Goal: Task Accomplishment & Management: Manage account settings

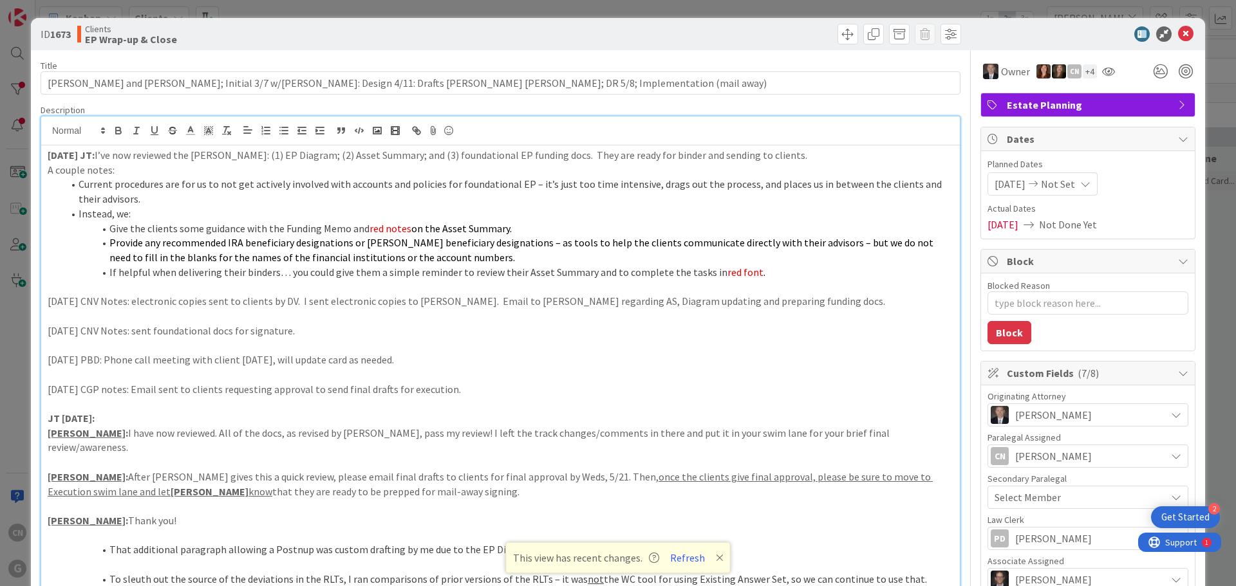
scroll to position [0, 27]
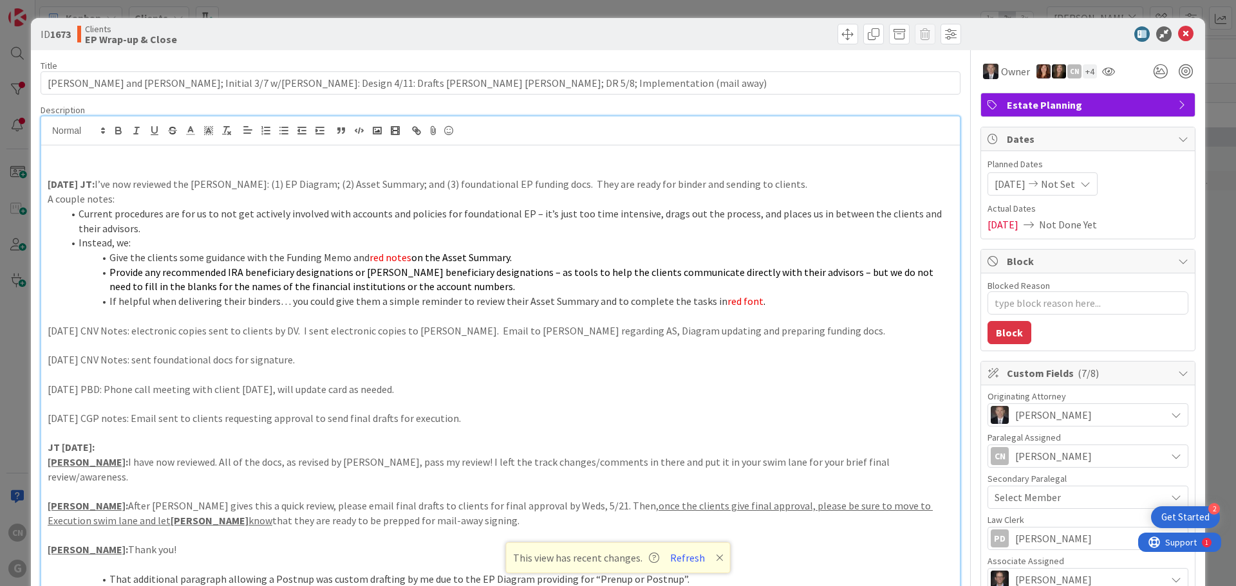
click at [59, 153] on p at bounding box center [501, 155] width 906 height 15
type textarea "x"
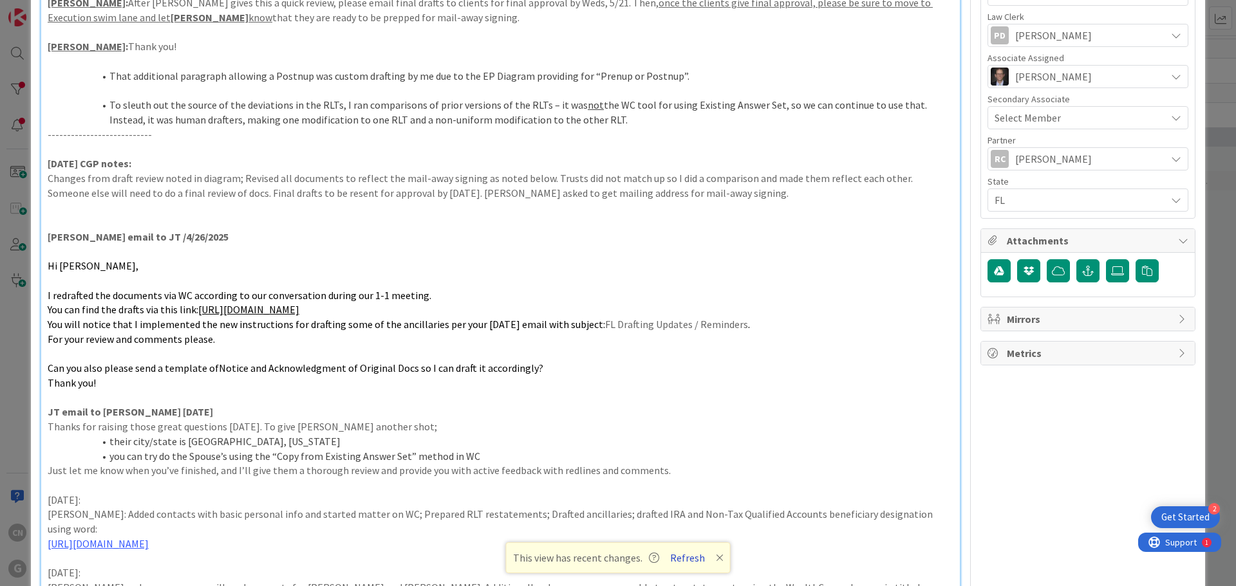
scroll to position [504, 0]
click at [687, 560] on button "Refresh" at bounding box center [688, 558] width 44 height 17
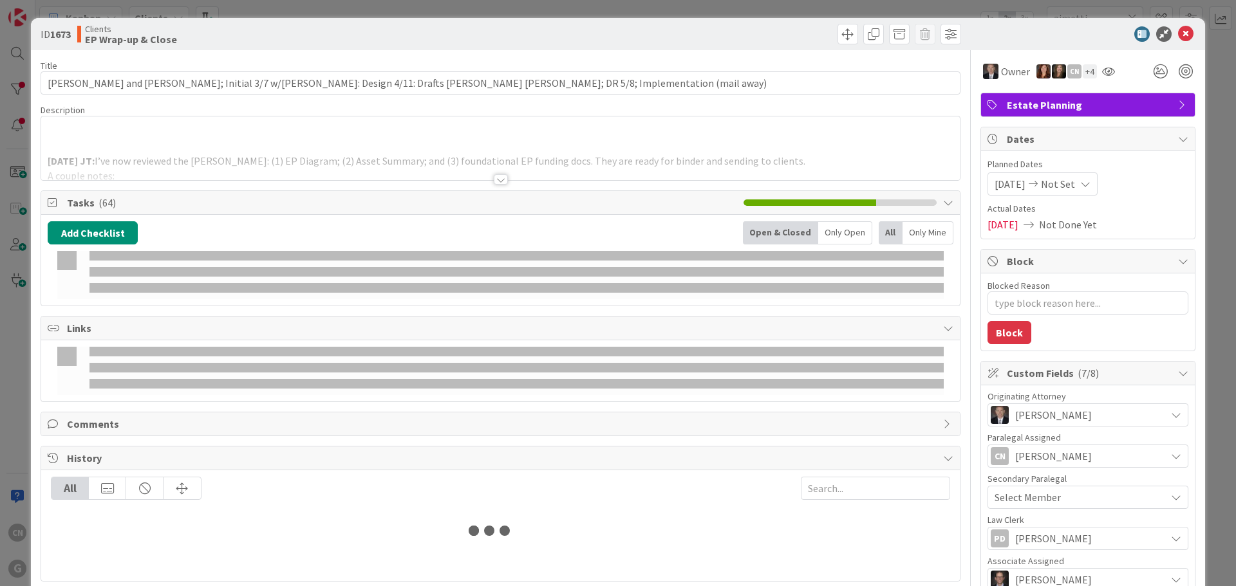
type input "aimetti"
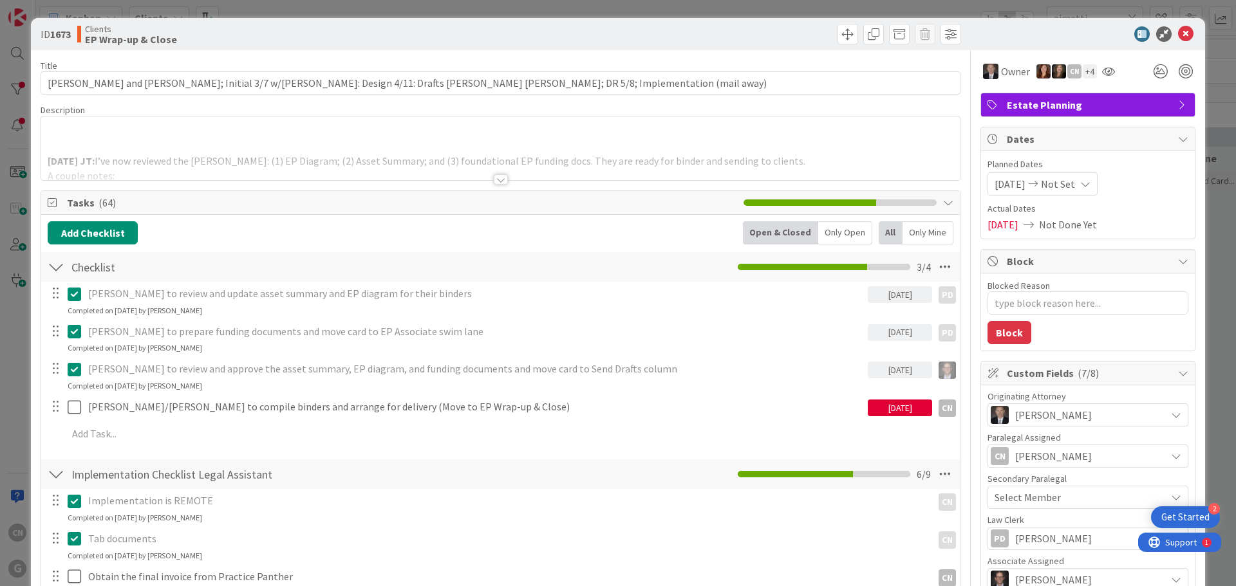
click at [495, 177] on div at bounding box center [501, 179] width 14 height 10
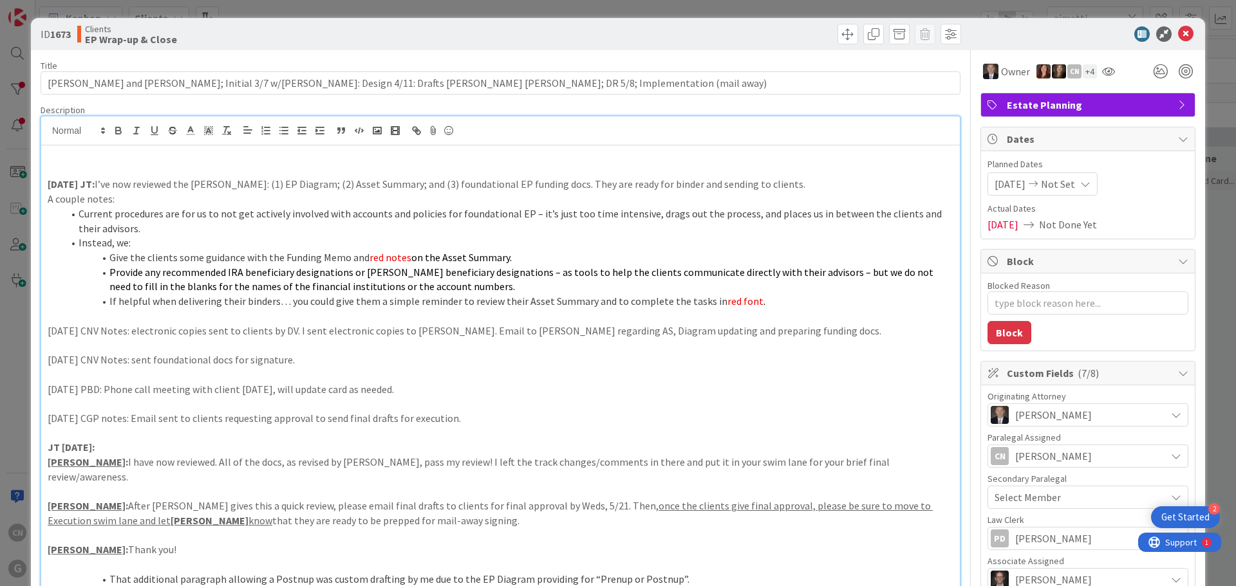
type textarea "x"
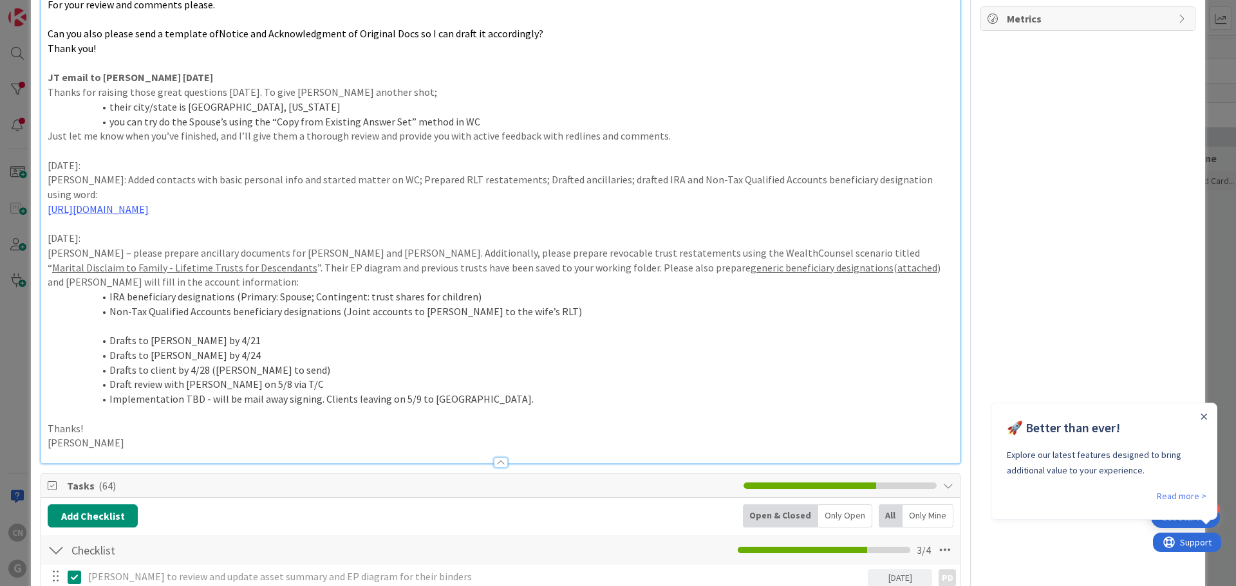
scroll to position [837, 0]
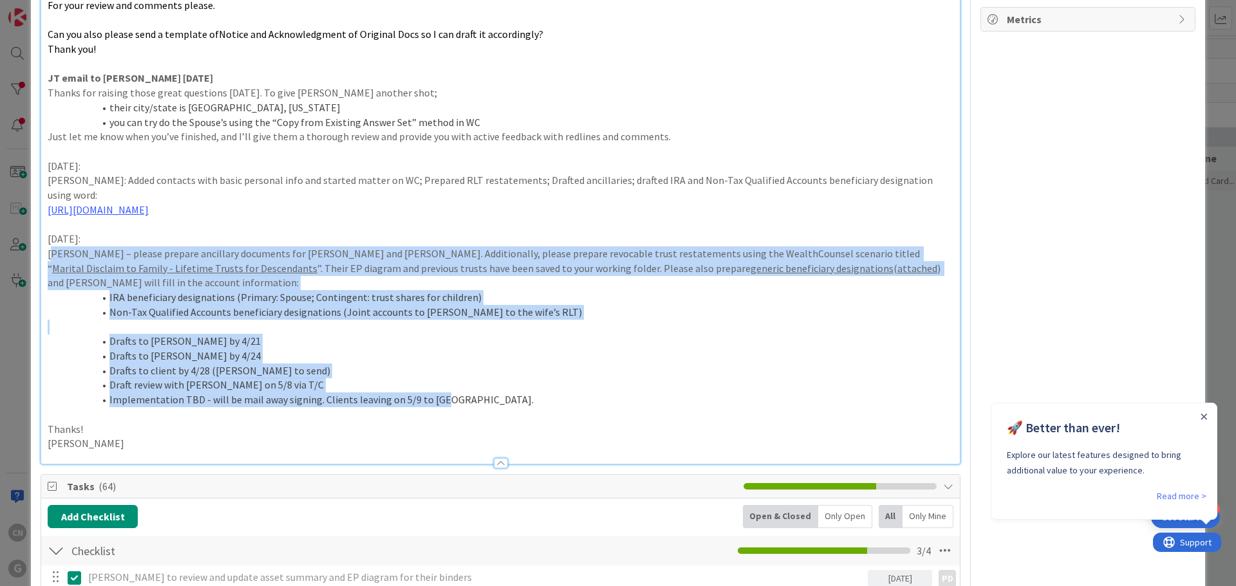
drag, startPoint x: 51, startPoint y: 221, endPoint x: 544, endPoint y: 371, distance: 515.4
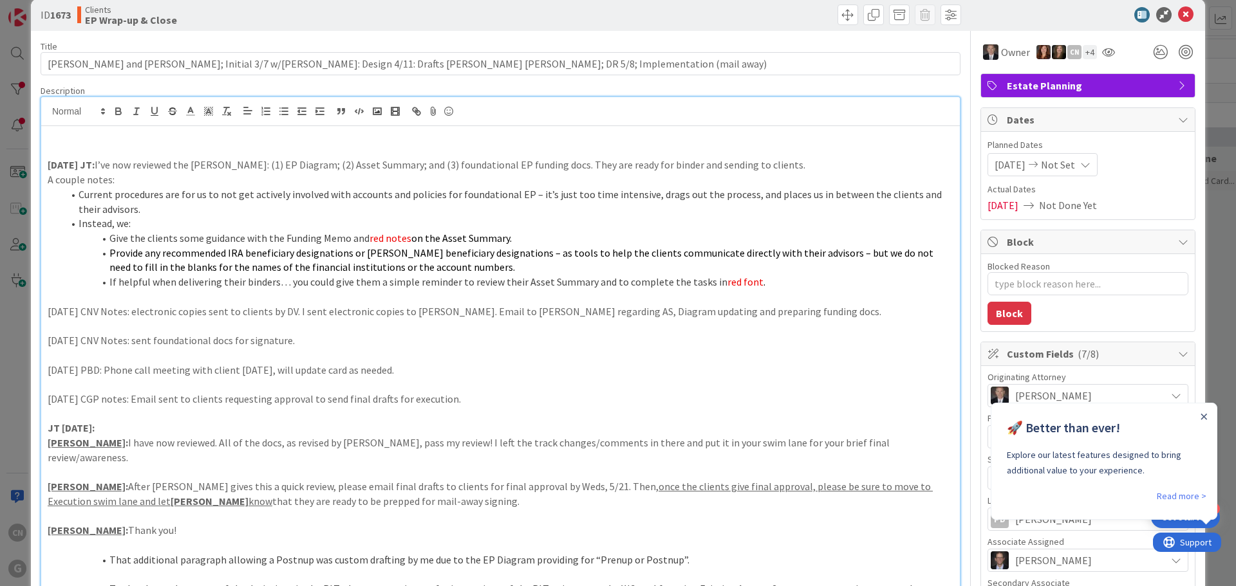
scroll to position [0, 0]
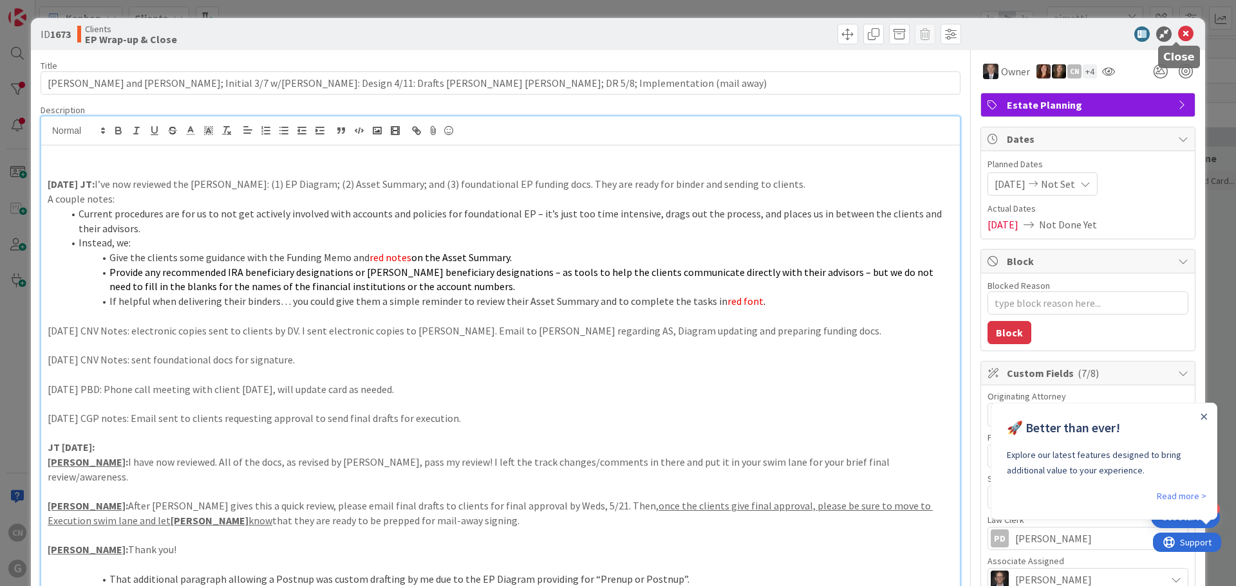
click at [1178, 33] on icon at bounding box center [1185, 33] width 15 height 15
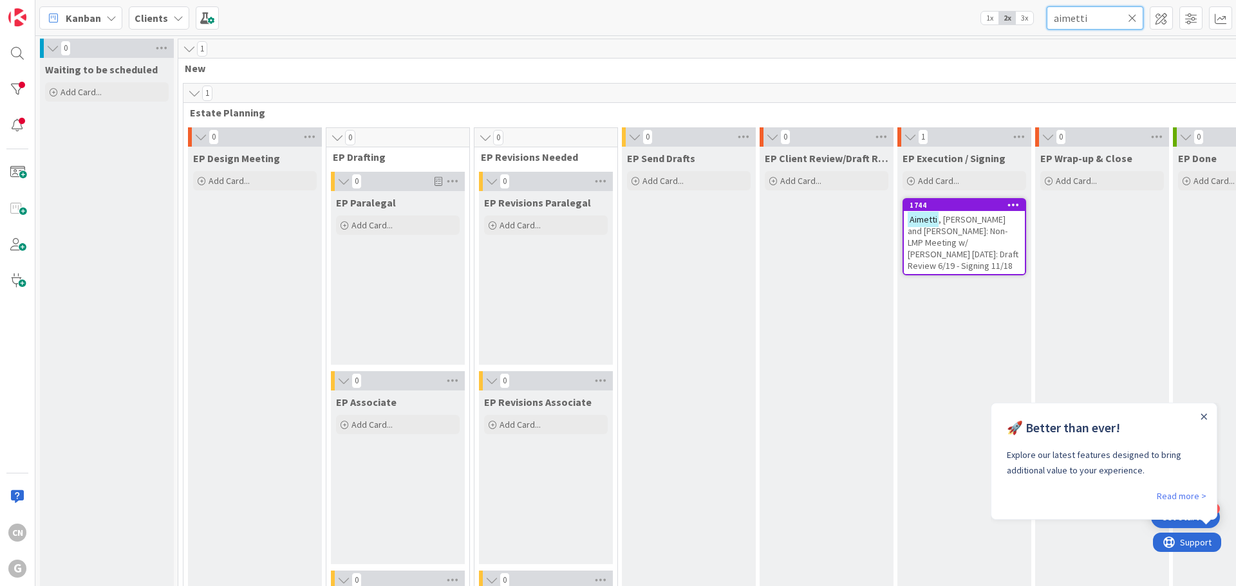
drag, startPoint x: 1097, startPoint y: 18, endPoint x: 1037, endPoint y: 21, distance: 60.6
click at [1037, 21] on div "Kanban Clients 1x 2x 3x aimetti" at bounding box center [635, 17] width 1200 height 35
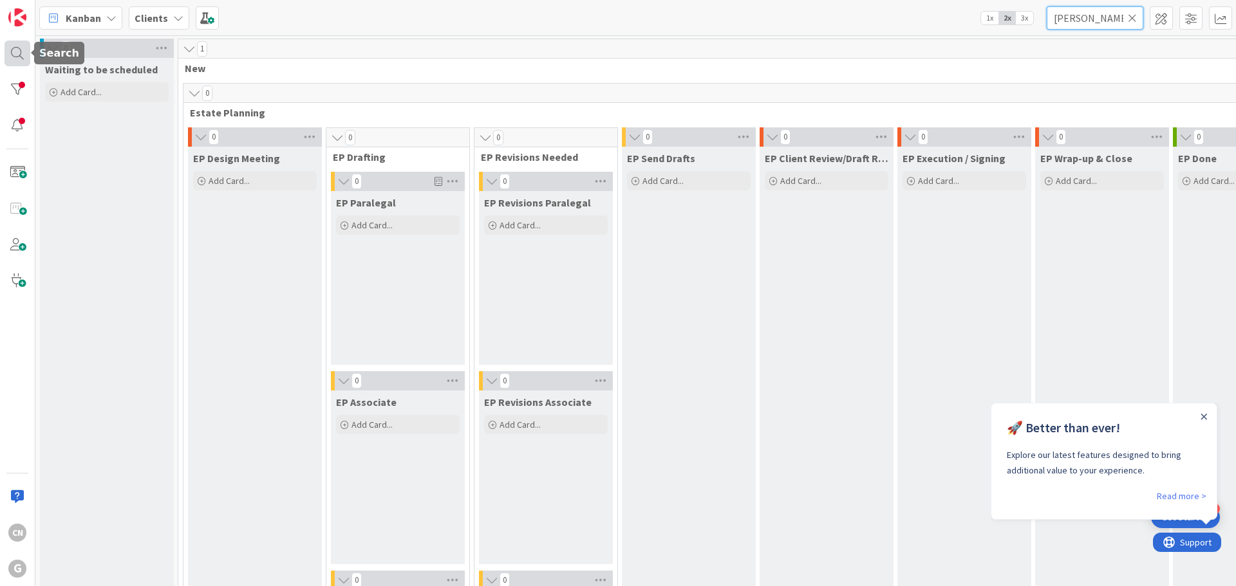
type input "williams"
click at [17, 55] on div at bounding box center [18, 54] width 26 height 26
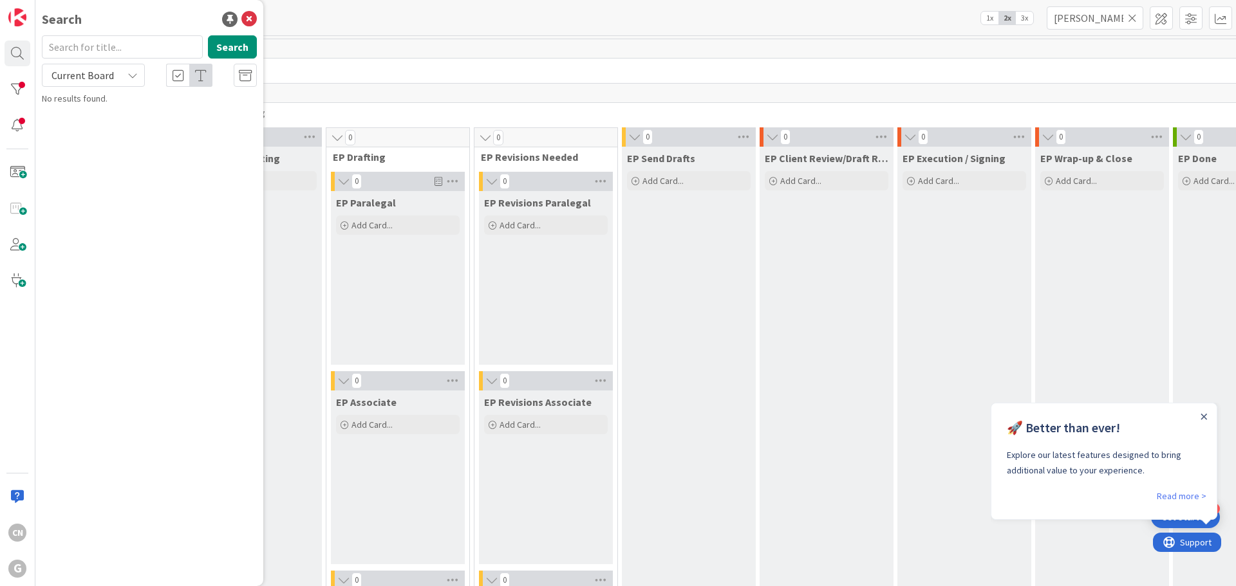
click at [117, 50] on input "text" at bounding box center [122, 46] width 161 height 23
click at [231, 48] on button "Search" at bounding box center [232, 46] width 49 height 23
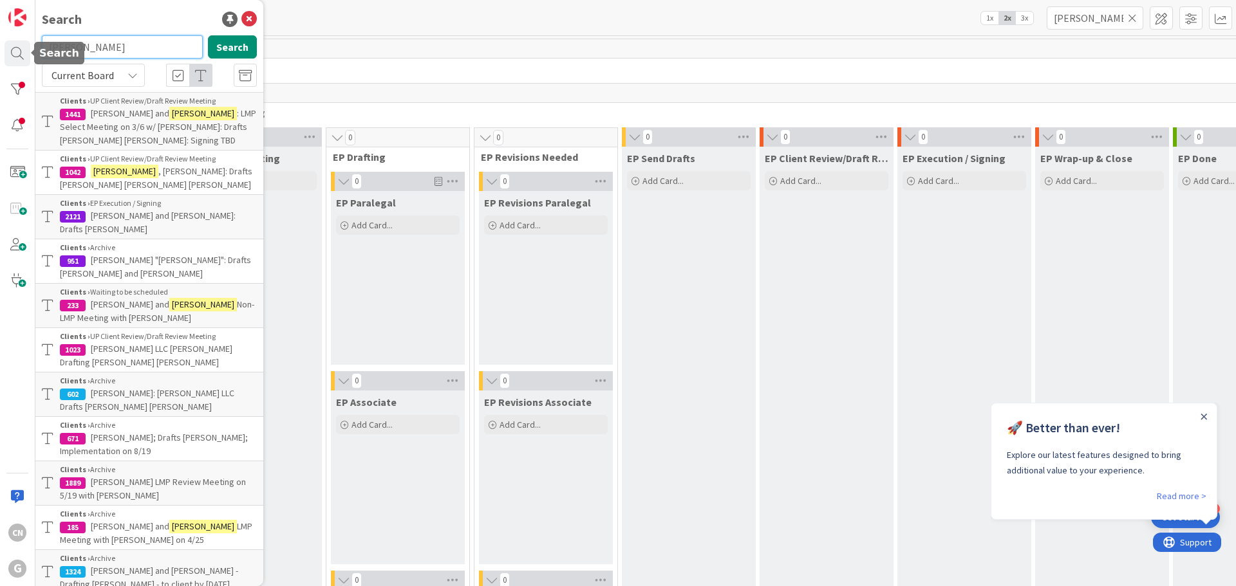
drag, startPoint x: 84, startPoint y: 47, endPoint x: 1, endPoint y: 42, distance: 83.2
click at [3, 43] on div "CN G Search barbara williams Search Current Board Clients › UP Client Review/Dr…" at bounding box center [17, 293] width 35 height 586
click at [109, 50] on input "williams" at bounding box center [122, 46] width 161 height 23
type input "williams, barbara"
click at [223, 51] on button "Search" at bounding box center [232, 46] width 49 height 23
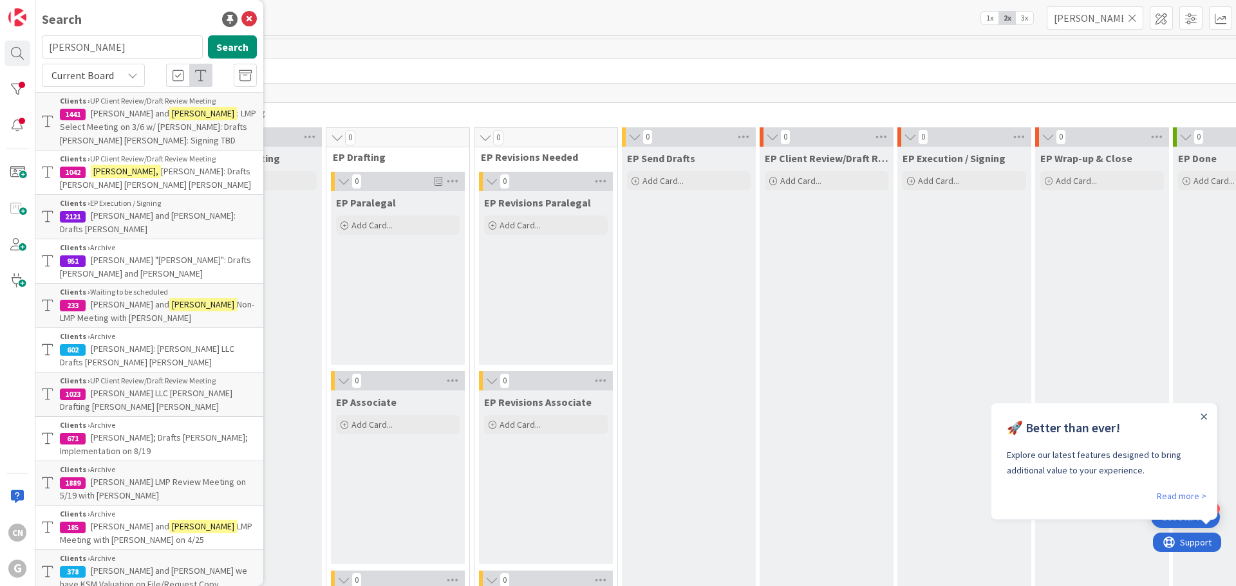
click at [123, 213] on span "Klug, William and Mary: Drafts Paul Chris" at bounding box center [148, 222] width 176 height 25
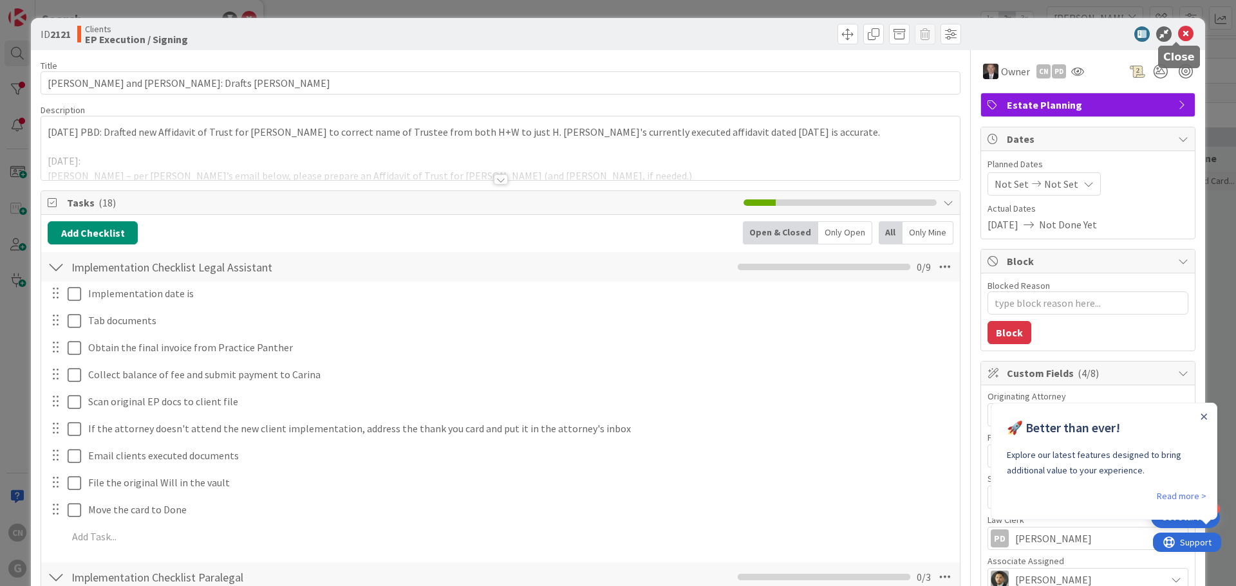
drag, startPoint x: 1177, startPoint y: 32, endPoint x: 1161, endPoint y: 36, distance: 16.5
click at [1178, 32] on icon at bounding box center [1185, 33] width 15 height 15
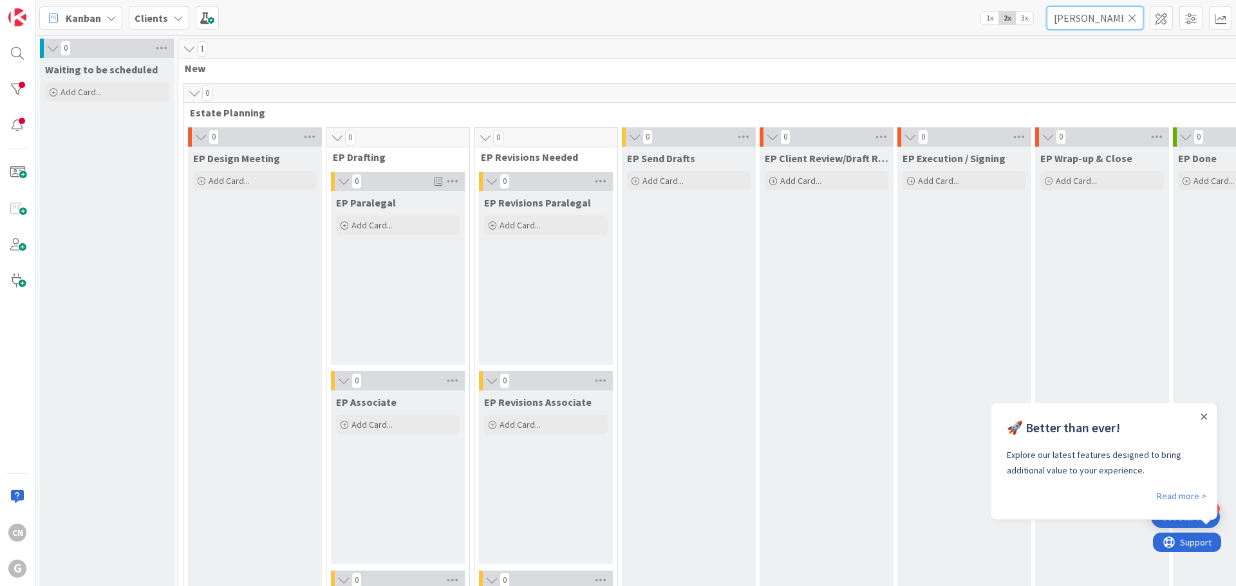
click at [1094, 19] on input "williams" at bounding box center [1095, 17] width 97 height 23
click at [15, 54] on div at bounding box center [18, 54] width 26 height 26
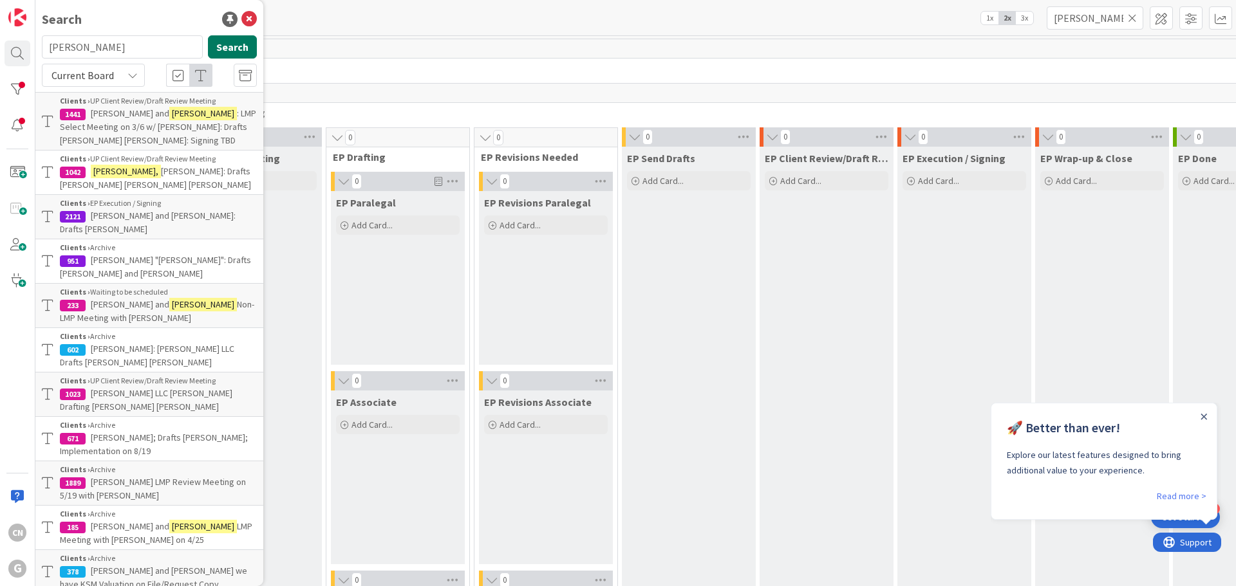
click at [219, 41] on button "Search" at bounding box center [232, 46] width 49 height 23
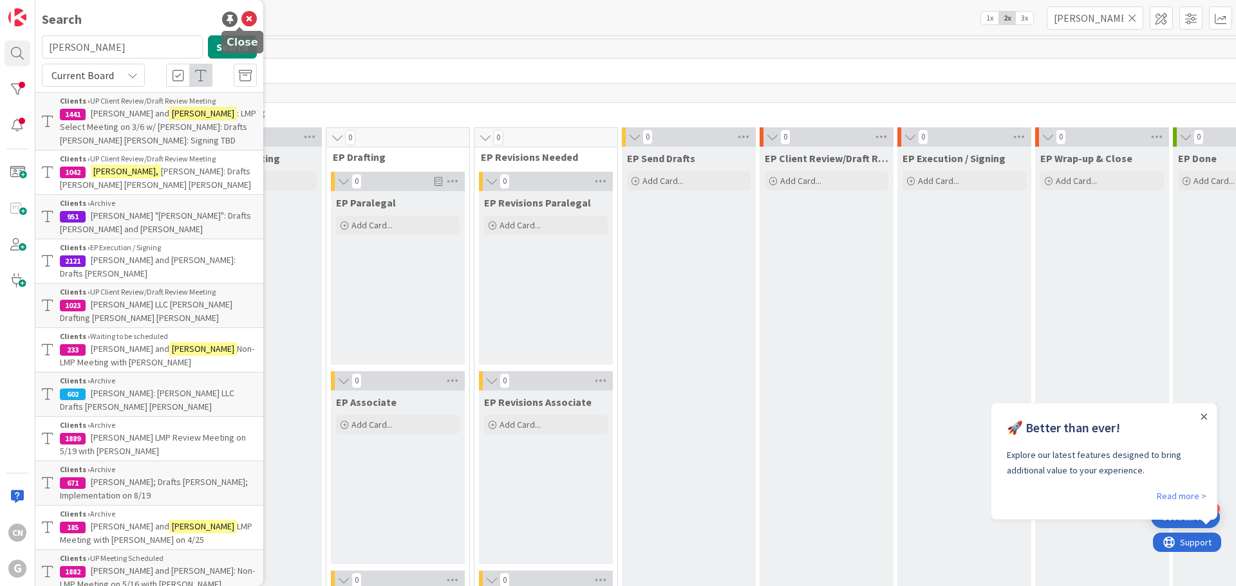
click at [241, 14] on icon at bounding box center [248, 19] width 15 height 15
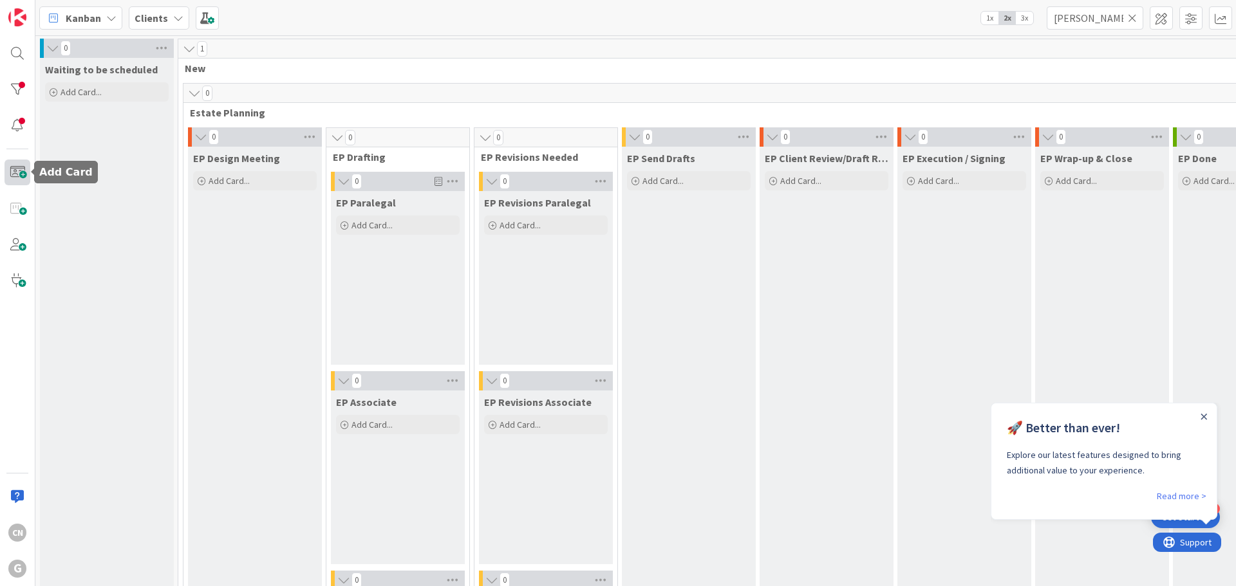
click at [20, 173] on span at bounding box center [18, 173] width 26 height 26
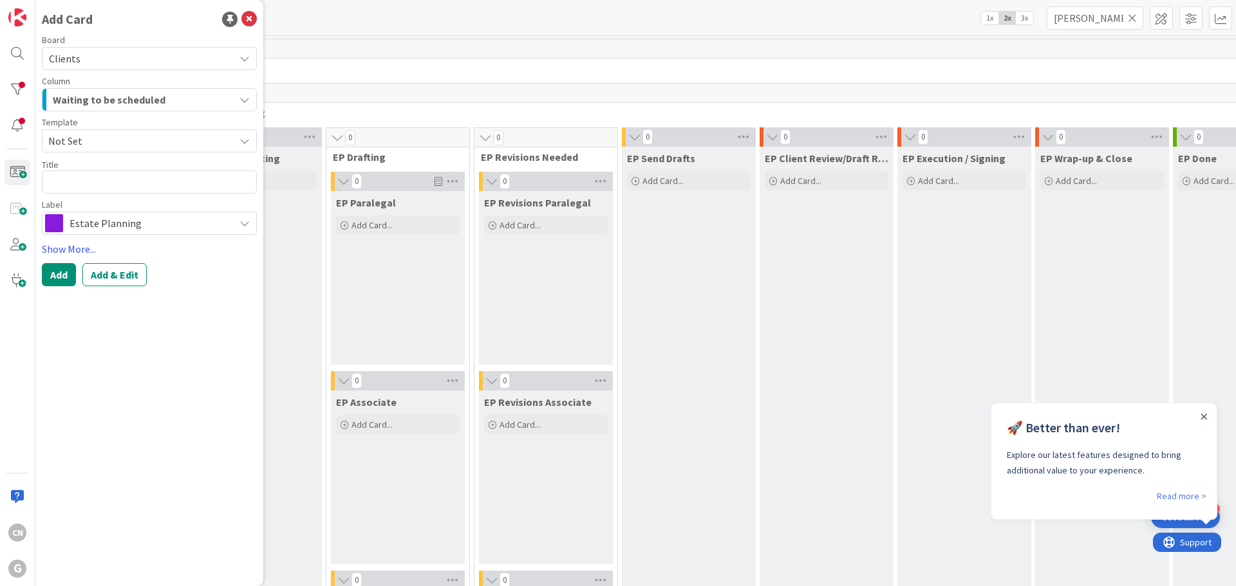
click at [115, 104] on span "Waiting to be scheduled" at bounding box center [109, 99] width 113 height 17
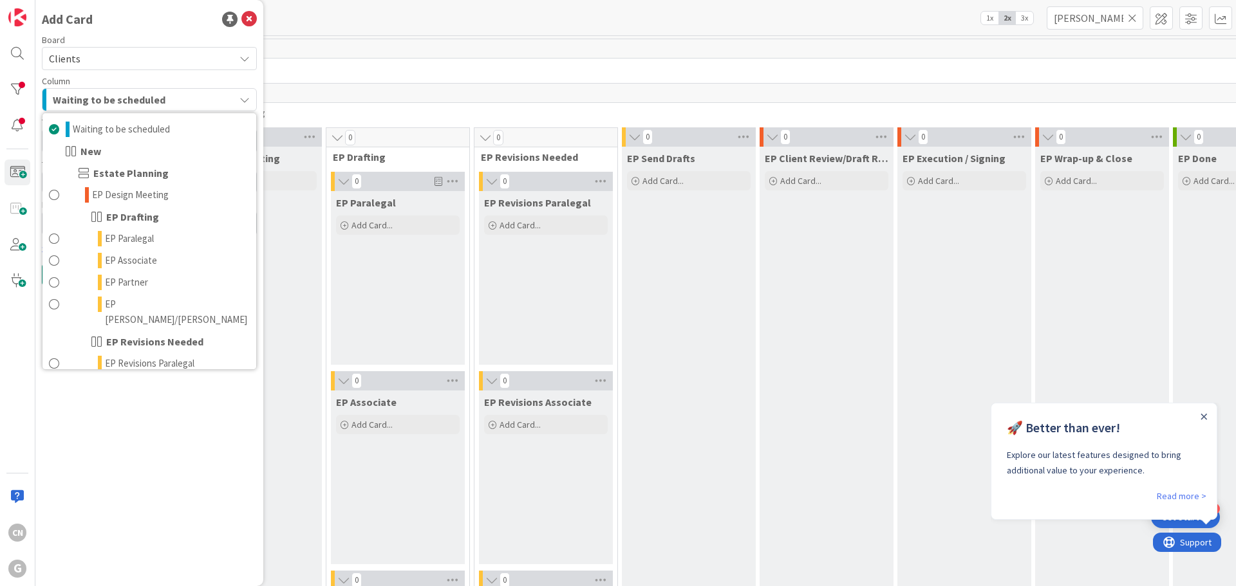
click at [115, 102] on span "Waiting to be scheduled" at bounding box center [109, 99] width 113 height 17
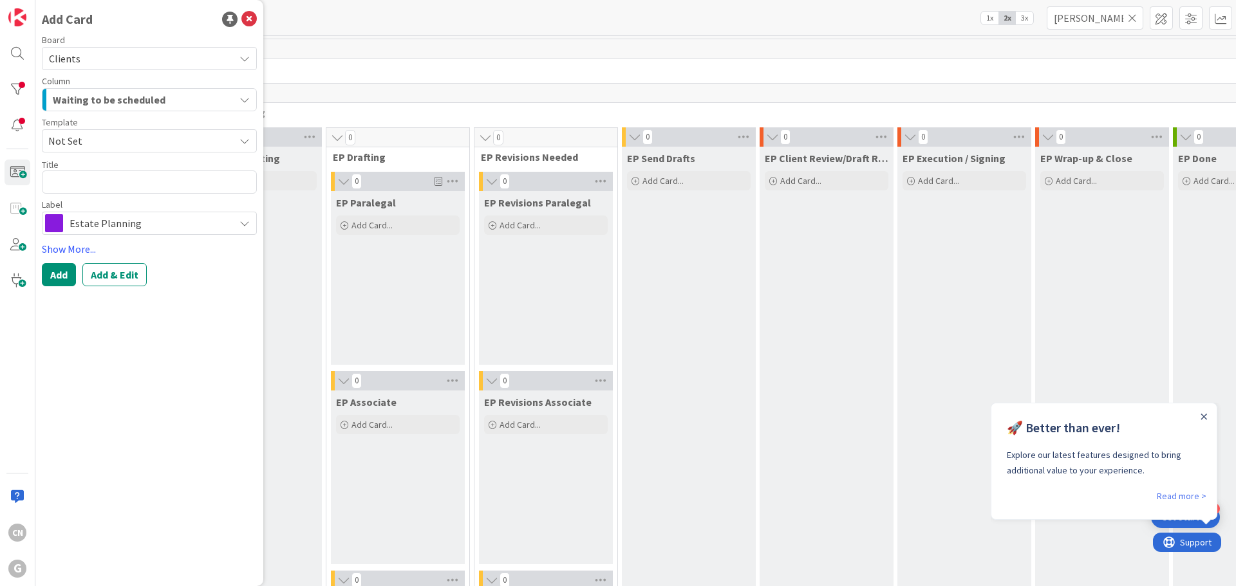
click at [76, 142] on span "Not Set" at bounding box center [136, 141] width 176 height 17
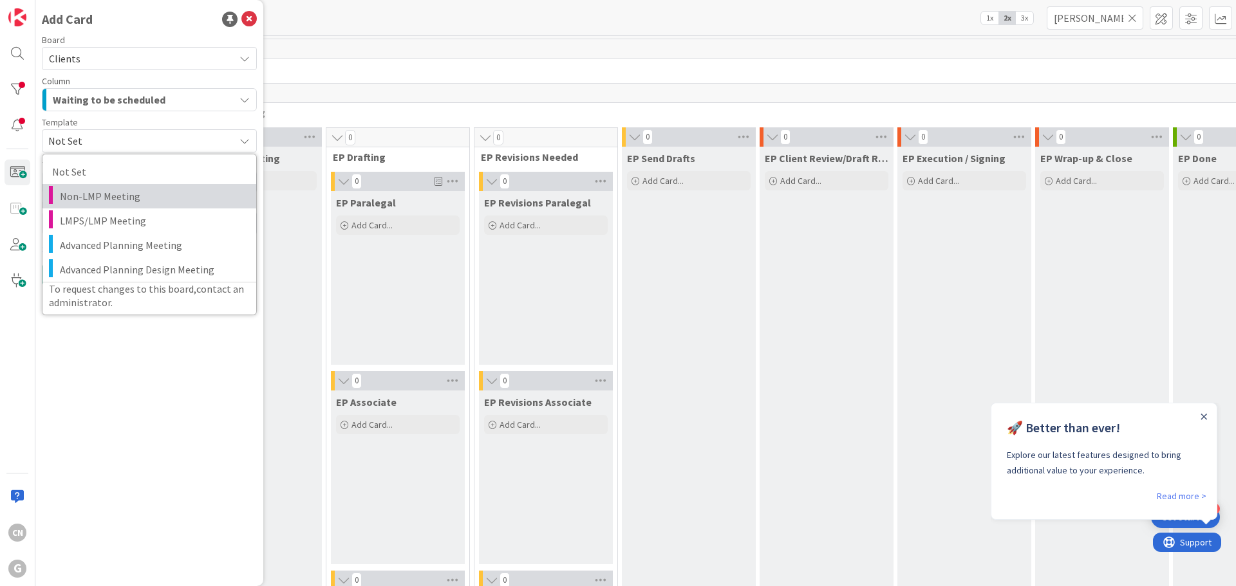
click at [124, 196] on span "Non-LMP Meeting" at bounding box center [153, 196] width 187 height 17
type textarea "x"
type textarea "Non-LMP Meeting"
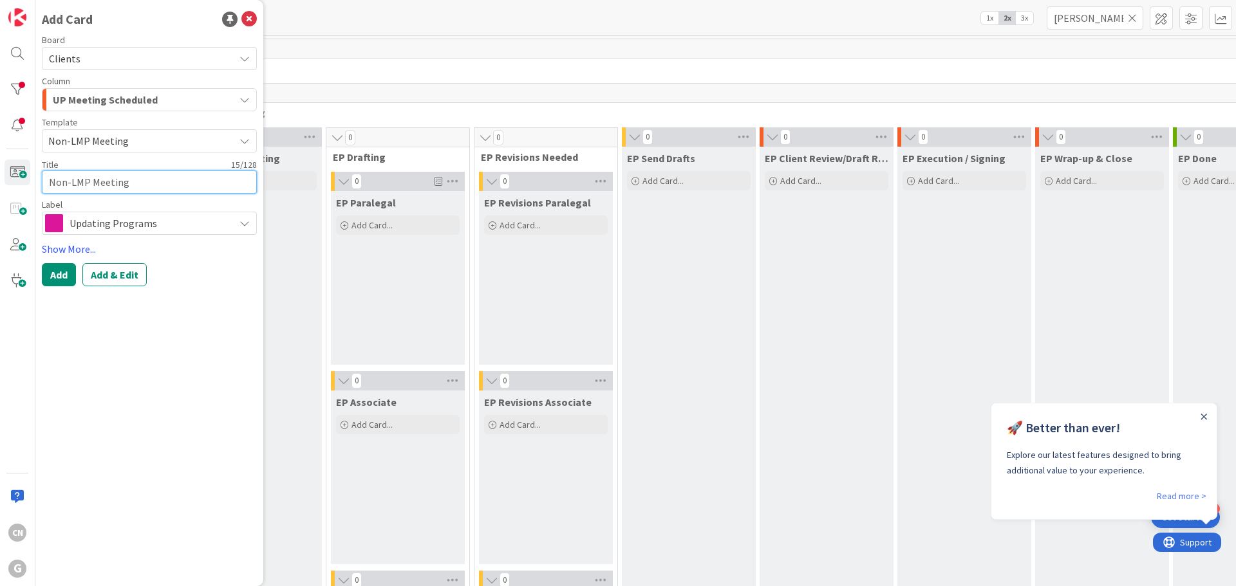
drag, startPoint x: 135, startPoint y: 187, endPoint x: 25, endPoint y: 192, distance: 110.2
click at [25, 191] on div "CN G Add Card Board Clients Column UP Meeting Scheduled Waiting to be scheduled…" at bounding box center [17, 293] width 35 height 586
type textarea "x"
type textarea "W"
type textarea "x"
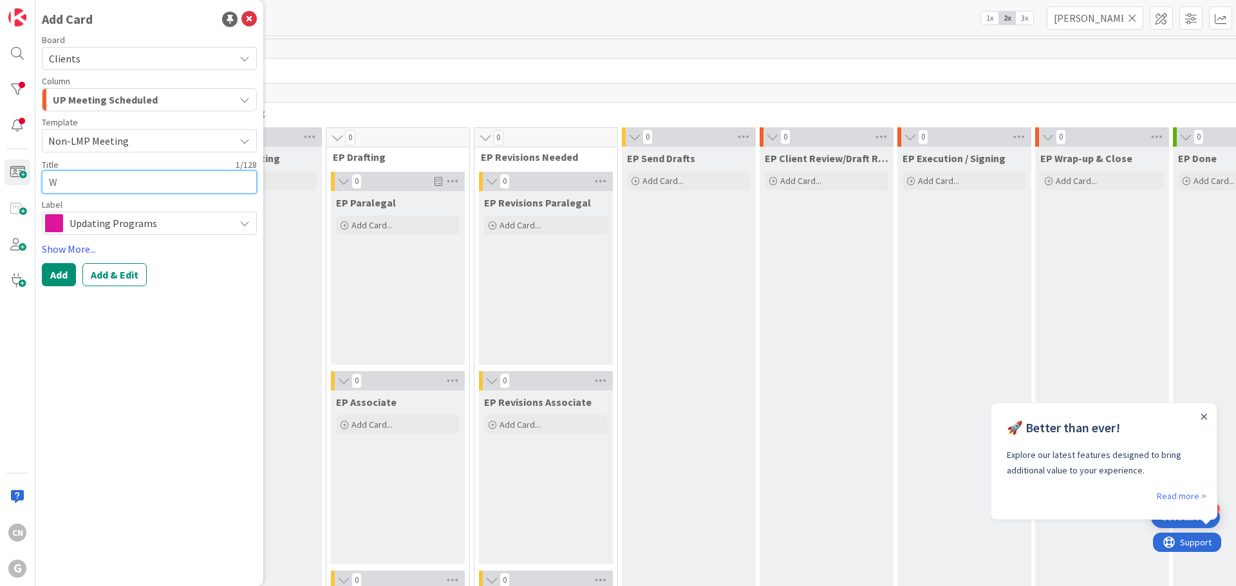
type textarea "Wi"
type textarea "x"
type textarea "Wiu"
type textarea "x"
type textarea "Wiul"
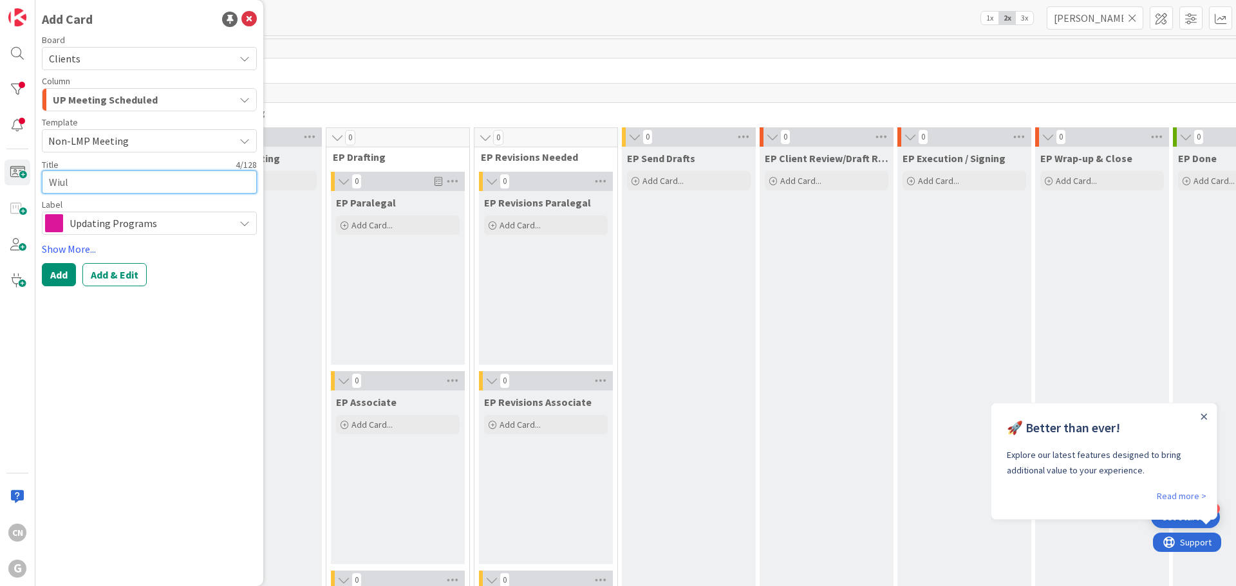
type textarea "x"
type textarea "Wiu"
type textarea "x"
type textarea "Wi"
type textarea "x"
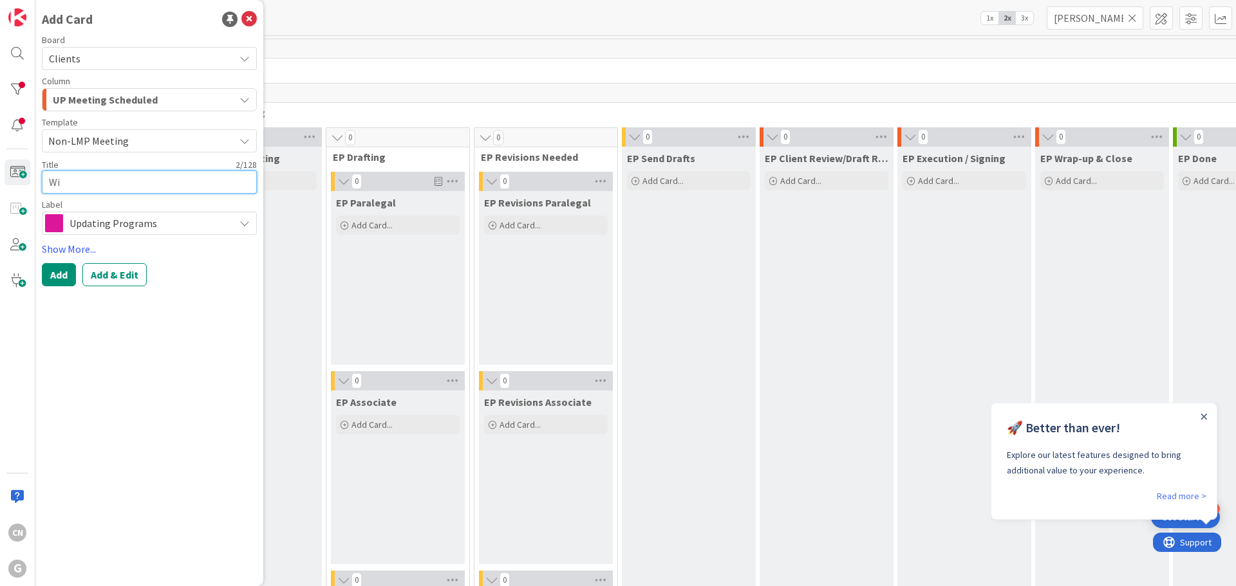
type textarea "Wil"
type textarea "x"
type textarea "Will"
type textarea "x"
type textarea "Willi"
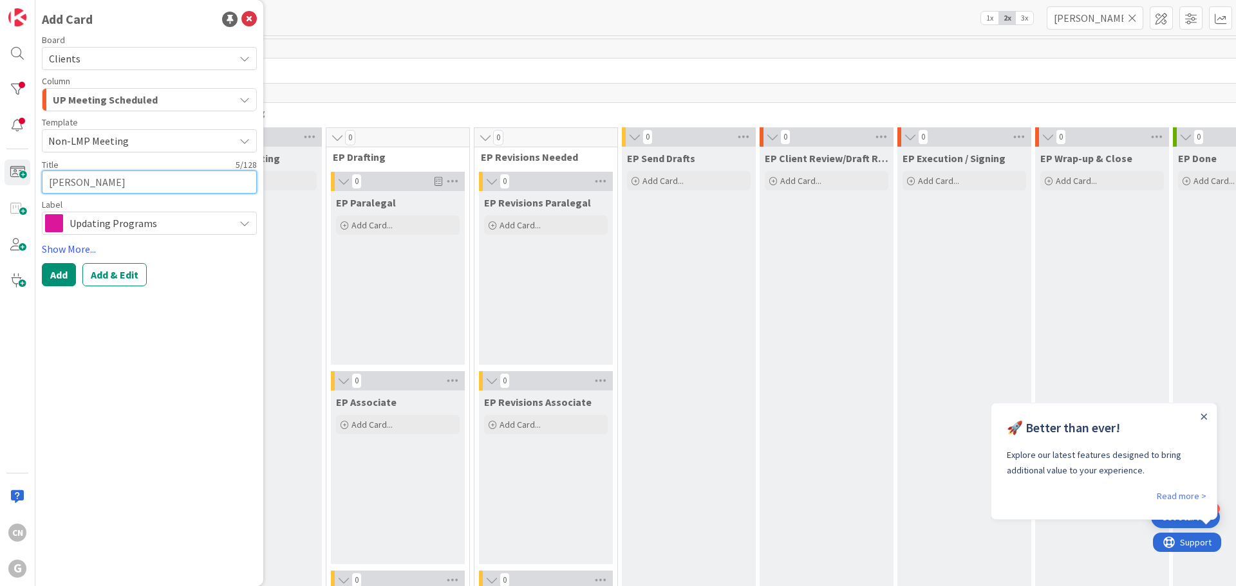
type textarea "x"
type textarea "Willia"
type textarea "x"
type textarea "William"
type textarea "x"
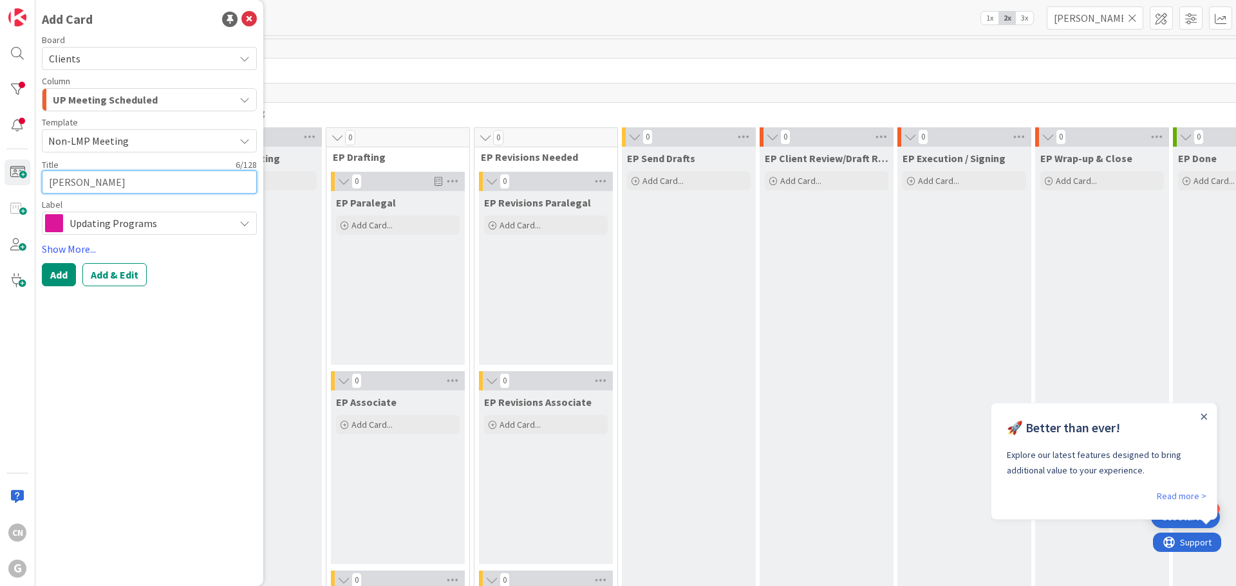
type textarea "Williams"
type textarea "x"
type textarea "Williams,"
type textarea "x"
type textarea "Williams,"
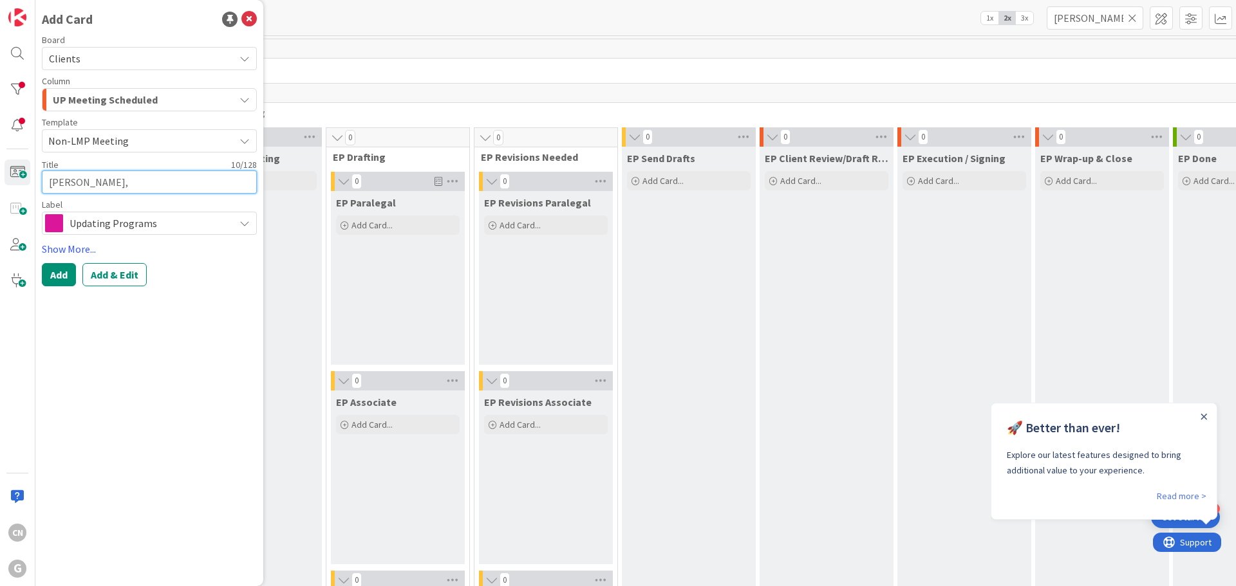
type textarea "x"
type textarea "Williams, B"
type textarea "x"
type textarea "Williams, Ba"
type textarea "x"
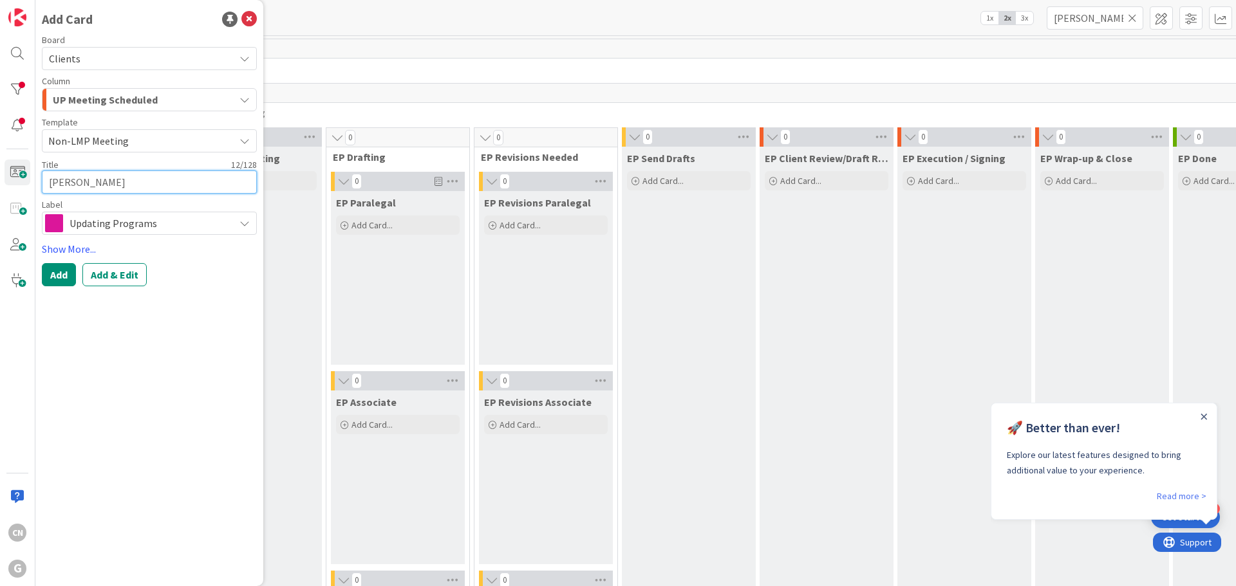
type textarea "Williams, Bar"
type textarea "x"
type textarea "Williams, Barb"
type textarea "x"
type textarea "Williams, Barba"
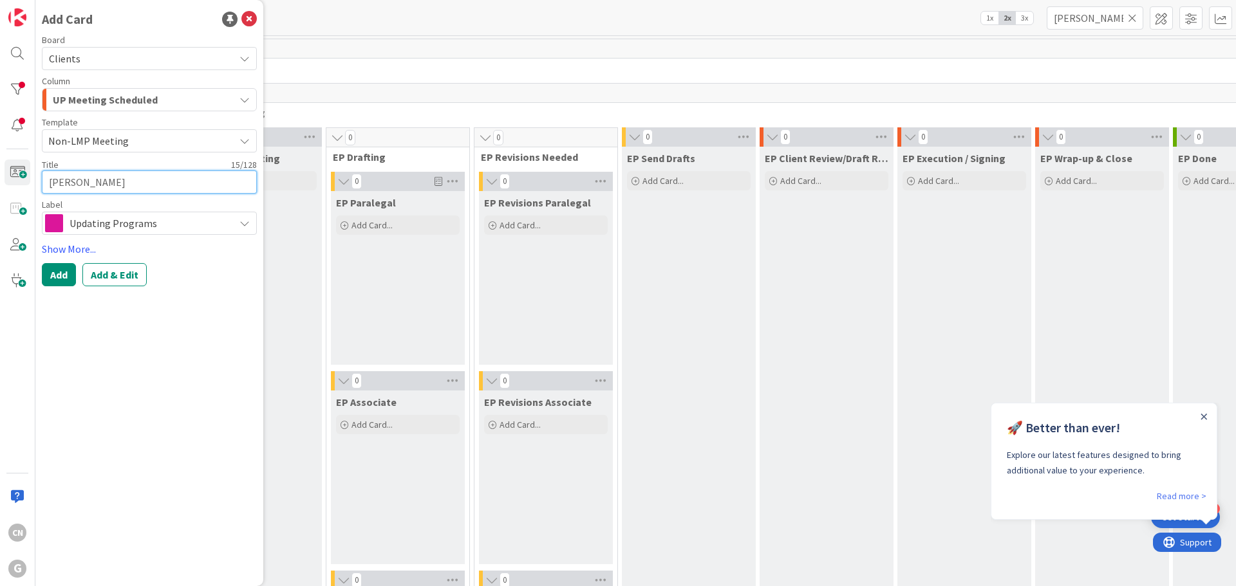
type textarea "x"
type textarea "Williams, Barbar"
type textarea "x"
type textarea "Williams, Barbara"
type textarea "x"
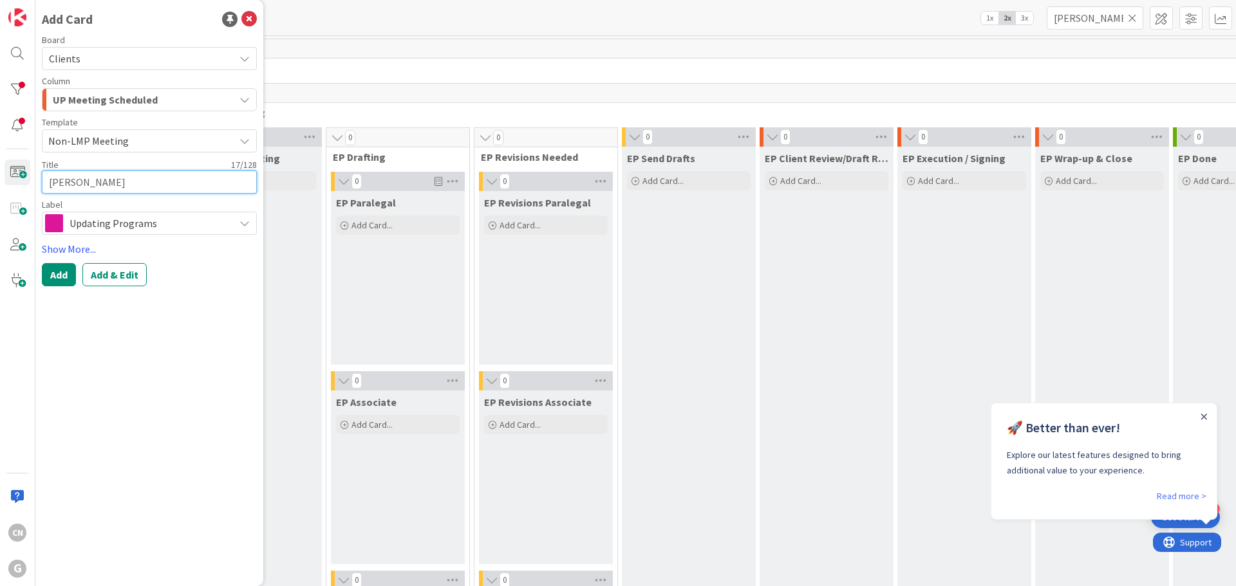
type textarea "Williams, Barbara"
type textarea "x"
type textarea "Williams, Barbara"
type textarea "x"
type textarea "Williams, Barbara:"
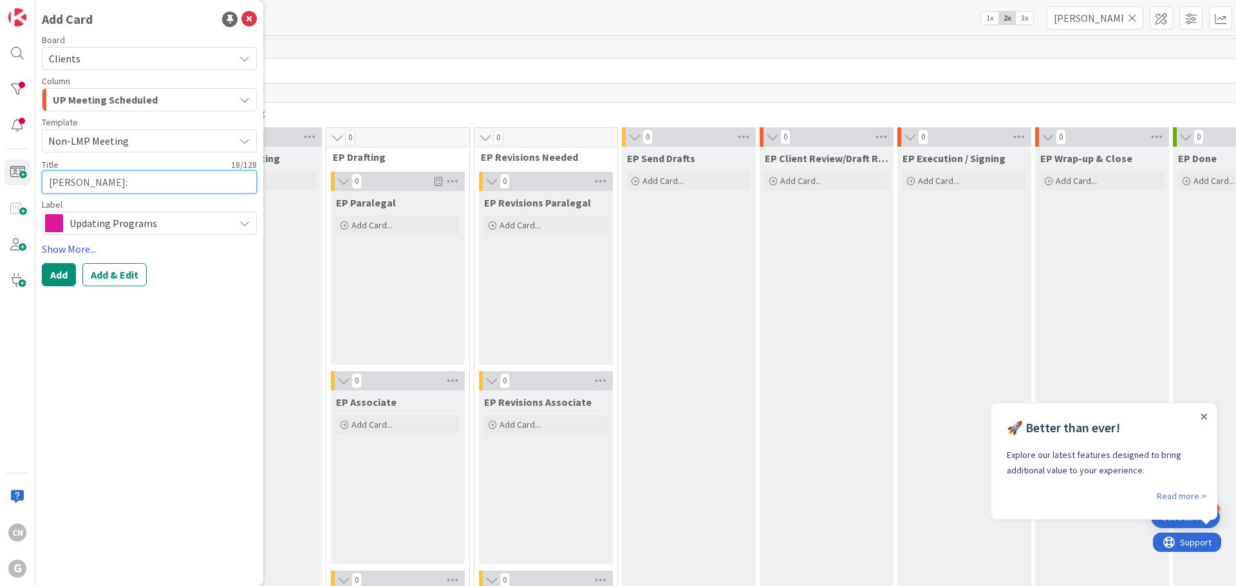
type textarea "x"
type textarea "Williams, Barbara:"
type textarea "x"
type textarea "Williams, Barbara: M"
type textarea "x"
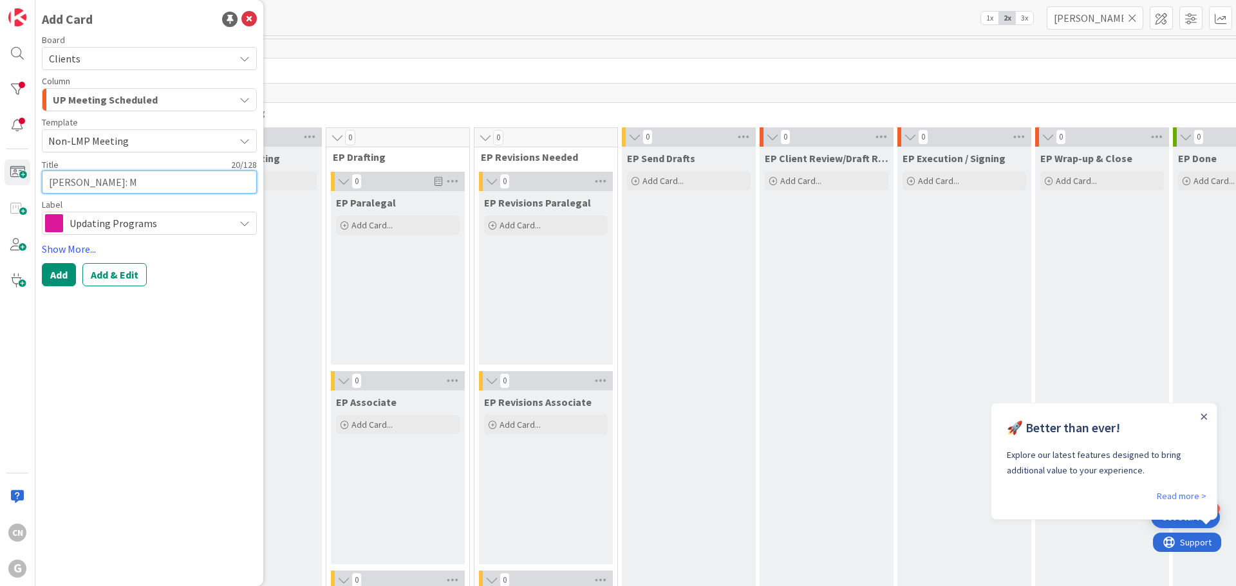
type textarea "Williams, Barbara: Me"
type textarea "x"
type textarea "Williams, Barbara: Mee"
type textarea "x"
type textarea "Williams, Barbara: Meet"
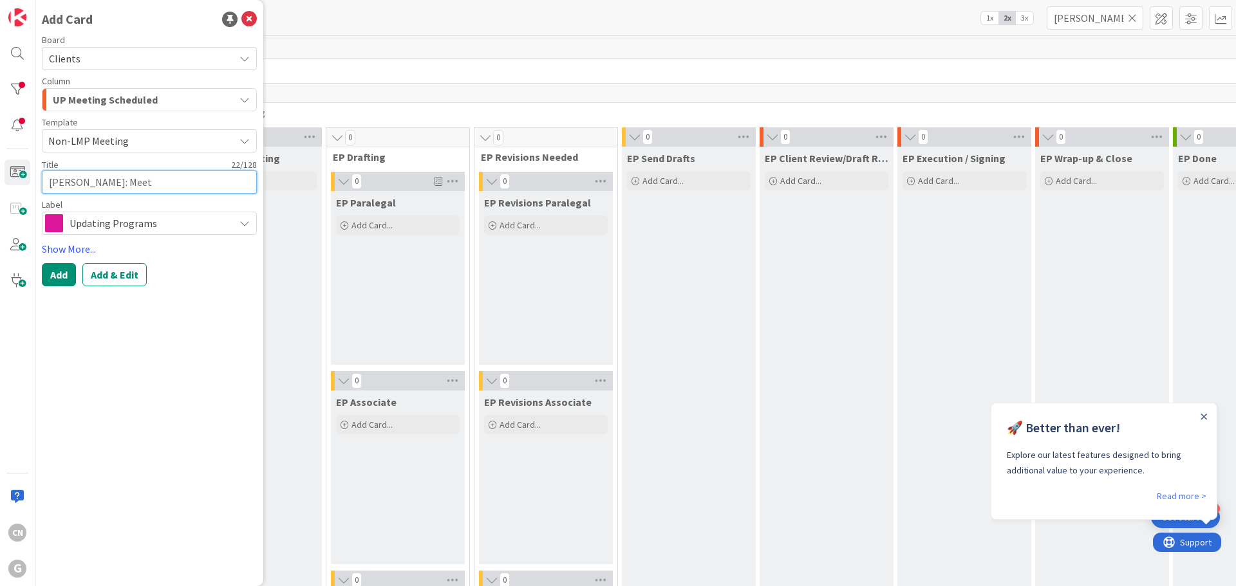
type textarea "x"
type textarea "Williams, Barbara: Meeti"
type textarea "x"
type textarea "Williams, Barbara: Meetin"
type textarea "x"
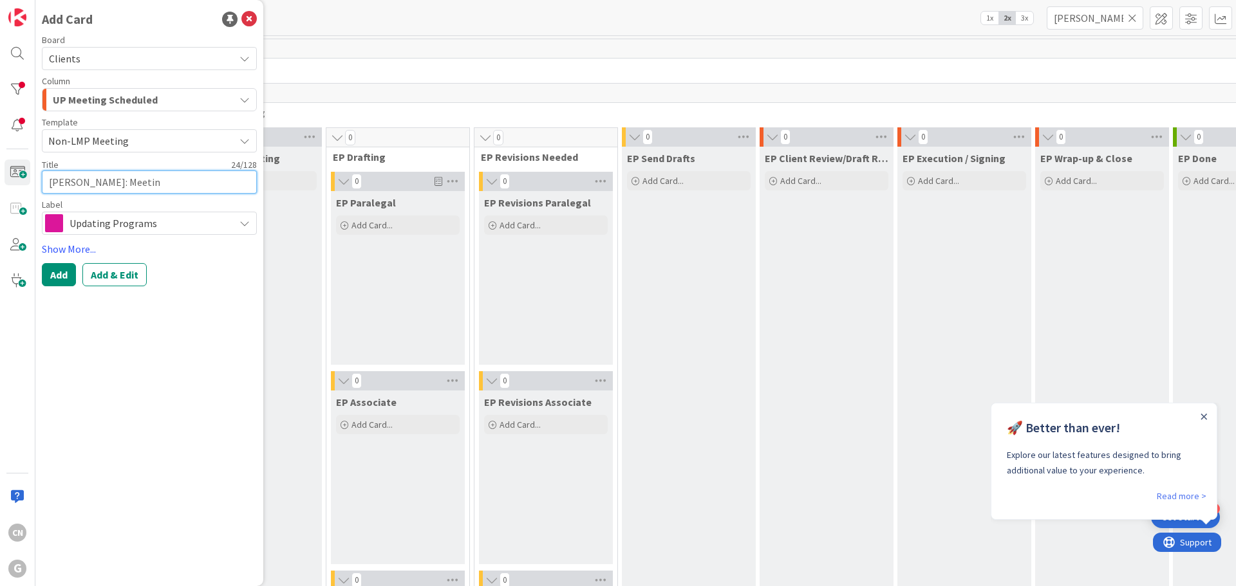
type textarea "Williams, Barbara: Meeting"
type textarea "x"
type textarea "Williams, Barbara: Meeting"
type textarea "x"
type textarea "Williams, Barbara: Meeting w"
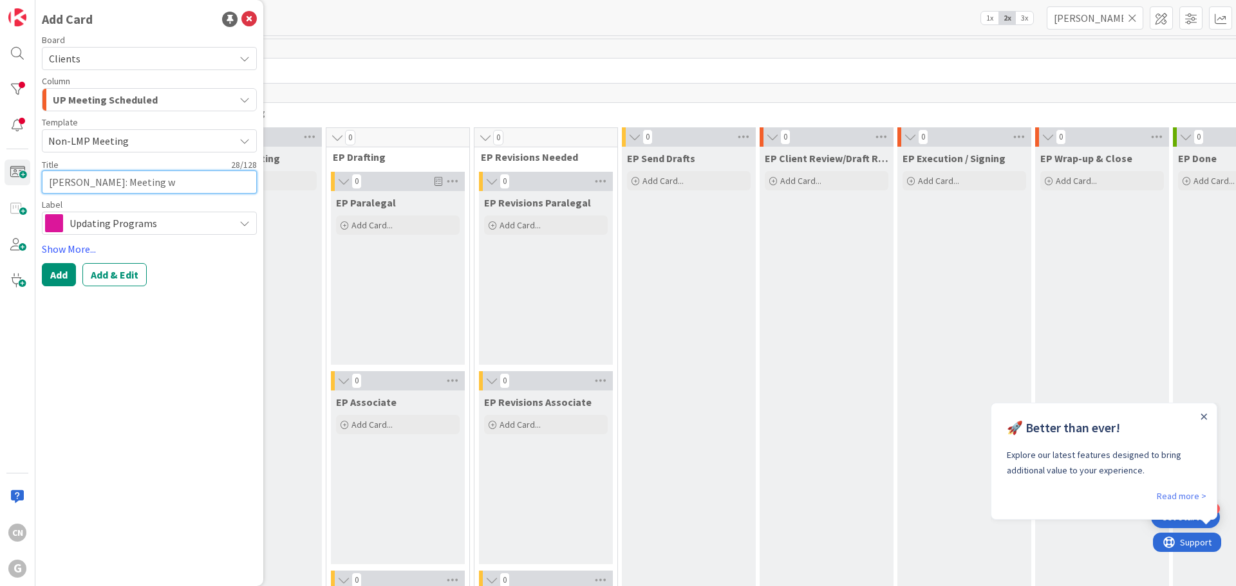
type textarea "x"
type textarea "Williams, Barbara: Meeting w/"
type textarea "x"
type textarea "Williams, Barbara: Meeting w/C"
type textarea "x"
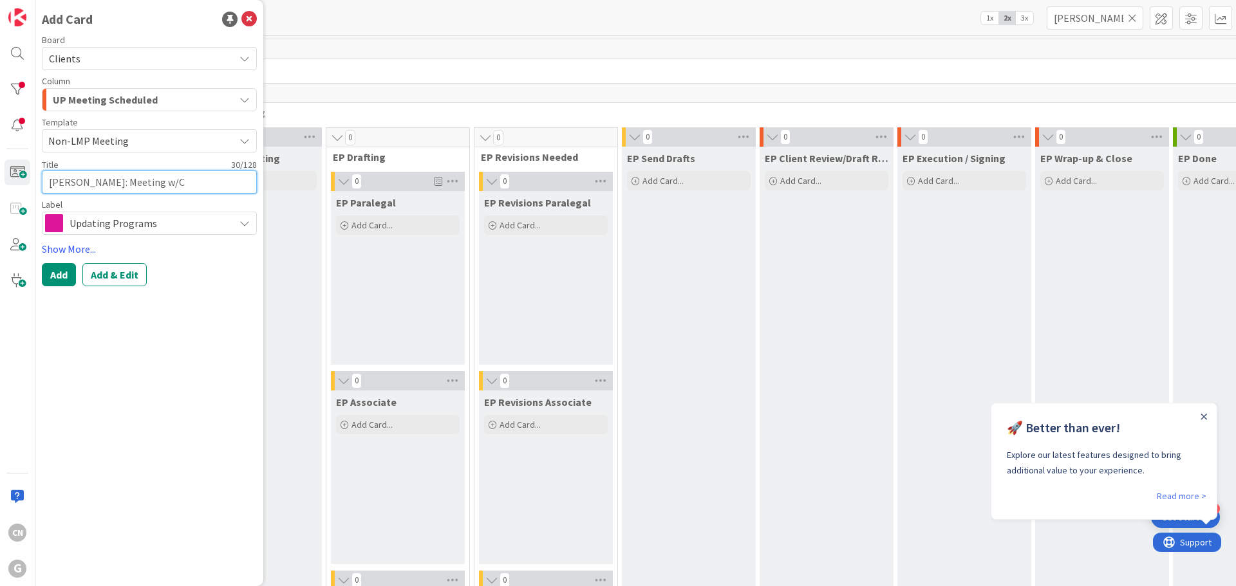
type textarea "Williams, Barbara: Meeting w/CG"
type textarea "x"
type textarea "Williams, Barbara: Meeting w/CGP"
type textarea "x"
type textarea "Williams, Barbara: Meeting w/CGP"
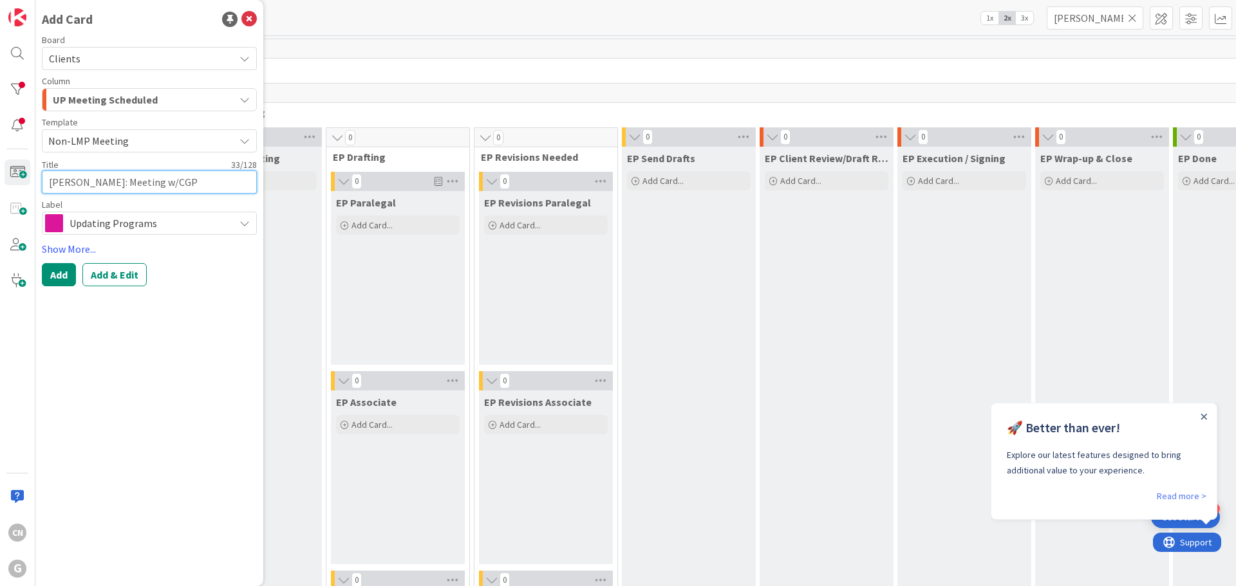
type textarea "x"
type textarea "Williams, Barbara: Meeting w/CGP t"
type textarea "x"
type textarea "Williams, Barbara: Meeting w/CGP to"
type textarea "x"
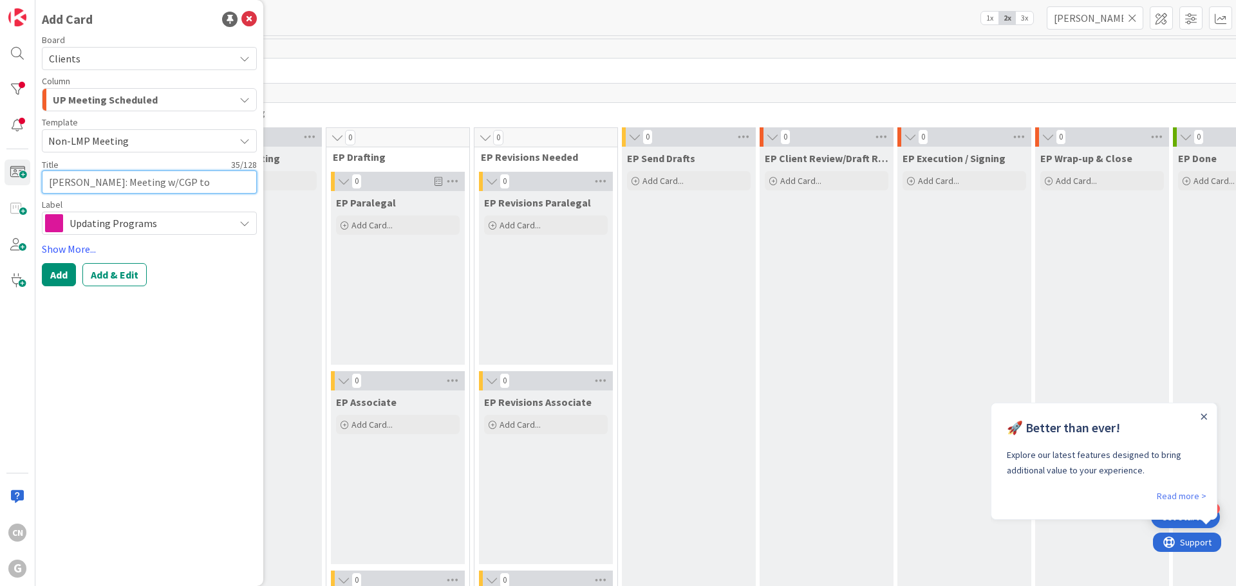
type textarea "Williams, Barbara: Meeting w/CGP to"
type textarea "x"
type textarea "Williams, Barbara: Meeting w/CGP to R"
type textarea "x"
type textarea "Williams, Barbara: Meeting w/CGP to Re"
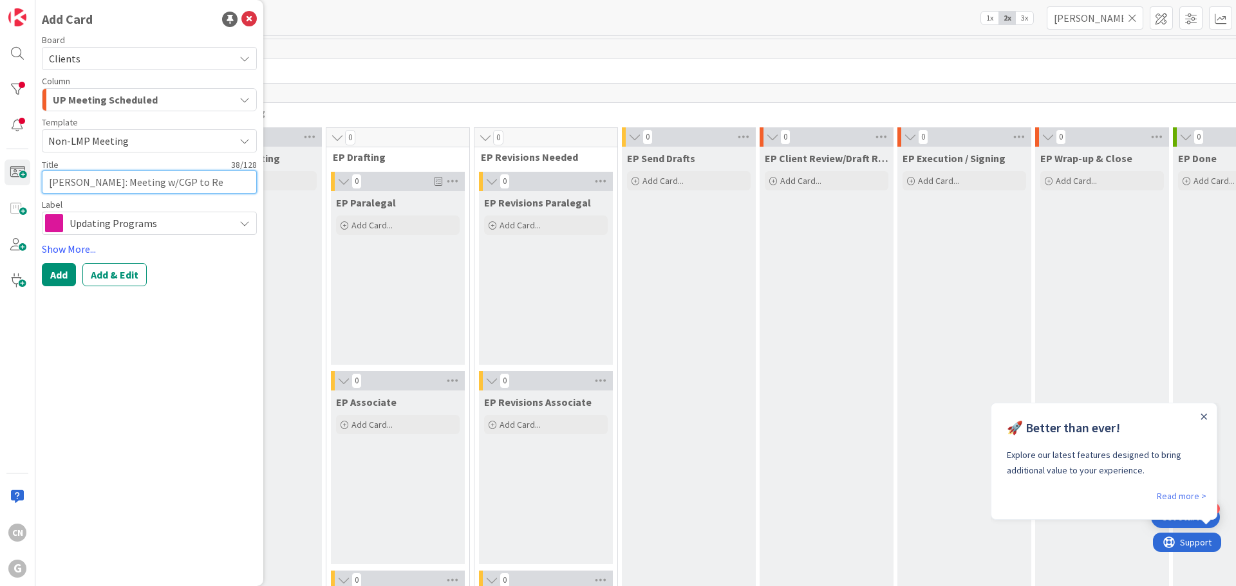
type textarea "x"
type textarea "Williams, Barbara: Meeting w/CGP to Rev"
type textarea "x"
type textarea "Williams, Barbara: Meeting w/CGP to Revi"
type textarea "x"
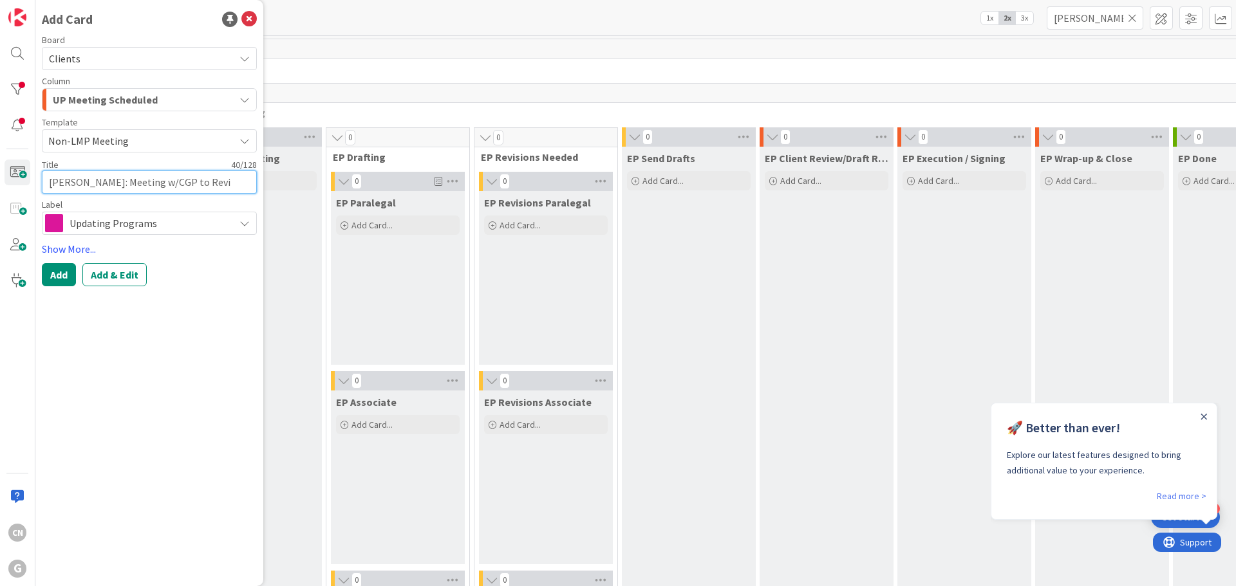
type textarea "Williams, Barbara: Meeting w/CGP to Revie"
type textarea "x"
type textarea "Williams, Barbara: Meeting w/CGP to Review"
type textarea "x"
type textarea "Williams, Barbara: Meeting w/CGP to Review"
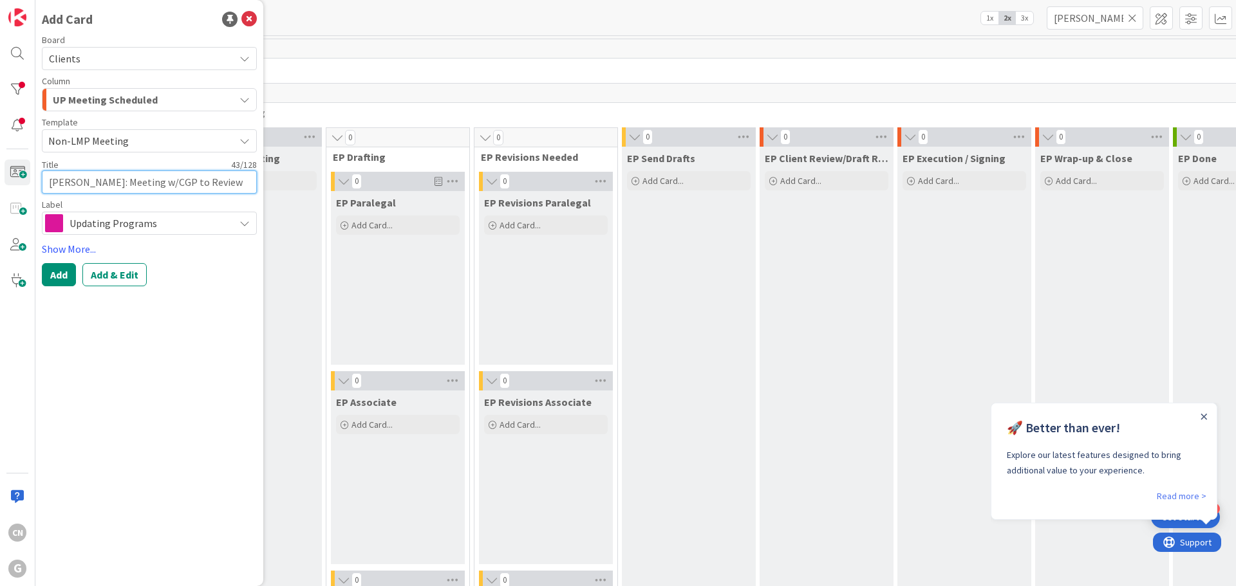
type textarea "x"
type textarea "Williams, Barbara: Meeting w/CGP to Review E"
type textarea "x"
type textarea "Williams, Barbara: Meeting w/CGP to Review EP"
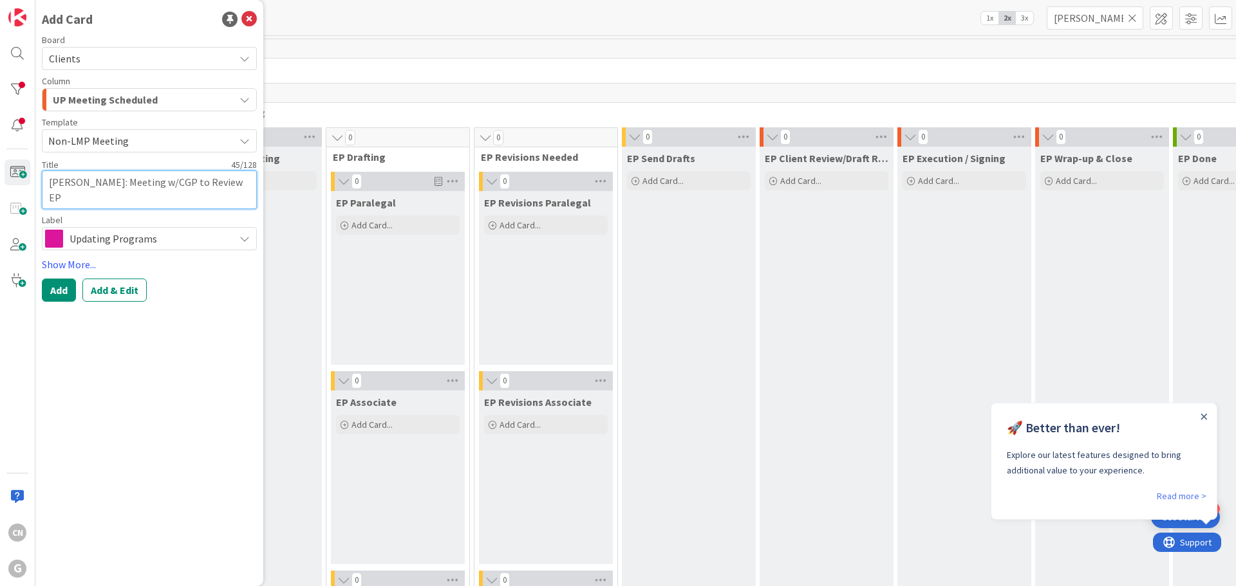
click at [128, 182] on textarea "Williams, Barbara: Meeting w/CGP to Review EP" at bounding box center [149, 190] width 215 height 39
click at [68, 201] on textarea "Williams, Barbara: Meeting w/CGP to Review EP" at bounding box center [149, 190] width 215 height 39
click at [129, 183] on textarea "Williams, Barbara: Meeting w/CGP to Review EP" at bounding box center [149, 190] width 215 height 39
type textarea "x"
type textarea "Williams, Barbara: 9Meeting w/CGP to Review EP"
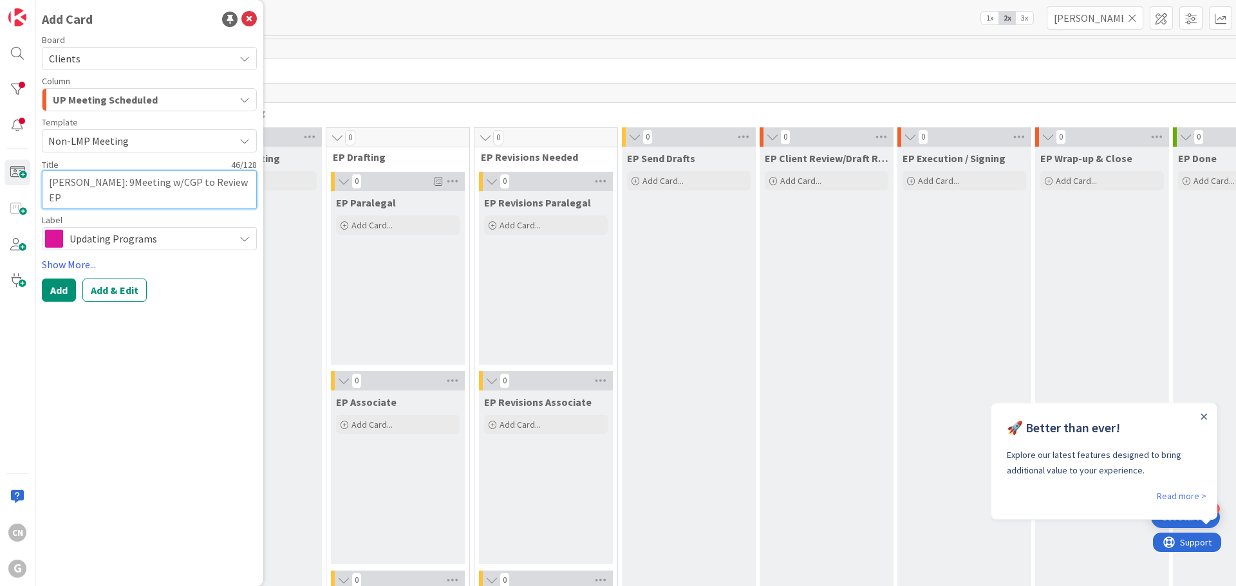
type textarea "x"
type textarea "Williams, Barbara: 9/Meeting w/CGP to Review EP"
type textarea "x"
type textarea "Williams, Barbara: 9Meeting w/CGP to Review EP"
type textarea "x"
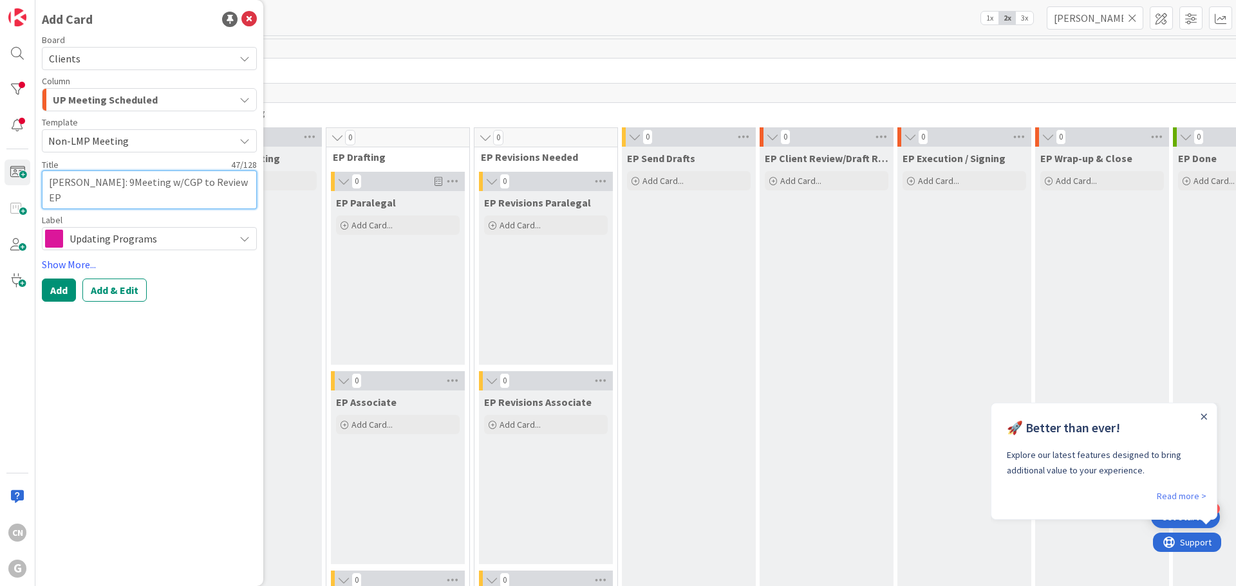
type textarea "Williams, Barbara: Meeting w/CGP to Review EP"
click at [164, 183] on textarea "Williams, Barbara: Meeting w/CGP to Review EP" at bounding box center [149, 190] width 215 height 39
type textarea "x"
type textarea "Williams, Barbara: Meeting w/CGP to Review EP"
type textarea "x"
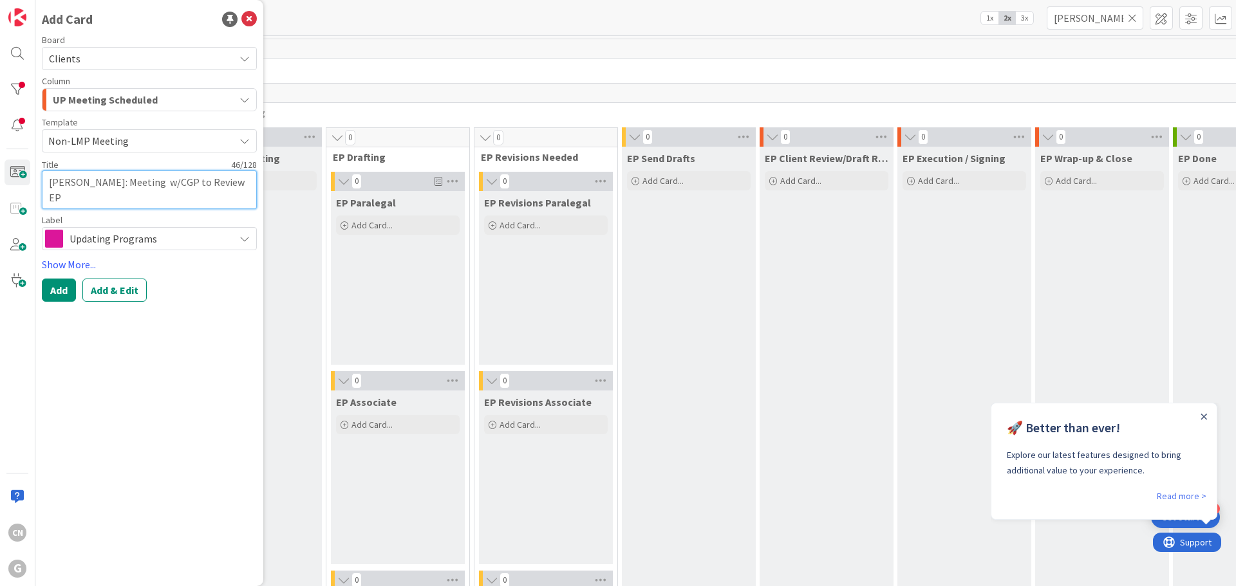
type textarea "Williams, Barbara: Meeting 9 w/CGP to Review EP"
type textarea "x"
type textarea "Williams, Barbara: Meeting 9/ w/CGP to Review EP"
type textarea "x"
type textarea "Williams, Barbara: Meeting 9/1 w/CGP to Review EP"
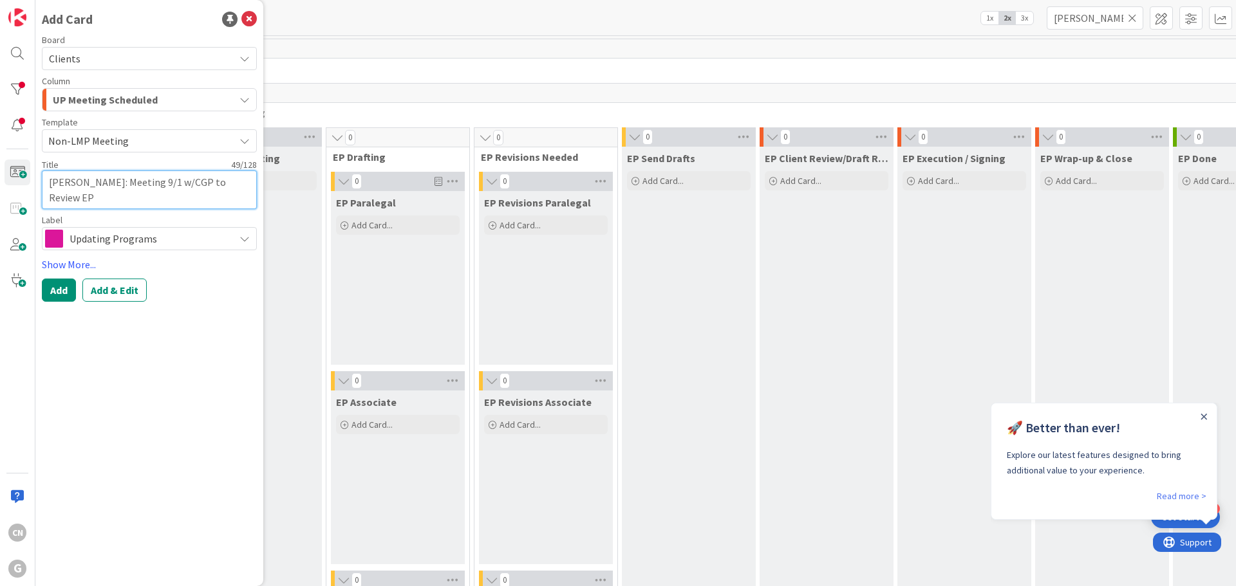
type textarea "x"
type textarea "Williams, Barbara: Meeting 9/11 w/CGP to Review EP"
click at [164, 185] on textarea "Williams, Barbara: Meeting 9/11 w/CGP to Review EP" at bounding box center [149, 190] width 215 height 39
type textarea "x"
type textarea "Williams, Barbara: Meeting 9/11 w/CGP to Review EP"
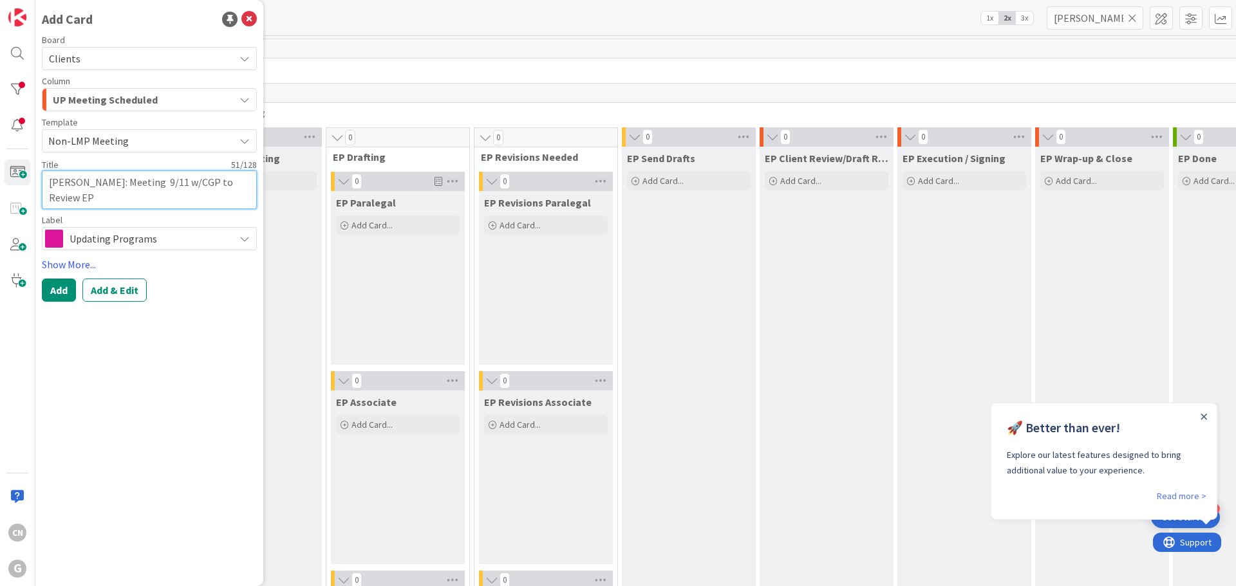
type textarea "x"
type textarea "Williams, Barbara: Meeting o 9/11 w/CGP to Review EP"
type textarea "x"
type textarea "Williams, Barbara: Meeting on 9/11 w/CGP to Review EP"
click at [63, 290] on button "Add" at bounding box center [59, 290] width 34 height 23
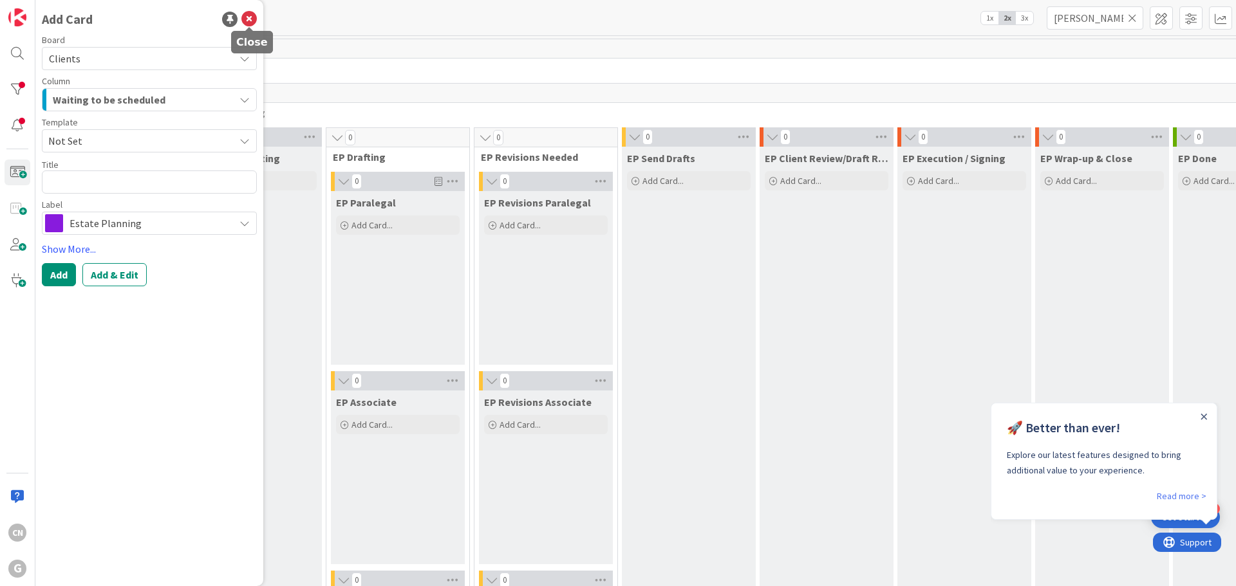
click at [245, 17] on icon at bounding box center [248, 19] width 15 height 15
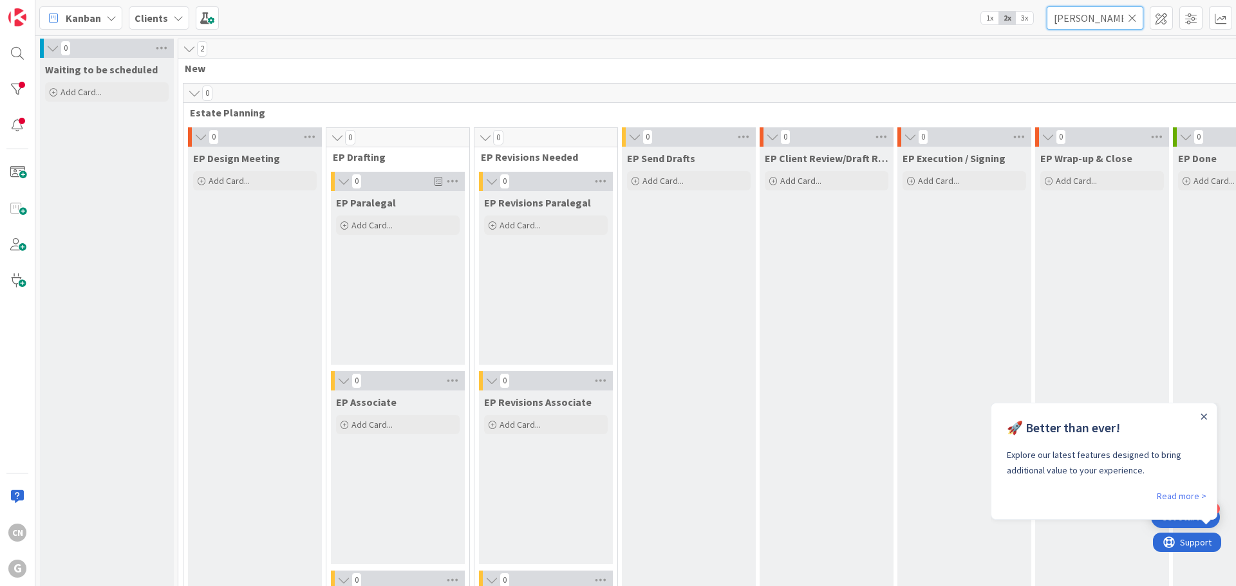
click at [1092, 18] on input "williams" at bounding box center [1095, 17] width 97 height 23
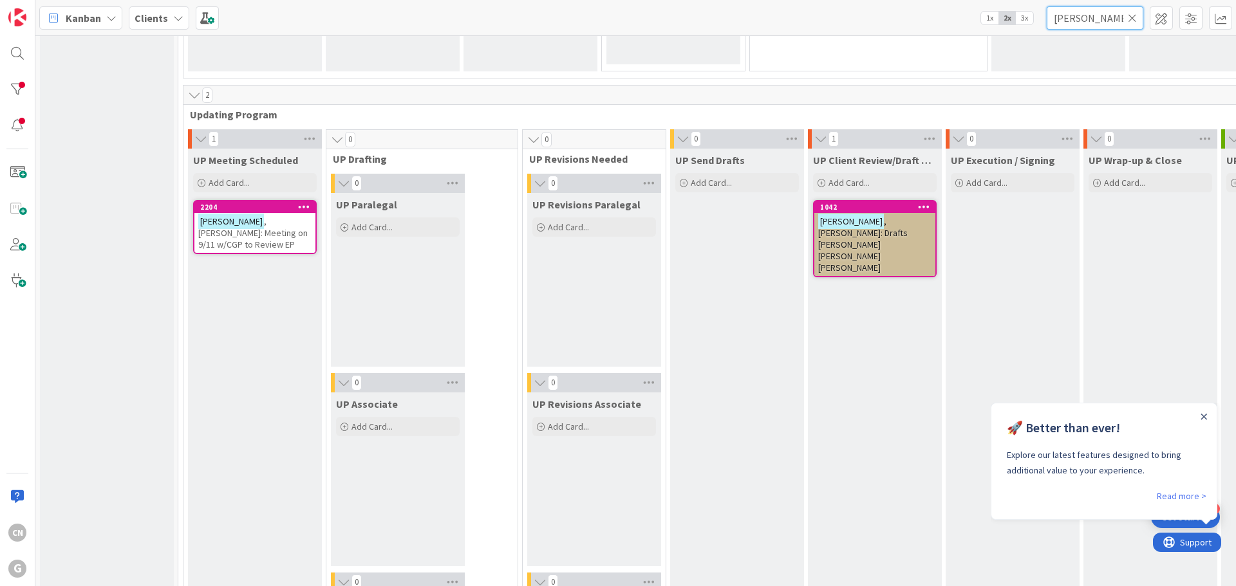
scroll to position [1801, 0]
drag, startPoint x: 1107, startPoint y: 17, endPoint x: 1009, endPoint y: 33, distance: 99.2
click at [1011, 33] on div "Kanban Clients 1x 2x 3x williams" at bounding box center [635, 17] width 1200 height 35
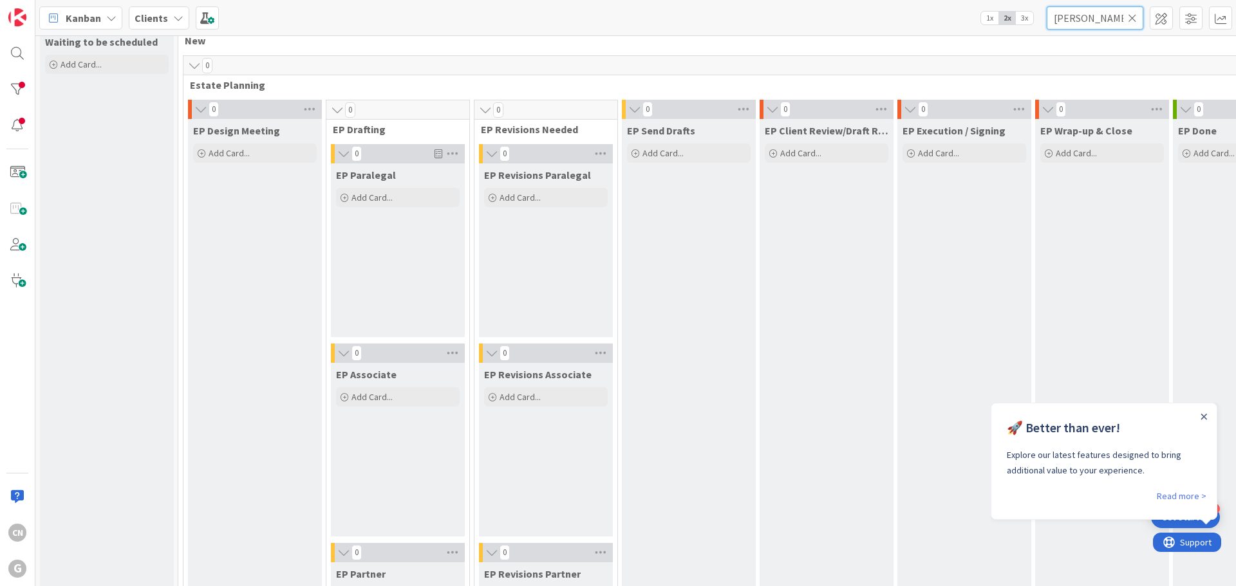
scroll to position [0, 0]
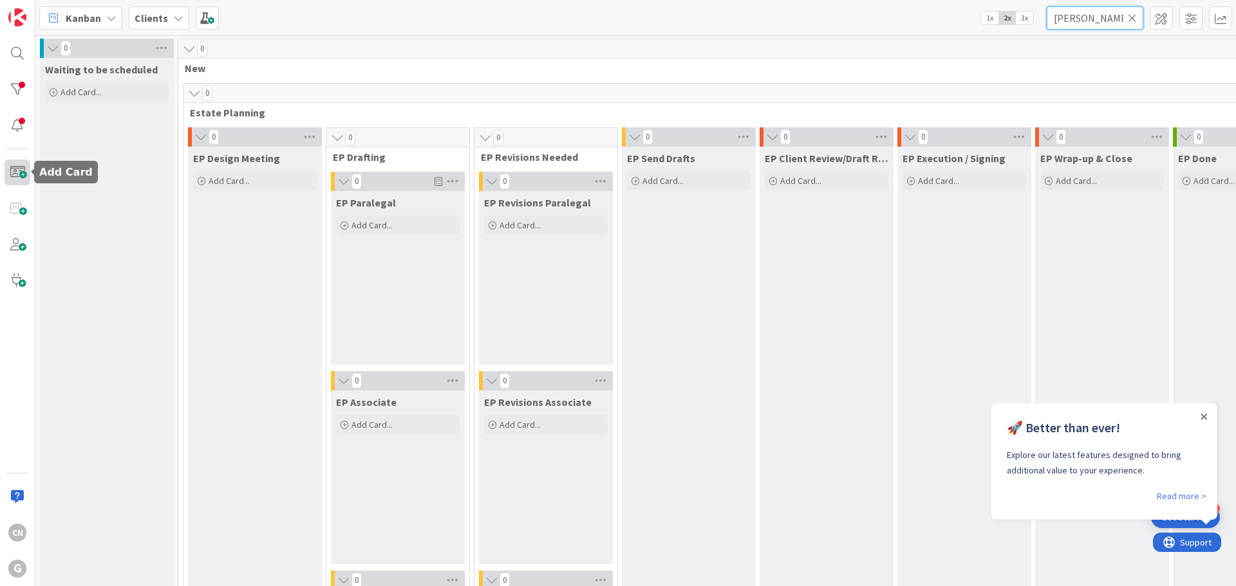
type input "dwight"
click at [17, 176] on span at bounding box center [18, 173] width 26 height 26
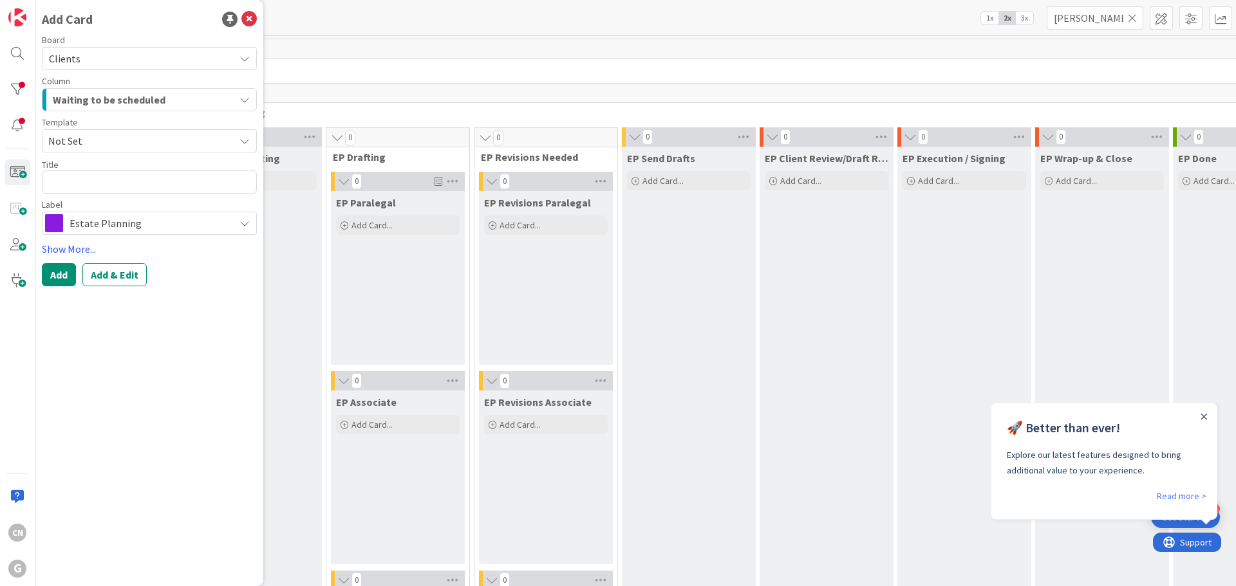
click at [100, 145] on span "Not Set" at bounding box center [136, 141] width 176 height 17
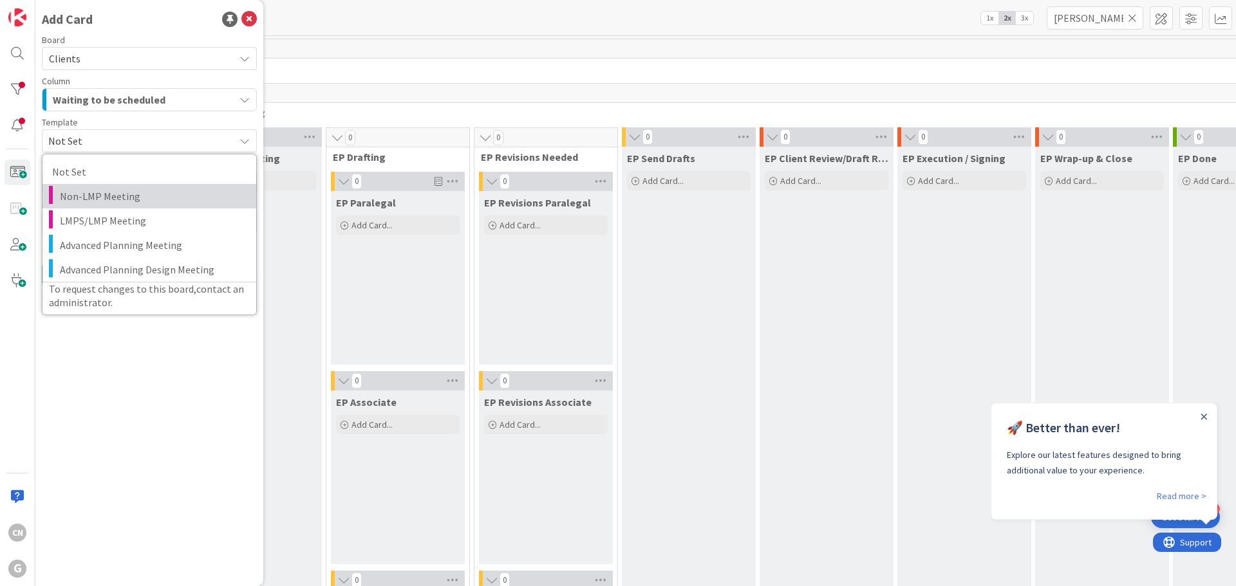
click at [91, 201] on span "Non-LMP Meeting" at bounding box center [153, 196] width 187 height 17
type textarea "x"
type textarea "Non-LMP Meeting"
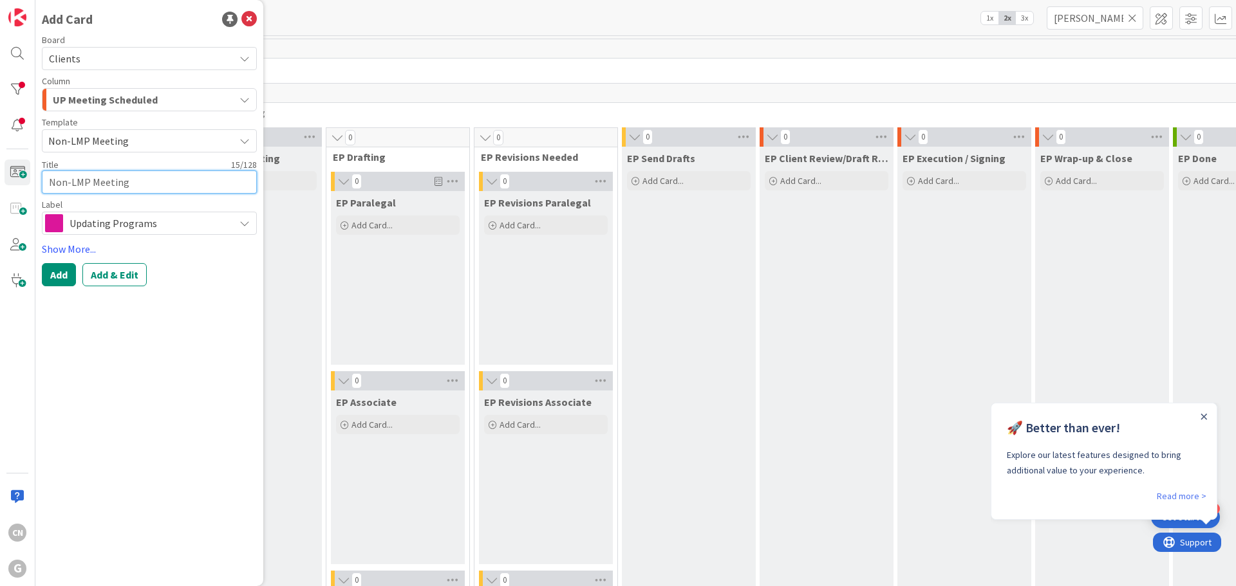
drag, startPoint x: 144, startPoint y: 186, endPoint x: 8, endPoint y: 187, distance: 135.8
click at [8, 187] on div "CN G Add Card Board Clients Column UP Meeting Scheduled Template Non-LMP Meetin…" at bounding box center [17, 293] width 35 height 586
type textarea "x"
type textarea "D"
type textarea "x"
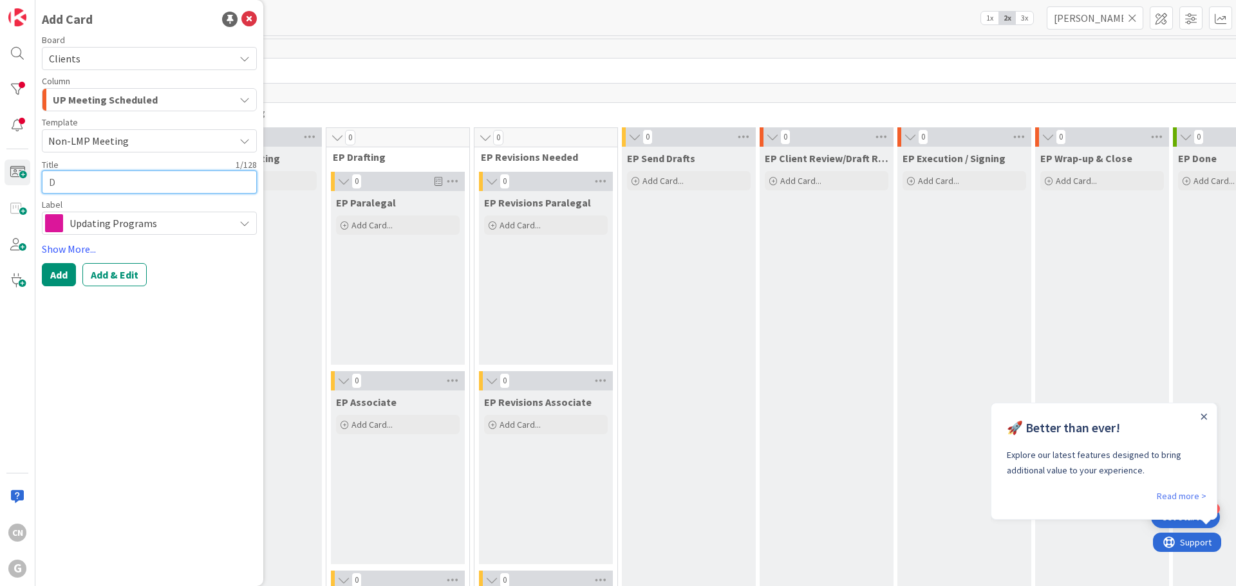
type textarea "Dw"
type textarea "x"
type textarea "Dwi"
type textarea "x"
type textarea "Dwig"
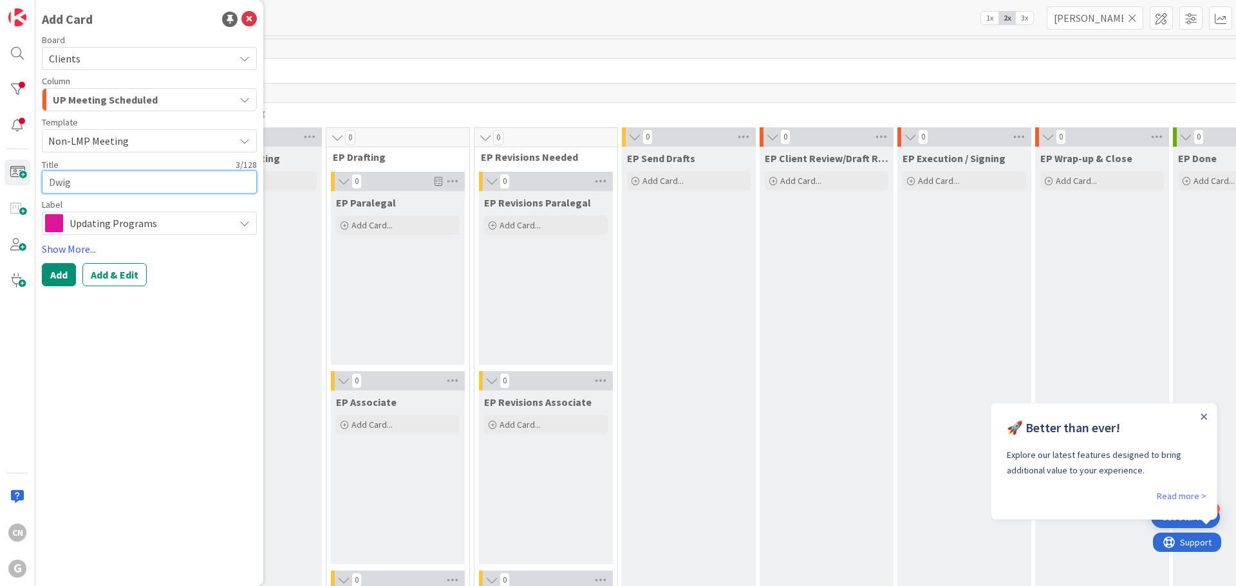
type textarea "x"
type textarea "Dwigh"
type textarea "x"
type textarea "Dwight"
type textarea "x"
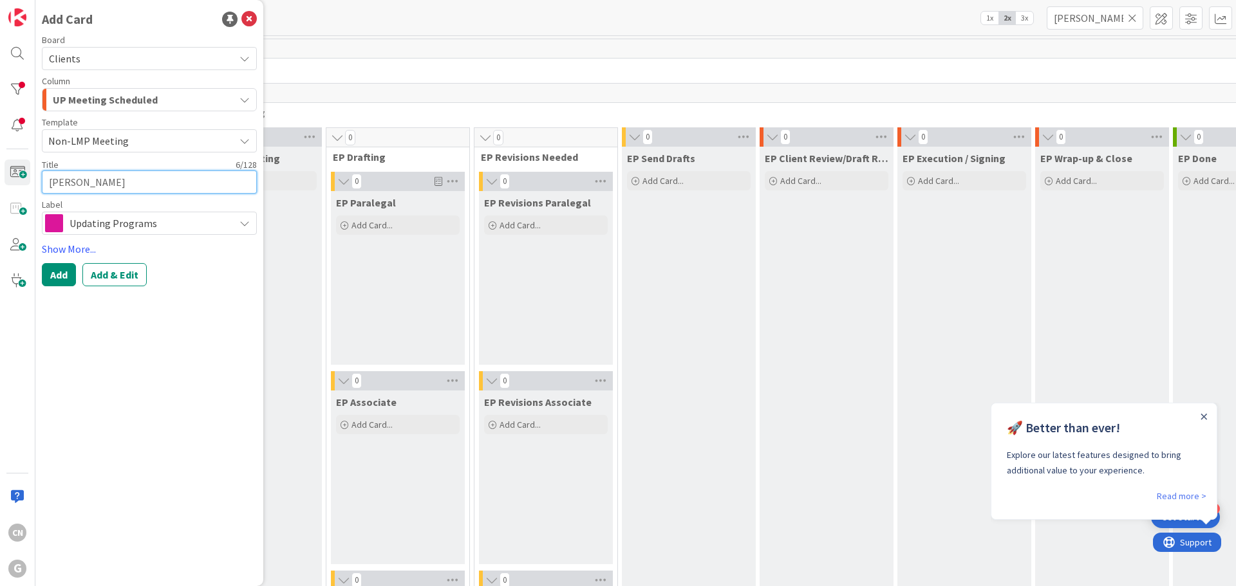
type textarea "Dwight,"
type textarea "x"
type textarea "Dwight,"
type textarea "x"
type textarea "Dwight, B"
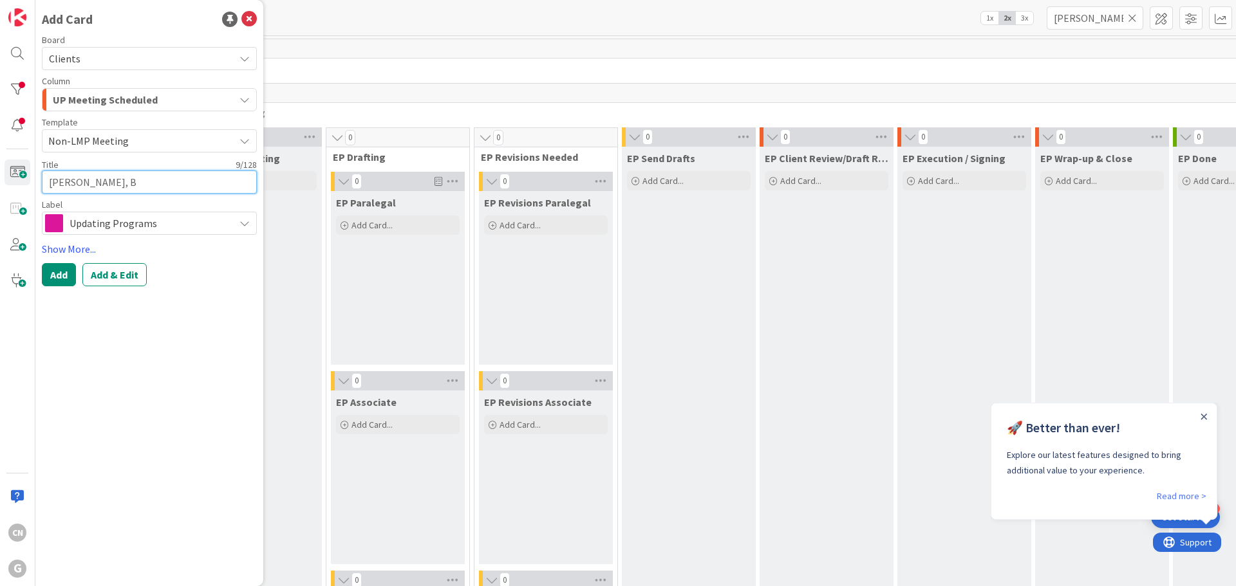
type textarea "x"
type textarea "Dwight, Bi"
type textarea "x"
type textarea "Dwight, B"
type textarea "x"
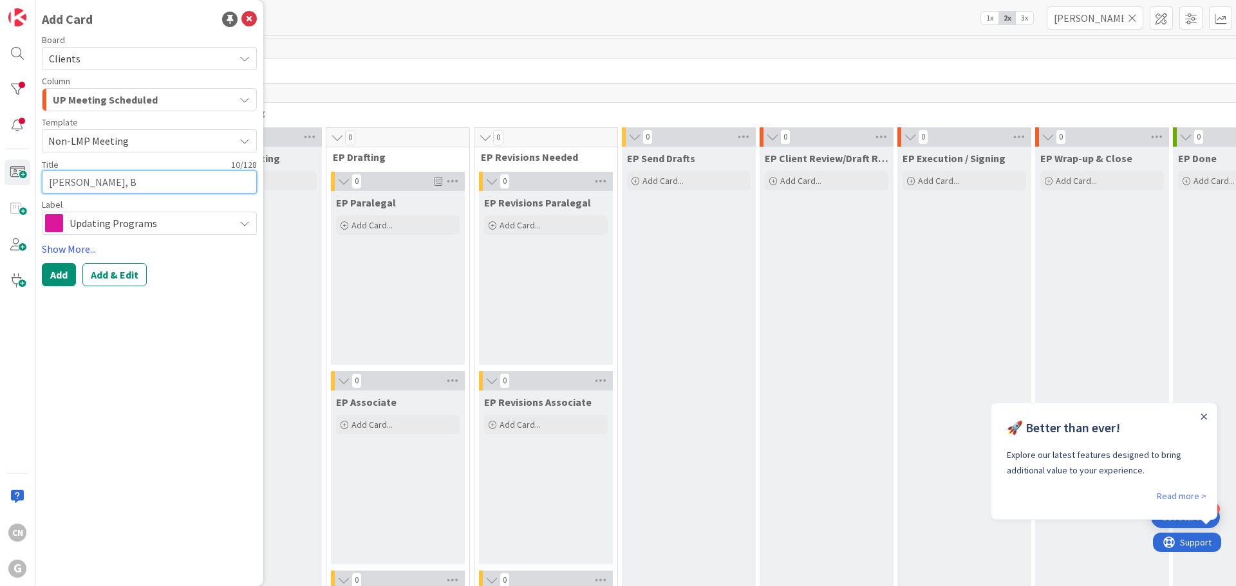
type textarea "Dwight,"
type textarea "x"
type textarea "Dwight, W"
type textarea "x"
type textarea "Dwight, Wi"
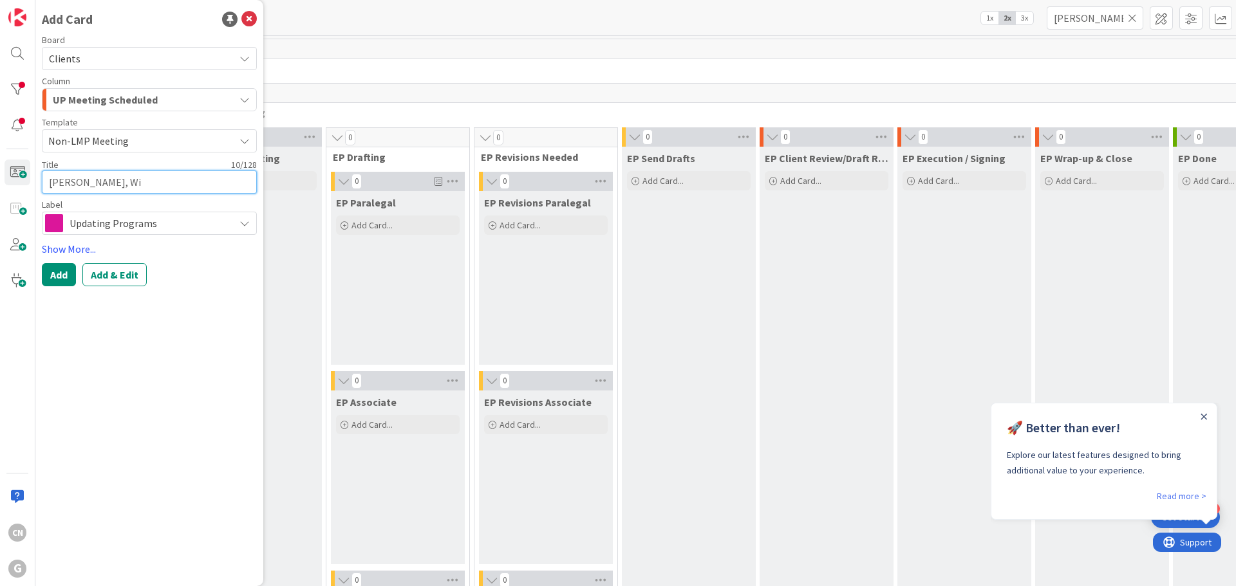
type textarea "x"
type textarea "Dwight, Wil"
type textarea "x"
type textarea "Dwight, Will"
type textarea "x"
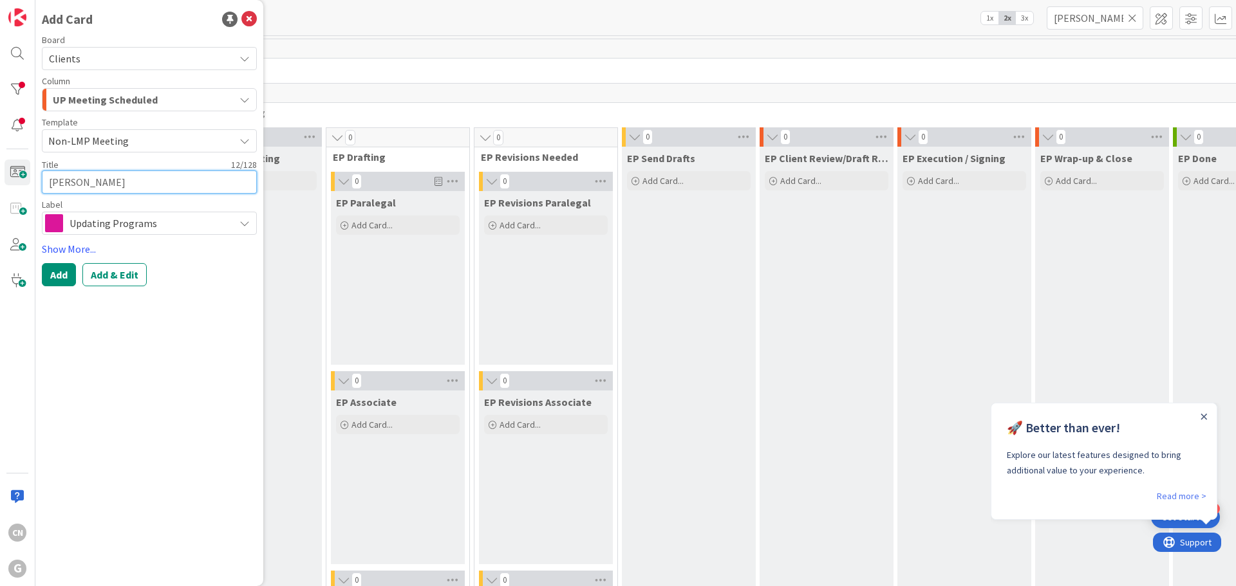
type textarea "Dwight, Willi"
type textarea "x"
type textarea "Dwight, Willia"
type textarea "x"
type textarea "Dwight, William"
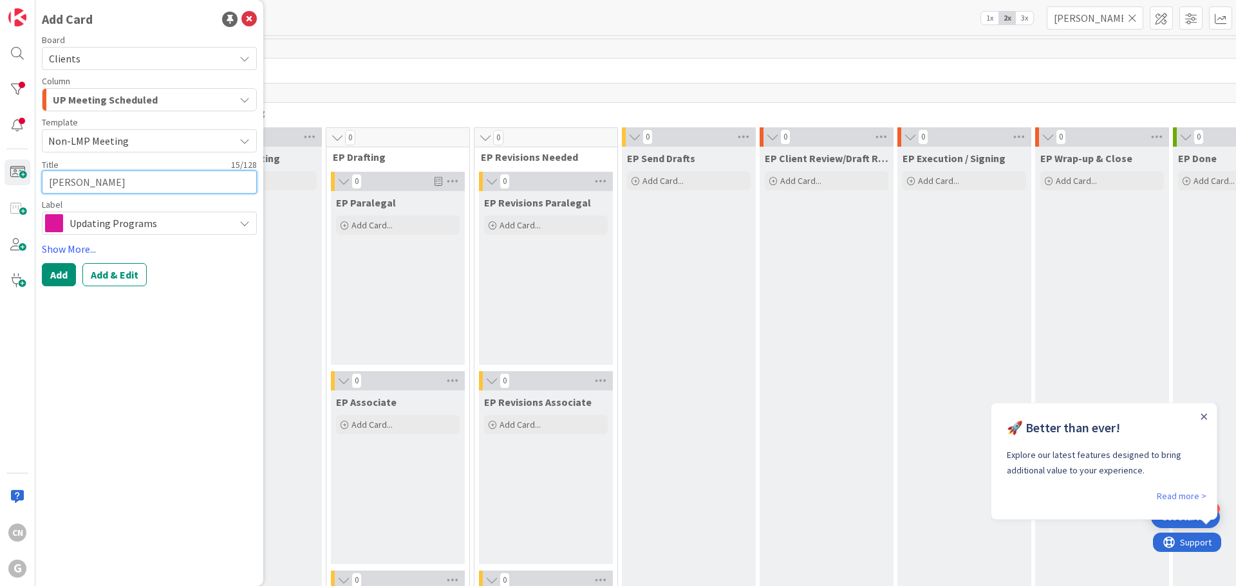
type textarea "x"
type textarea "Dwight, William"
type textarea "x"
type textarea "Dwight, William &"
type textarea "x"
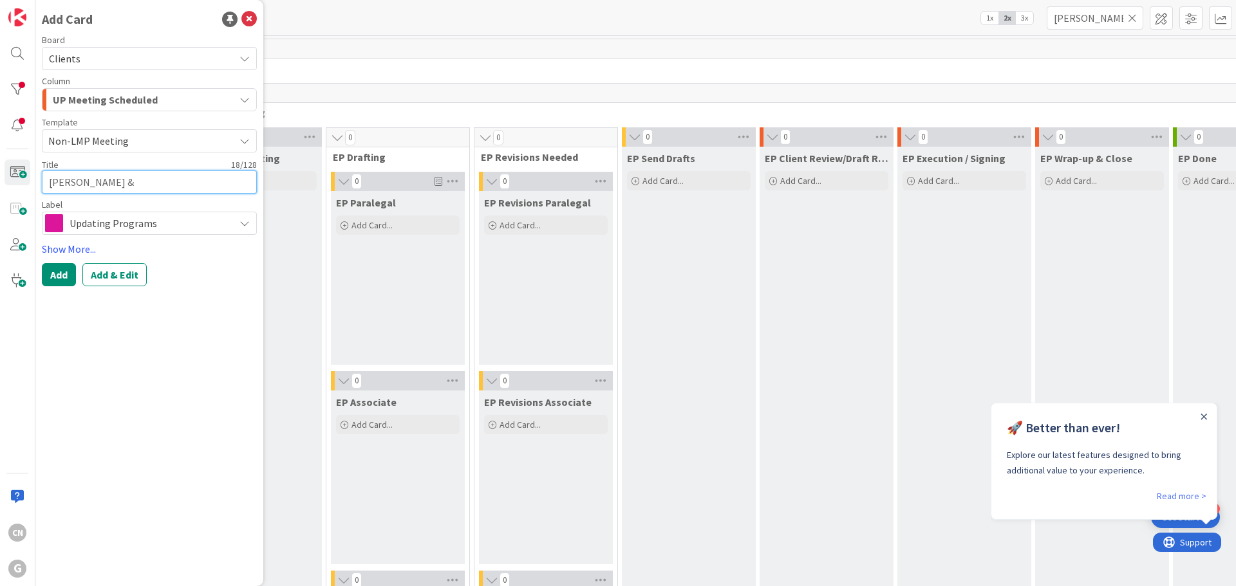
type textarea "Dwight, William &"
click at [145, 185] on textarea "Dwight, William &" at bounding box center [149, 182] width 215 height 23
type textarea "x"
type textarea "Dwight, William & R"
type textarea "x"
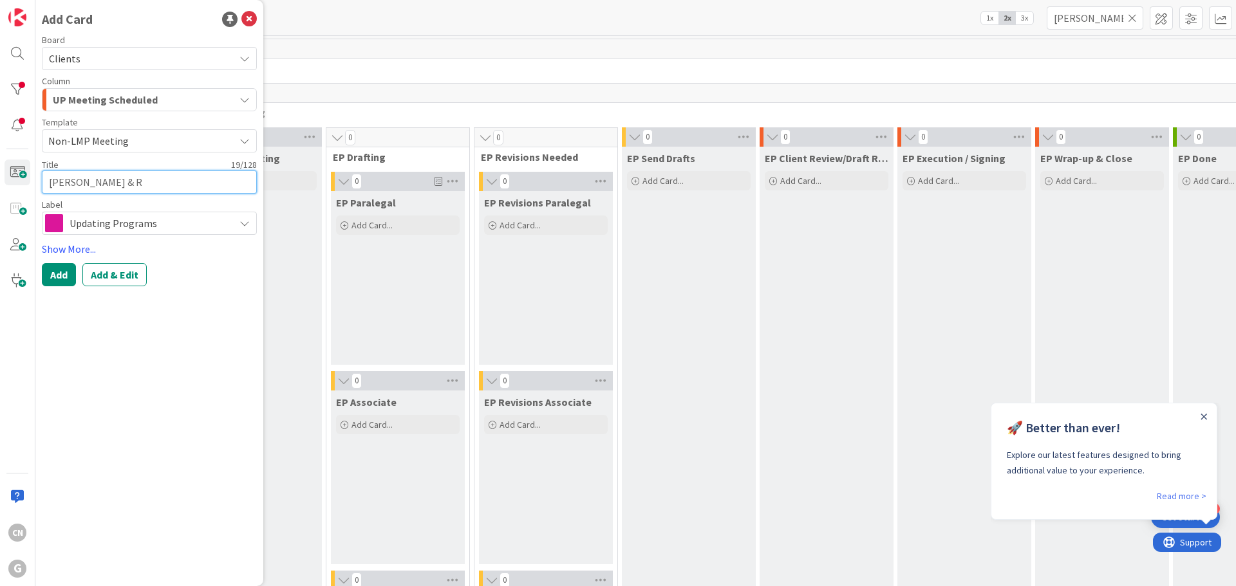
type textarea "Dwight, William & Ru"
type textarea "x"
type textarea "Dwight, William & Rut"
type textarea "x"
type textarea "Dwight, William & Ruth"
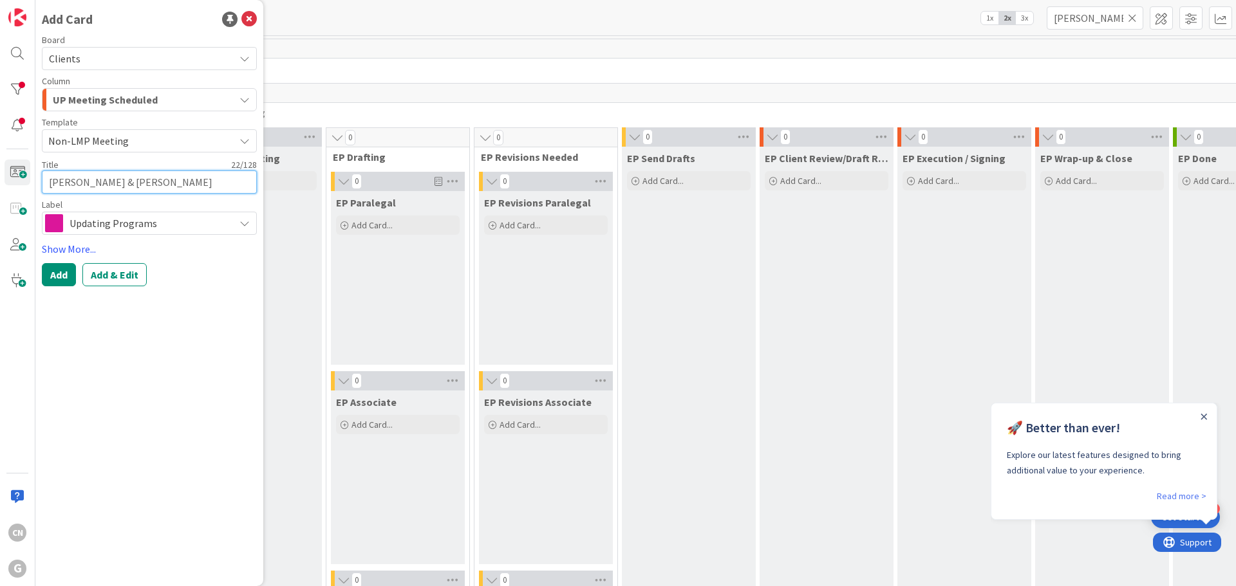
type textarea "x"
type textarea "Dwight, William & Ruth:"
type textarea "x"
type textarea "Dwight, William & Ruth:"
type textarea "x"
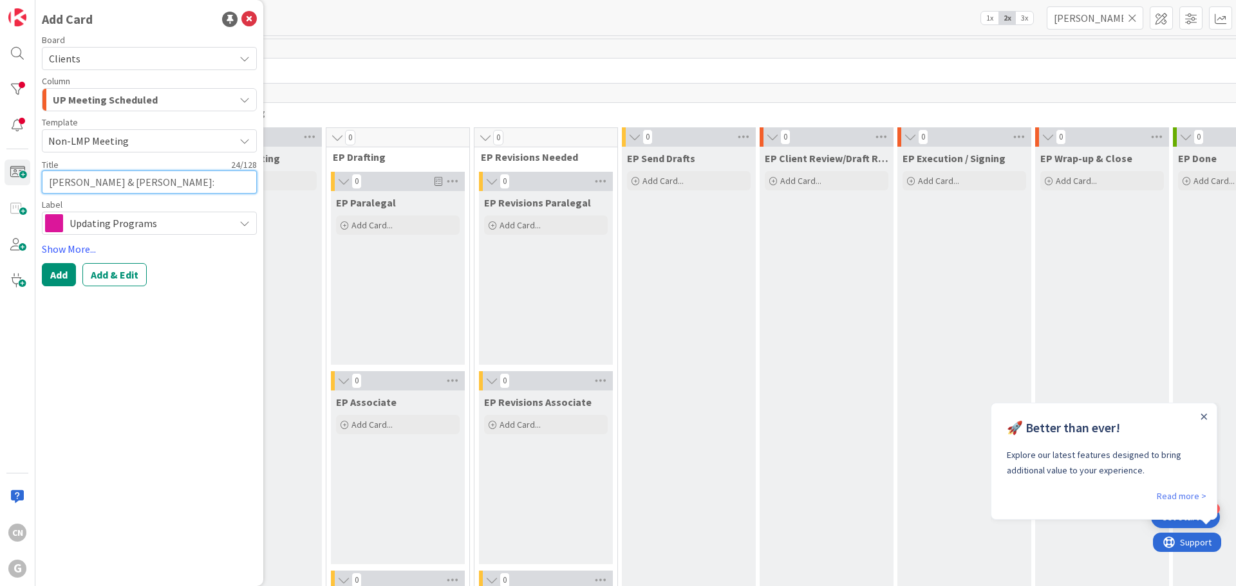
type textarea "Dwight, William & Ruth: M"
type textarea "x"
type textarea "Dwight, William & Ruth: Me"
type textarea "x"
type textarea "Dwight, William & Ruth: Mee"
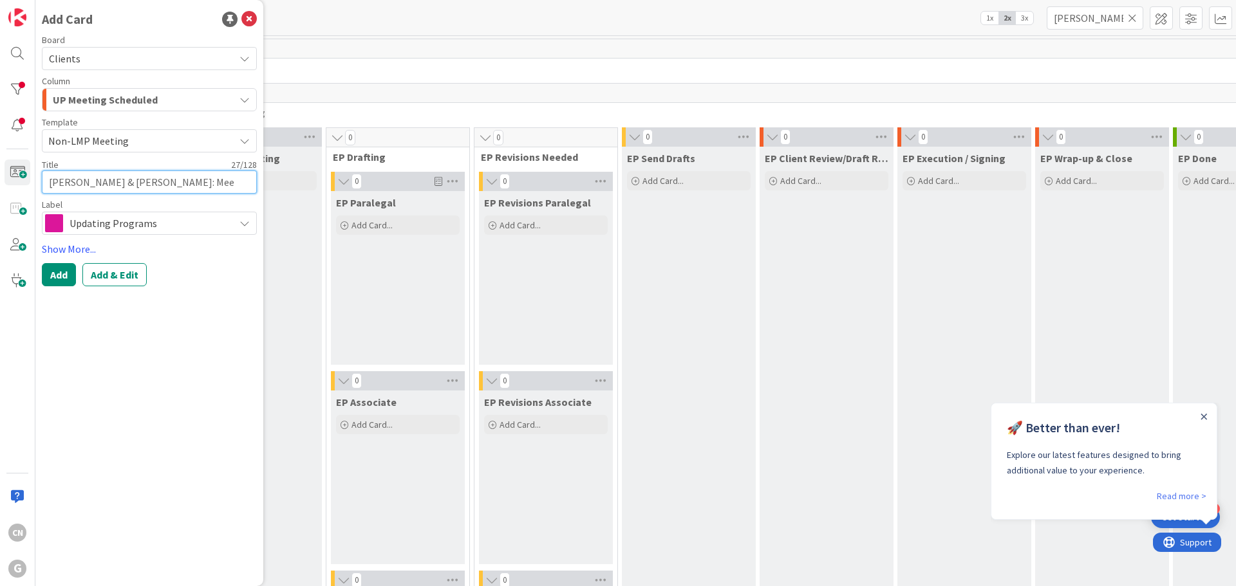
type textarea "x"
type textarea "Dwight, William & Ruth: Meet"
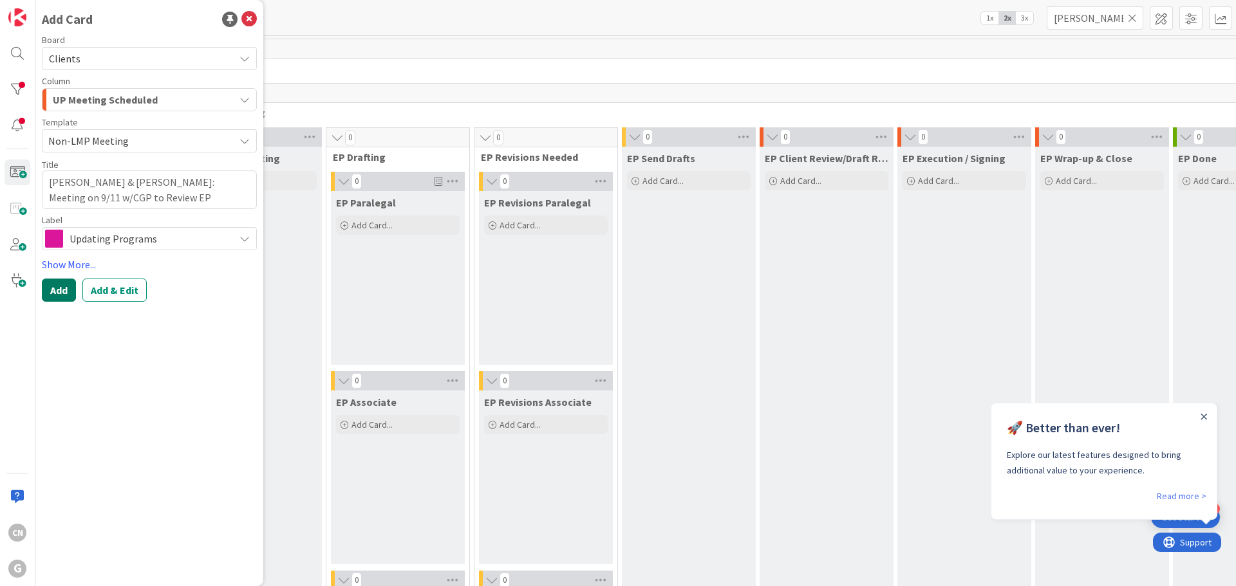
click at [62, 298] on button "Add" at bounding box center [59, 290] width 34 height 23
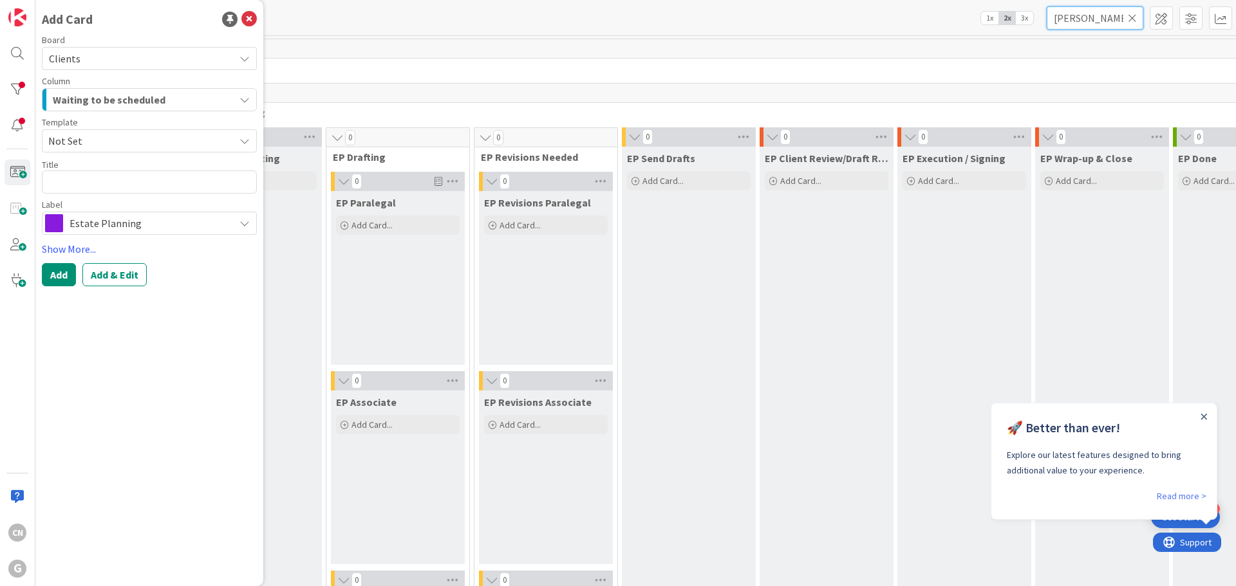
click at [1094, 12] on input "dwight" at bounding box center [1095, 17] width 97 height 23
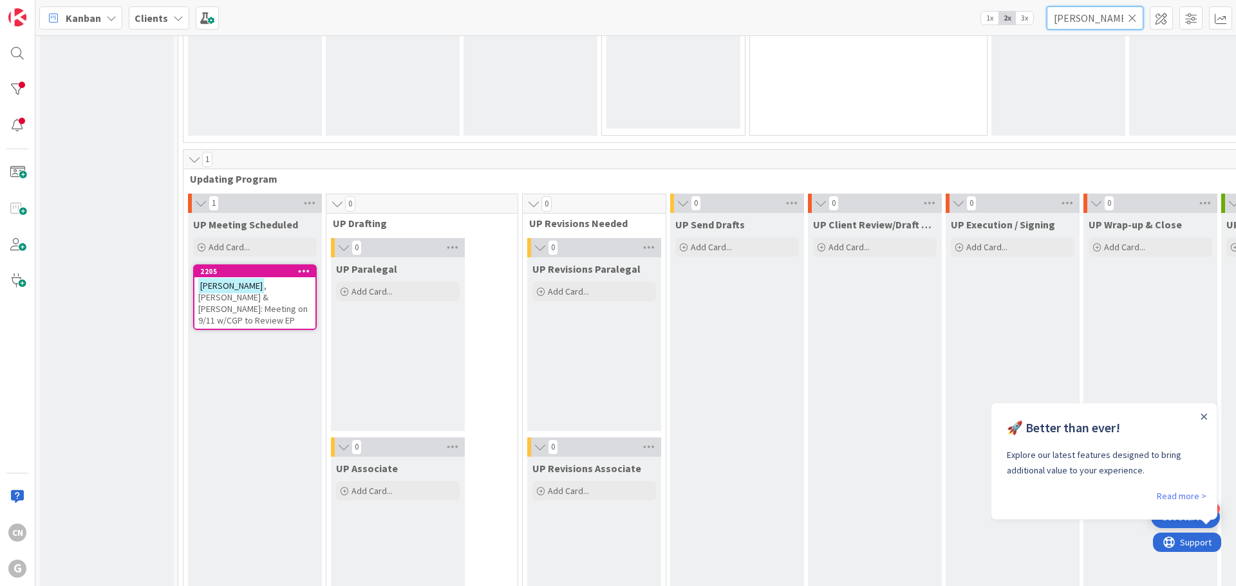
scroll to position [1737, 0]
drag, startPoint x: 1094, startPoint y: 22, endPoint x: 967, endPoint y: 32, distance: 127.2
click at [968, 31] on div "Kanban Clients 1x 2x 3x dwight" at bounding box center [635, 17] width 1200 height 35
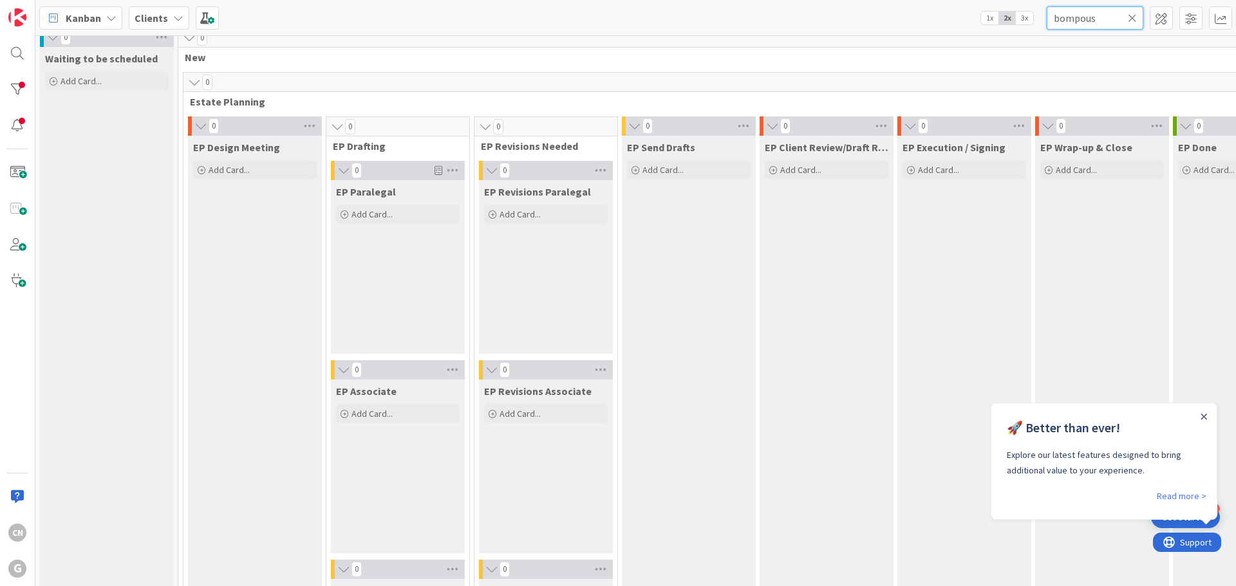
scroll to position [0, 0]
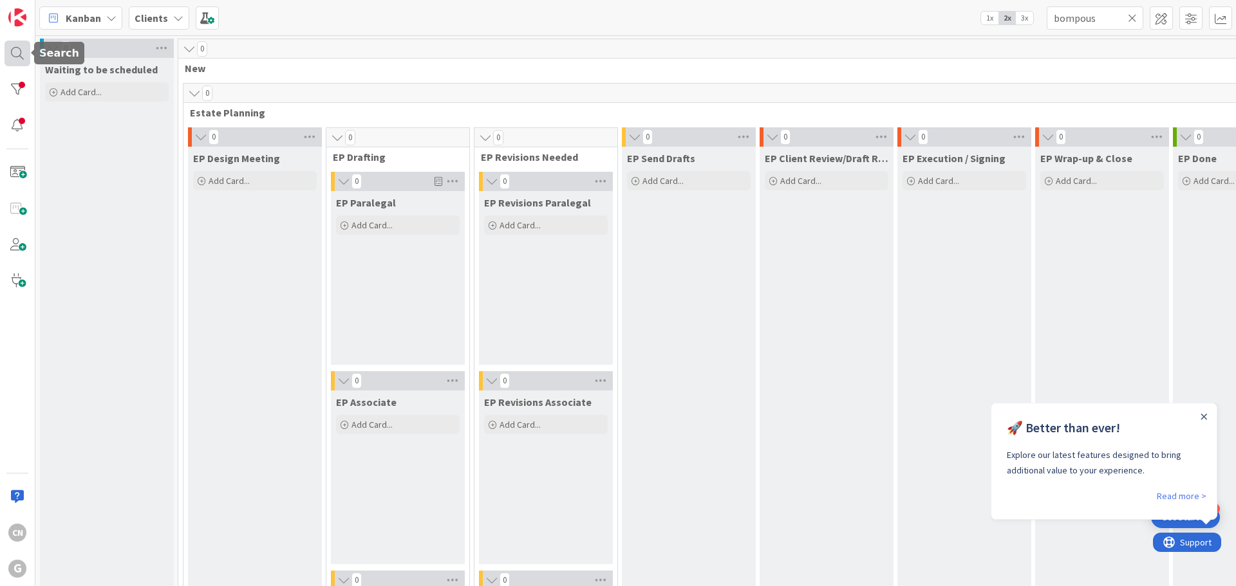
click at [19, 48] on div at bounding box center [18, 54] width 26 height 26
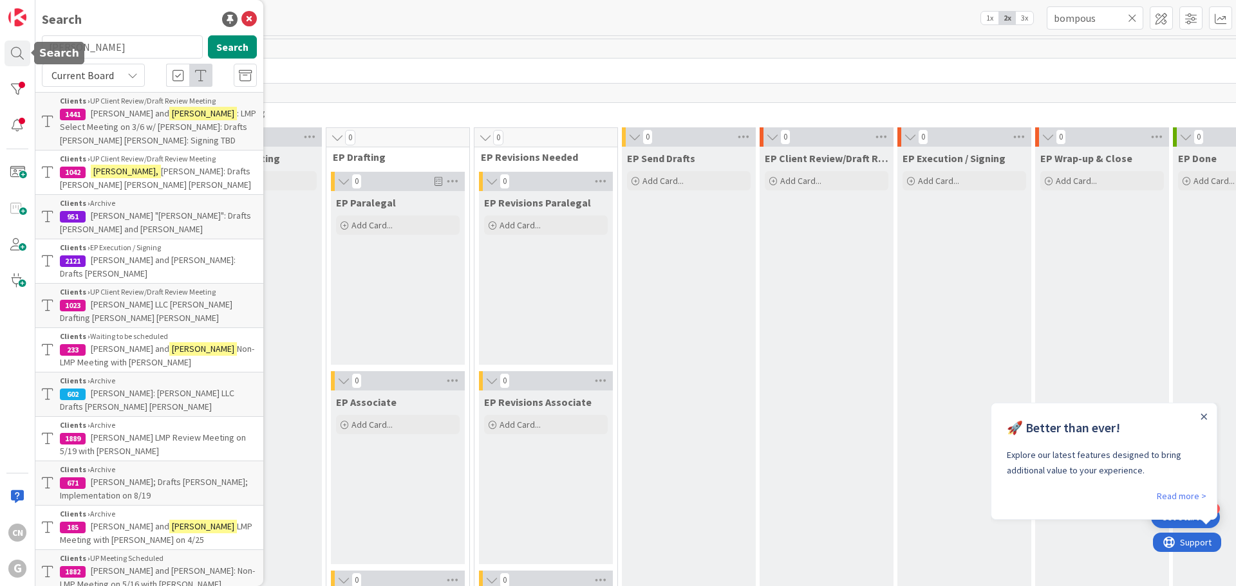
drag, startPoint x: 134, startPoint y: 47, endPoint x: -35, endPoint y: 64, distance: 170.1
click at [0, 64] on html "2 Get Started CN G Search williams, barbara Search Current Board Clients › UP C…" at bounding box center [618, 293] width 1236 height 586
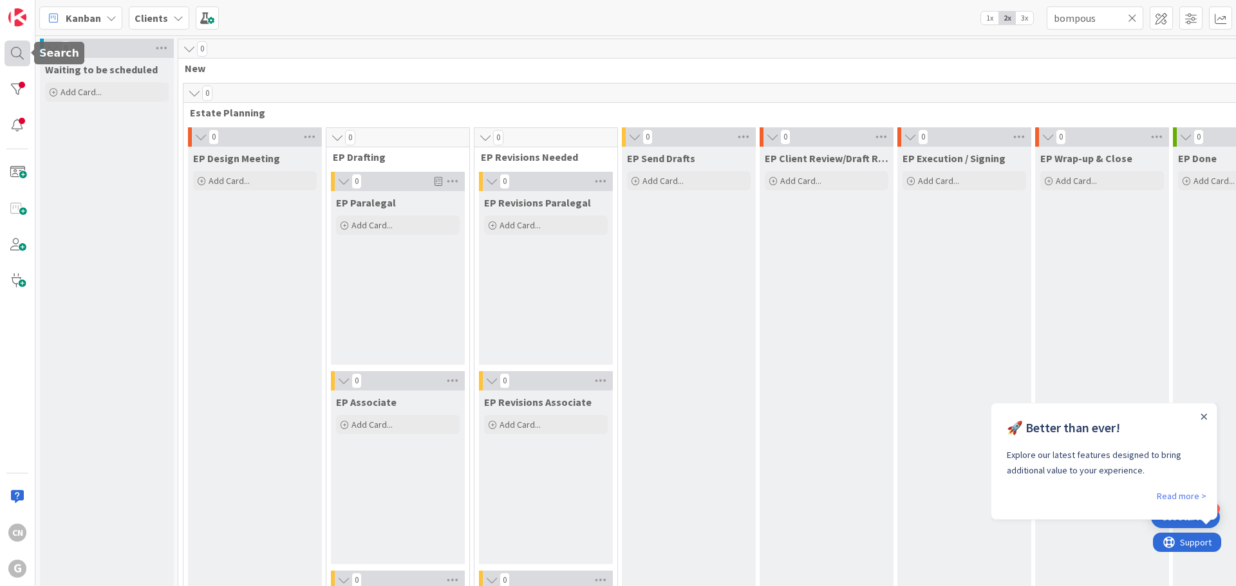
click at [19, 49] on div at bounding box center [18, 54] width 26 height 26
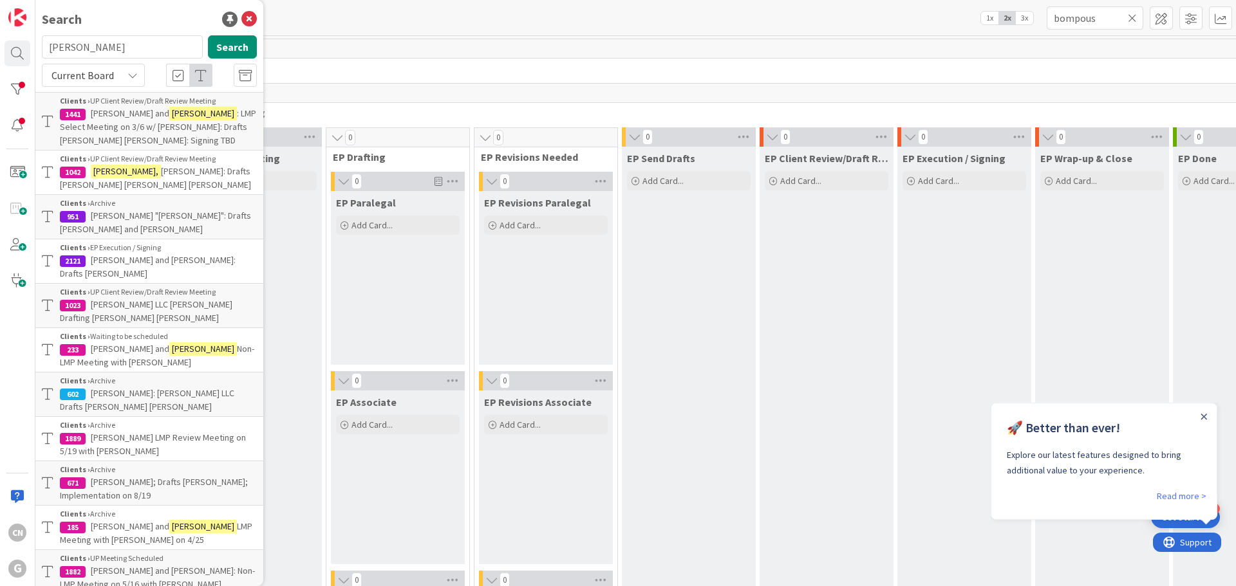
drag, startPoint x: 130, startPoint y: 45, endPoint x: -5, endPoint y: 43, distance: 135.2
click at [0, 43] on html "2 Get Started CN G Search williams, barbara Search Current Board Clients › UP C…" at bounding box center [618, 293] width 1236 height 586
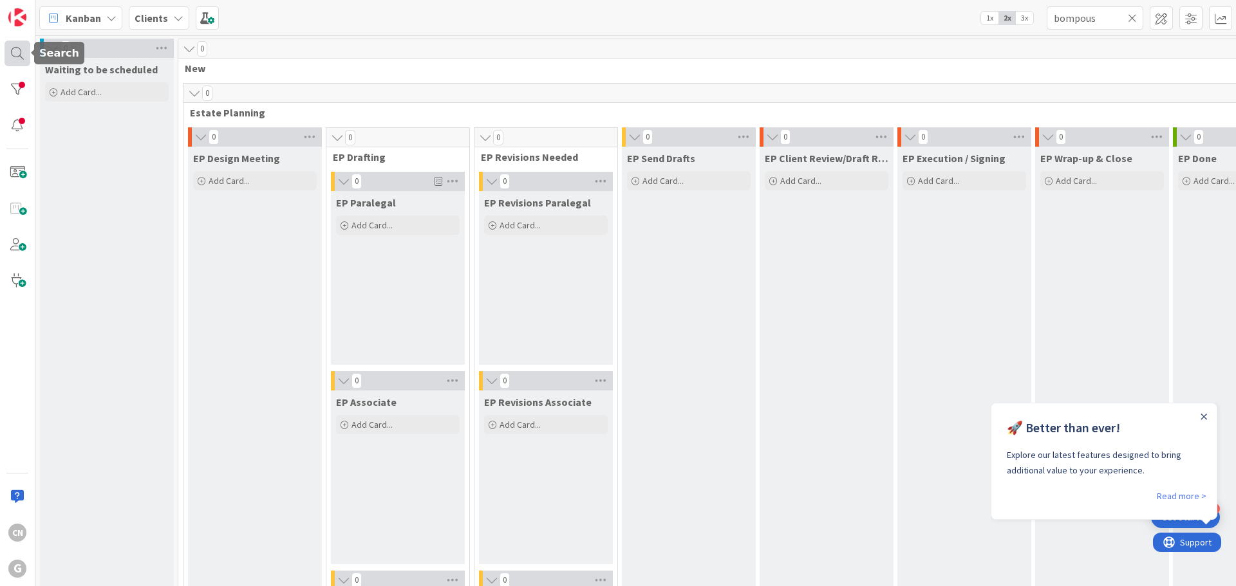
click at [9, 51] on div at bounding box center [18, 54] width 26 height 26
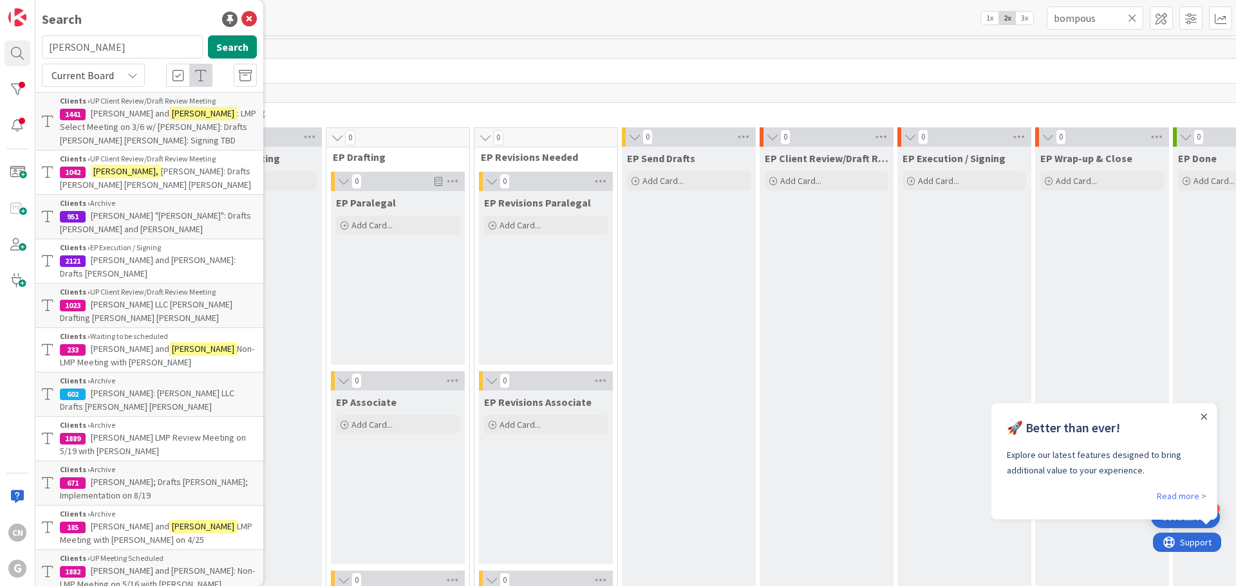
click at [178, 48] on input "williams, barbara" at bounding box center [122, 46] width 161 height 23
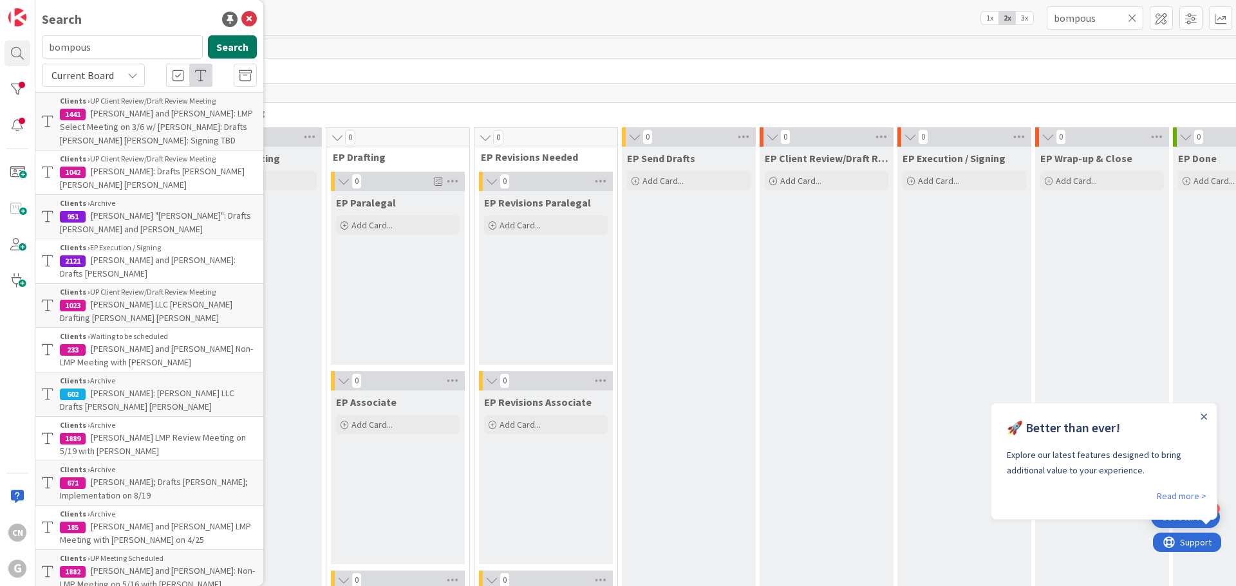
click at [232, 44] on button "Search" at bounding box center [232, 46] width 49 height 23
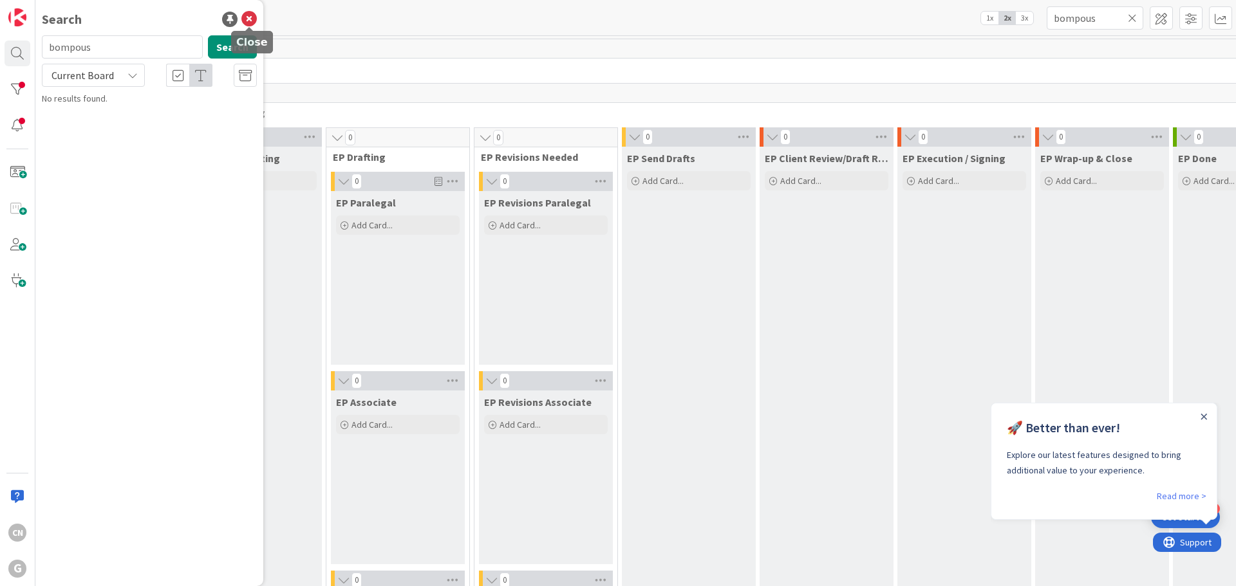
click at [249, 19] on icon at bounding box center [248, 19] width 15 height 15
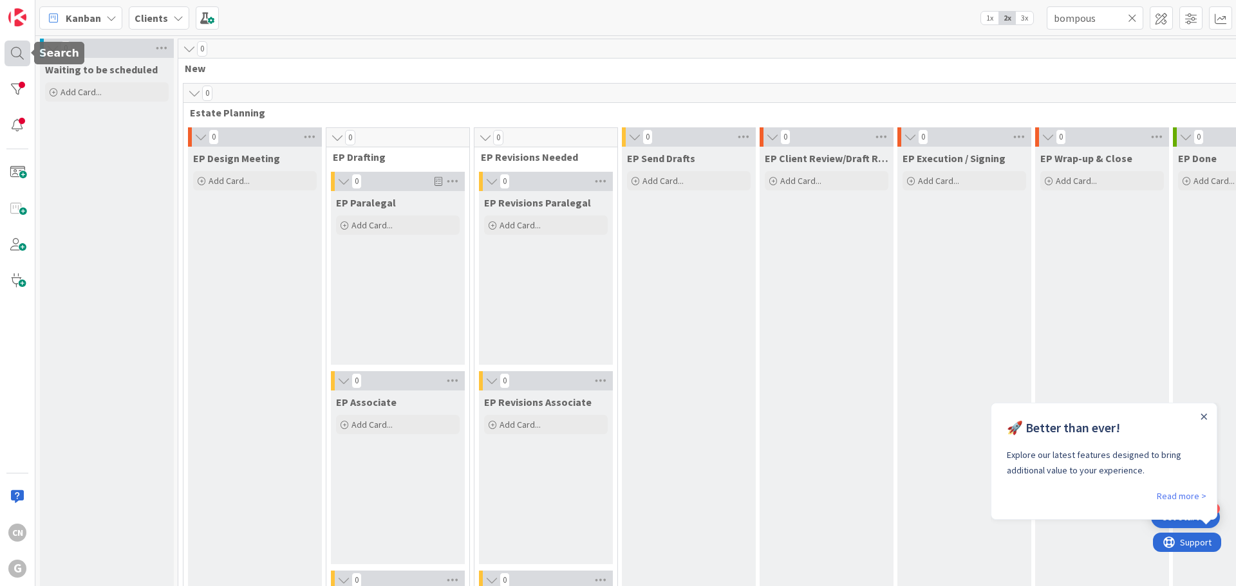
click at [14, 51] on div at bounding box center [18, 54] width 26 height 26
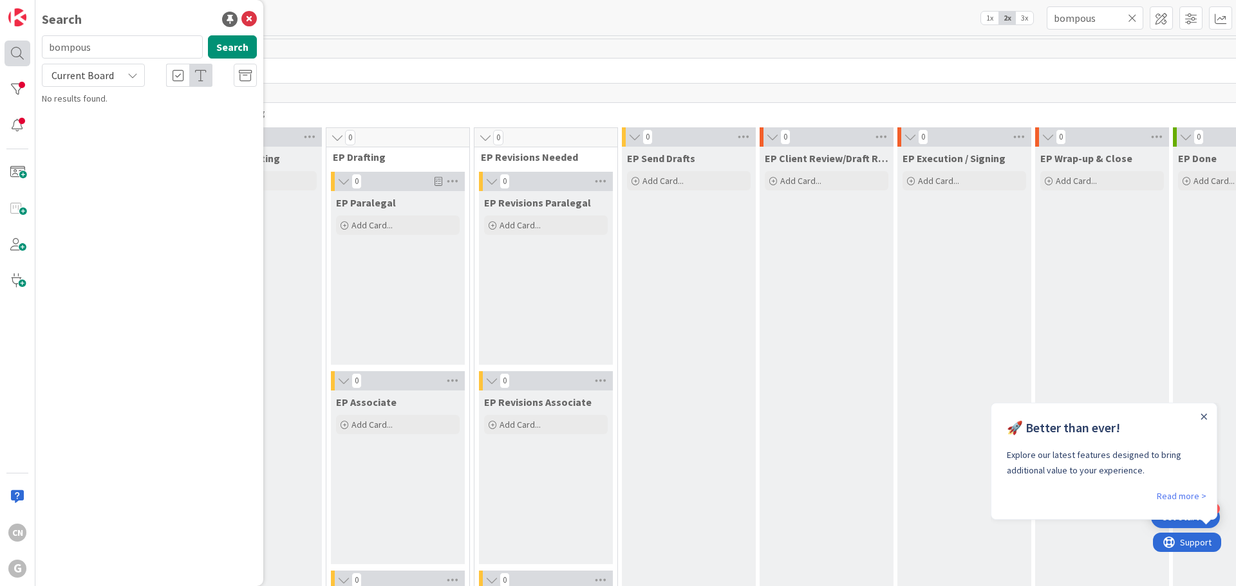
drag, startPoint x: 112, startPoint y: 54, endPoint x: 23, endPoint y: 66, distance: 89.6
click at [23, 66] on div "CN G Search bompous Search Current Board No results found." at bounding box center [17, 293] width 35 height 586
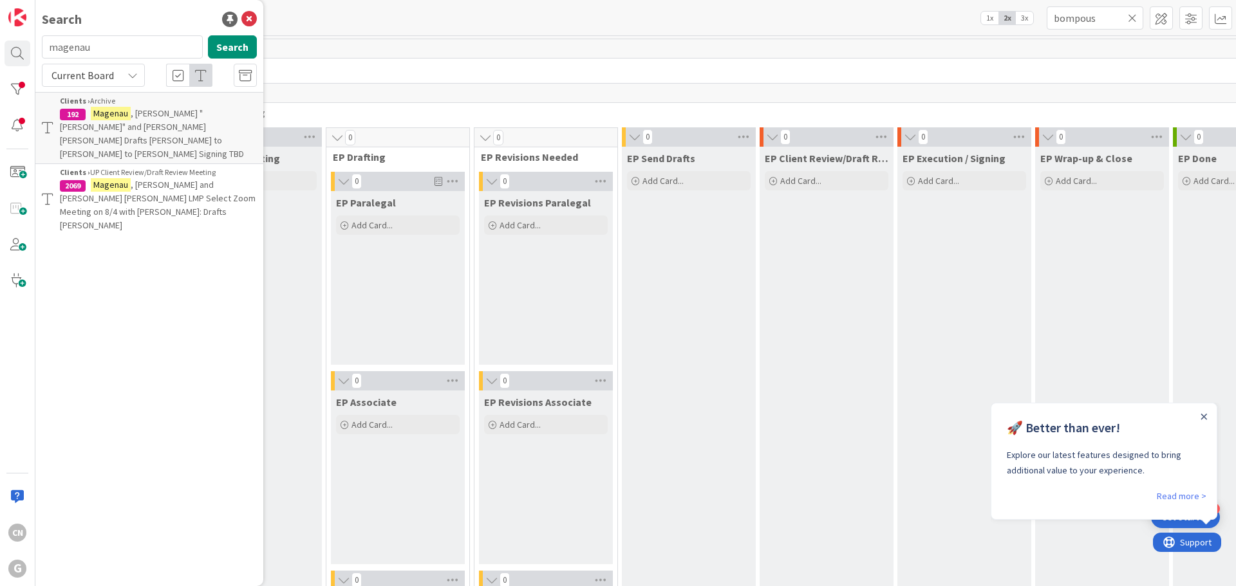
click at [131, 115] on span ", William "Tom" and Mary Beth Drafts Cindy to Chris to Bobby Signing TBD" at bounding box center [152, 133] width 184 height 52
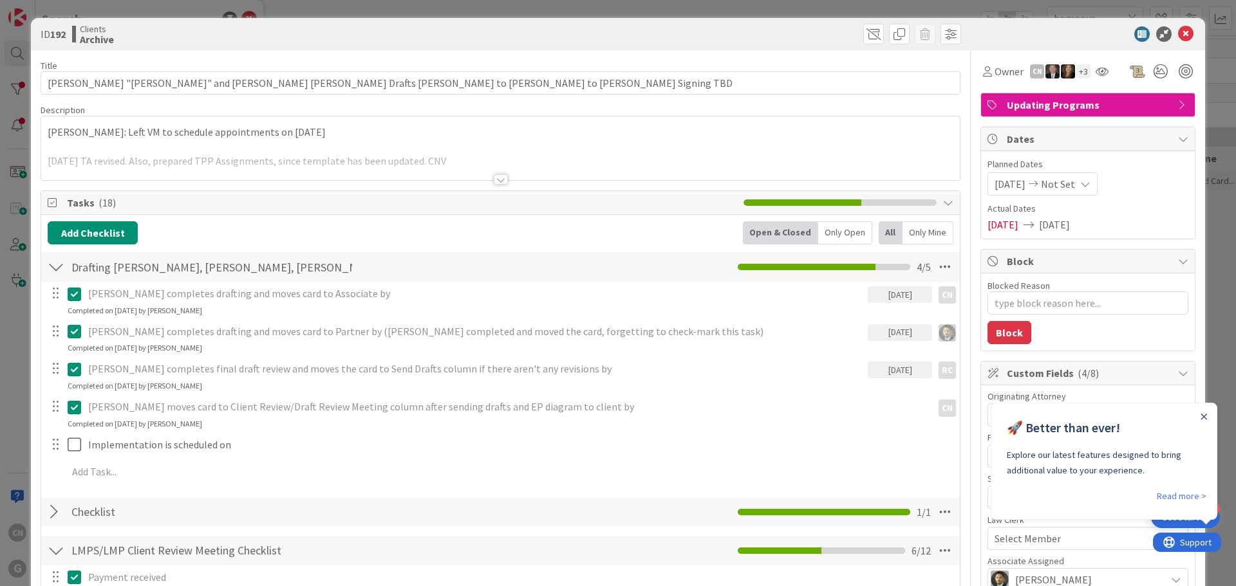
drag, startPoint x: 491, startPoint y: 181, endPoint x: 493, endPoint y: 201, distance: 20.0
click at [494, 182] on div at bounding box center [501, 179] width 14 height 10
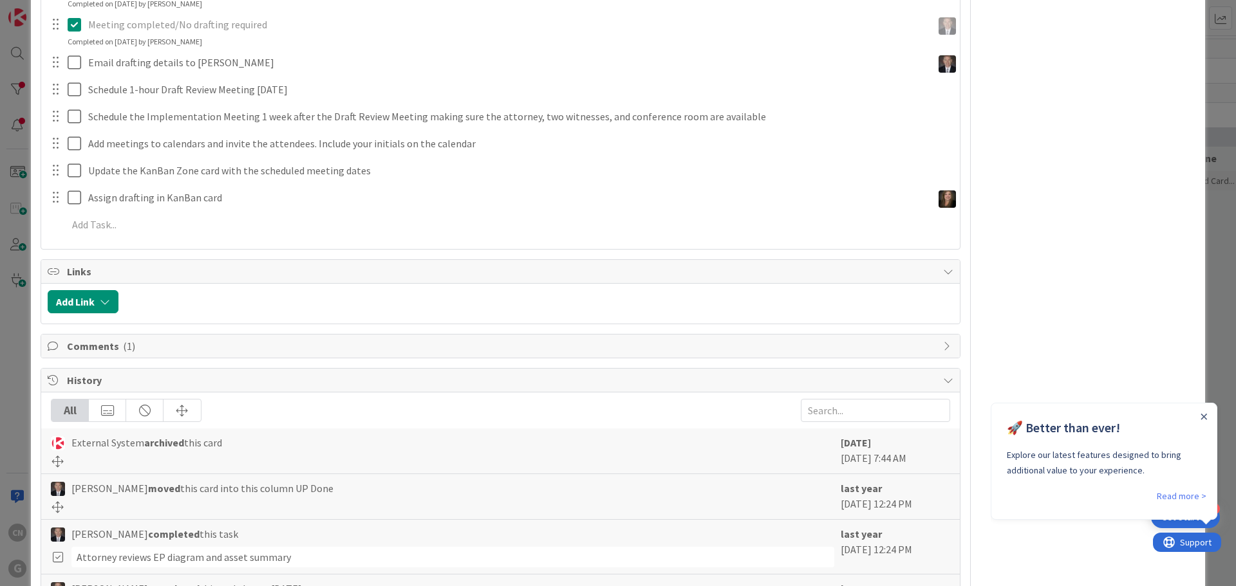
scroll to position [1482, 0]
click at [1202, 418] on icon "Close Announcement" at bounding box center [1203, 417] width 6 height 6
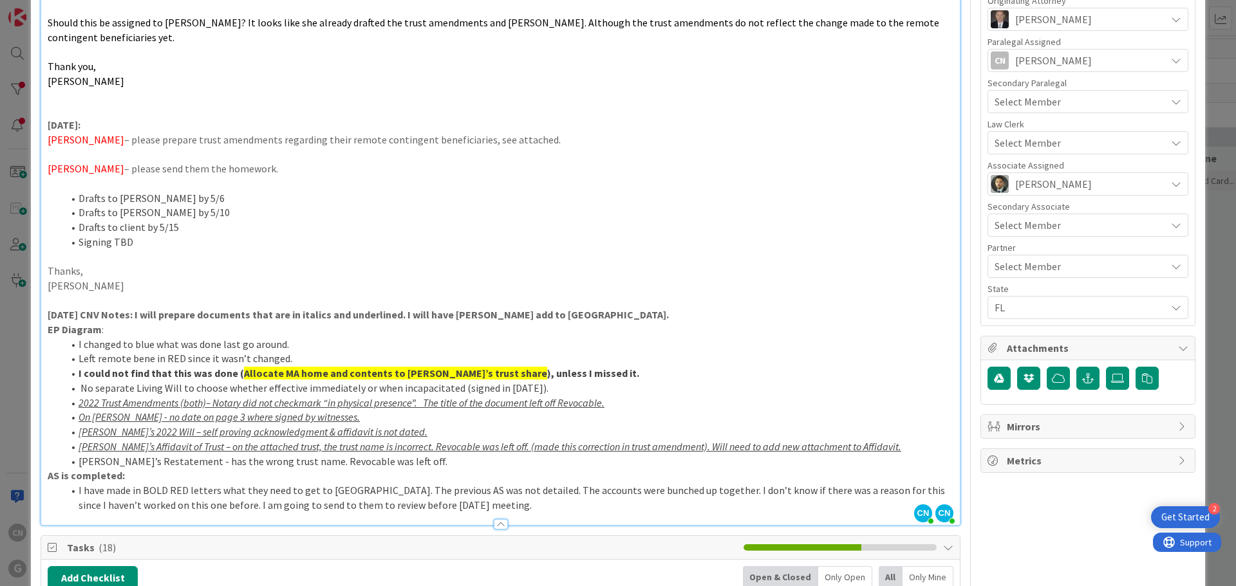
scroll to position [395, 0]
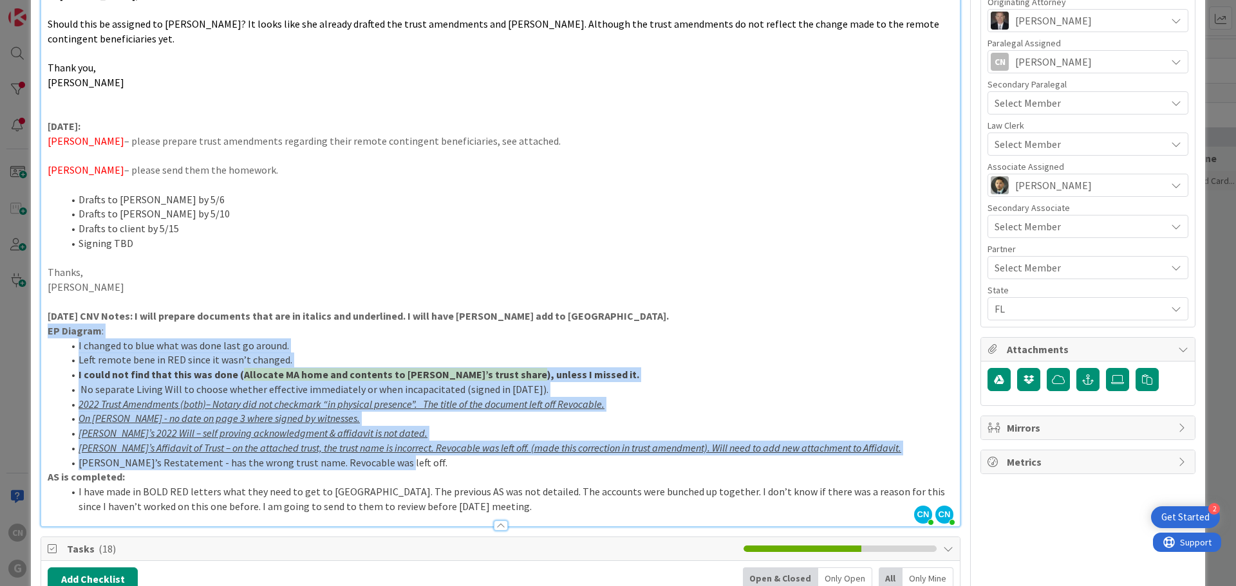
drag, startPoint x: 393, startPoint y: 439, endPoint x: 46, endPoint y: 306, distance: 371.4
click at [46, 306] on div "Dana: Left VM to schedule appointments on 7-9-24 5.2.2024 TA revised. Also, pre…" at bounding box center [500, 139] width 919 height 776
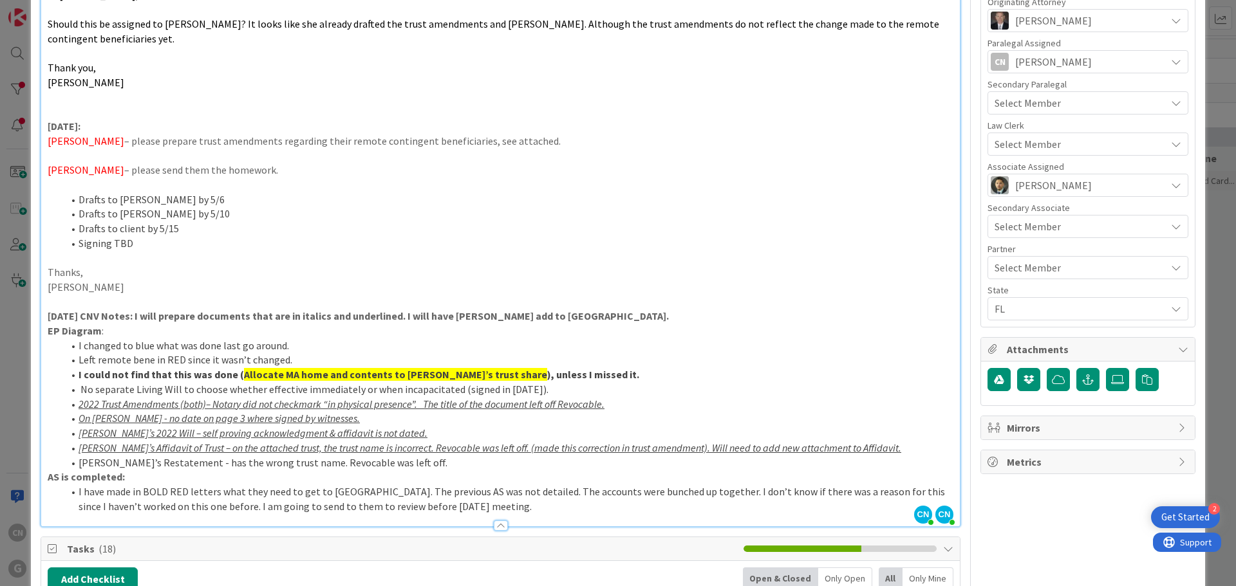
click at [428, 470] on p "AS is completed:" at bounding box center [501, 477] width 906 height 15
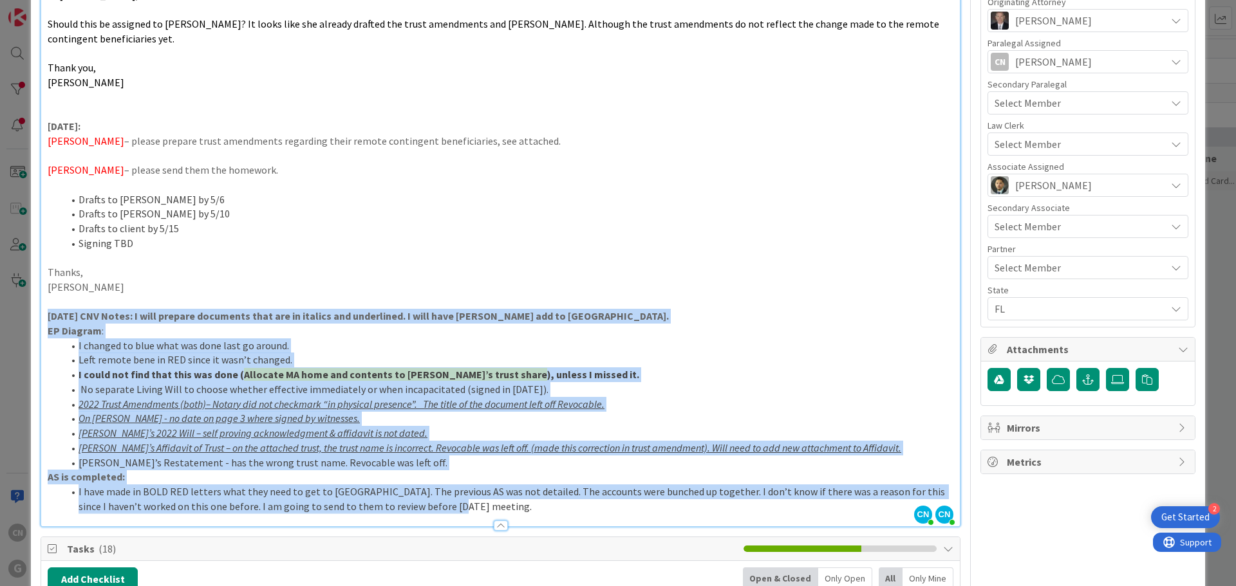
drag, startPoint x: 422, startPoint y: 482, endPoint x: 44, endPoint y: 291, distance: 424.0
click at [44, 291] on div "Dana: Left VM to schedule appointments on 7-9-24 5.2.2024 TA revised. Also, pre…" at bounding box center [500, 139] width 919 height 776
click at [637, 382] on li "No separate Living Will to choose whether effective immediately or when incapac…" at bounding box center [508, 389] width 890 height 15
drag, startPoint x: 434, startPoint y: 478, endPoint x: 41, endPoint y: 293, distance: 435.1
click at [41, 293] on div "Dana: Left VM to schedule appointments on 7-9-24 5.2.2024 TA revised. Also, pre…" at bounding box center [500, 139] width 919 height 776
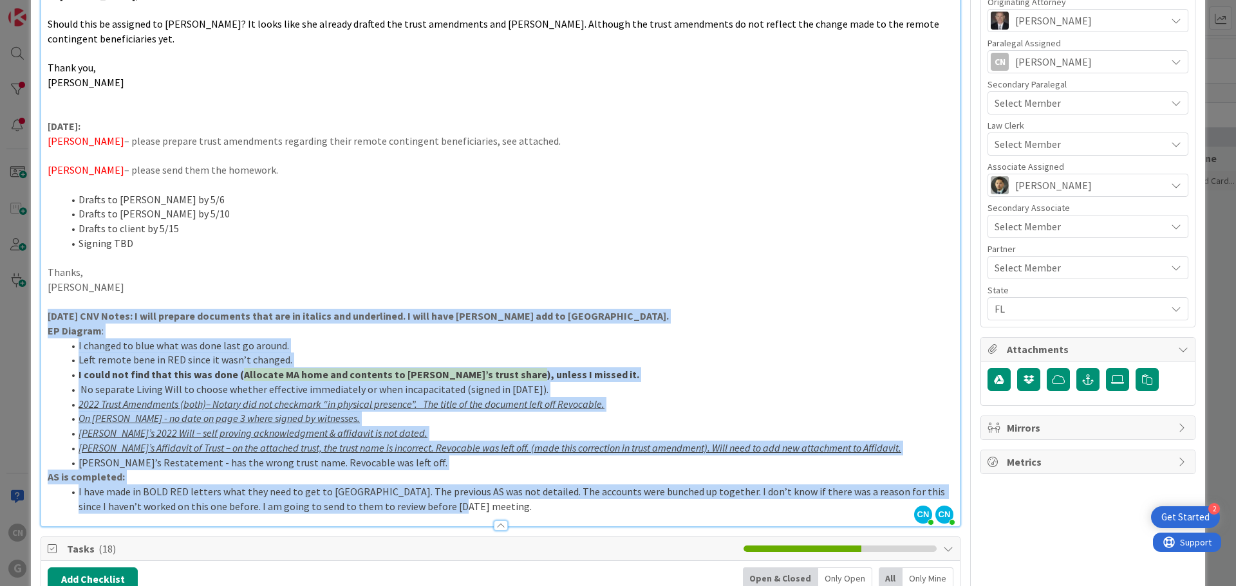
click at [389, 470] on p "AS is completed:" at bounding box center [501, 477] width 906 height 15
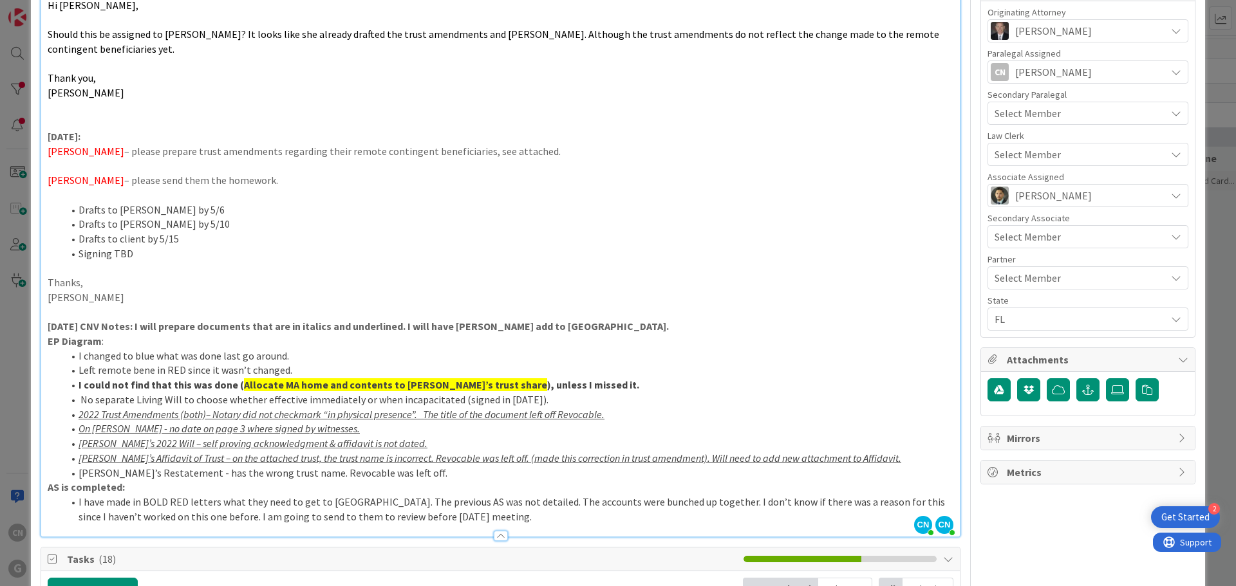
scroll to position [385, 0]
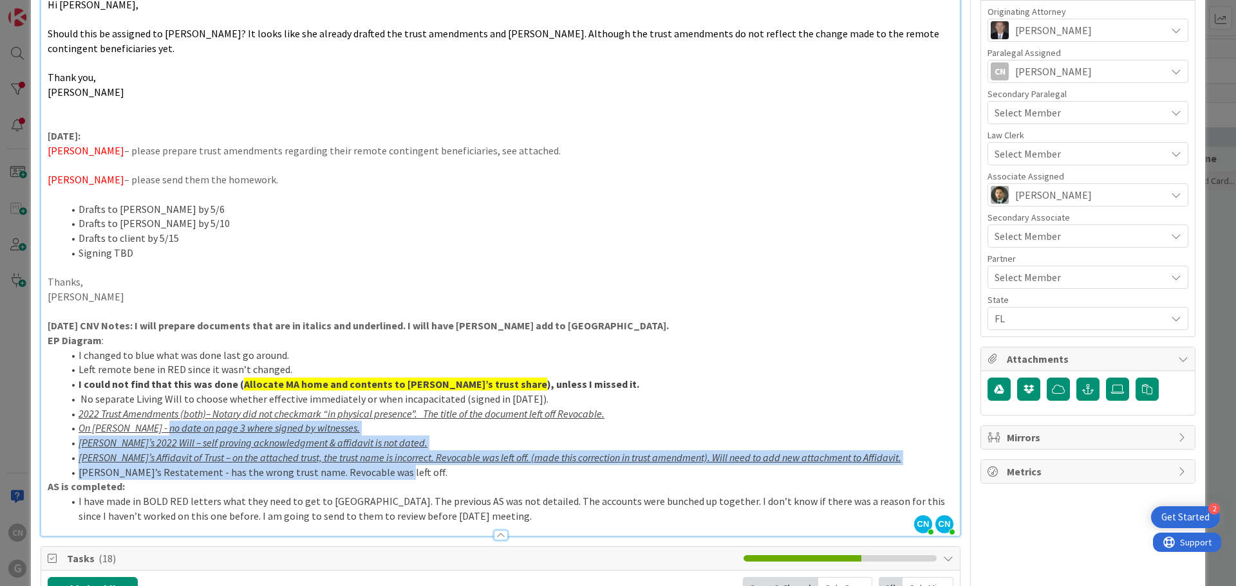
drag, startPoint x: 152, startPoint y: 400, endPoint x: 420, endPoint y: 440, distance: 271.4
click at [420, 440] on ol "I changed to blue what was done last go around. Left remote bene in RED since i…" at bounding box center [501, 413] width 906 height 131
click at [390, 465] on li "Mary’s Restatement - has the wrong trust name. Revocable was left off." at bounding box center [508, 472] width 890 height 15
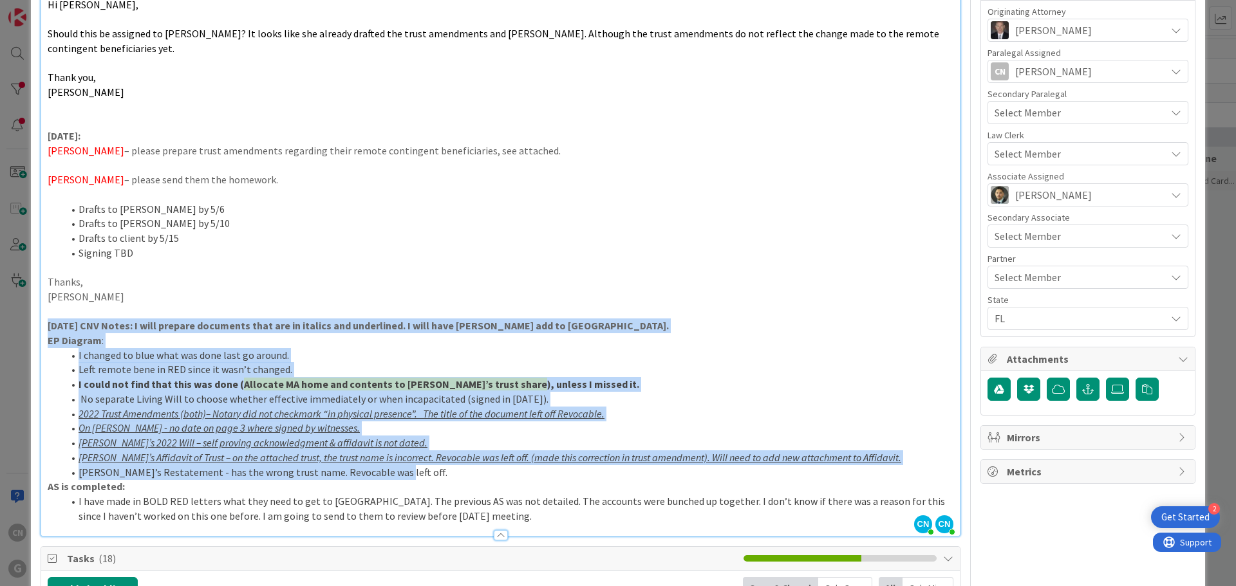
drag, startPoint x: 390, startPoint y: 447, endPoint x: 41, endPoint y: 301, distance: 378.5
click at [41, 301] on div "Dana: Left VM to schedule appointments on 7-9-24 5.2.2024 TA revised. Also, pre…" at bounding box center [500, 149] width 919 height 776
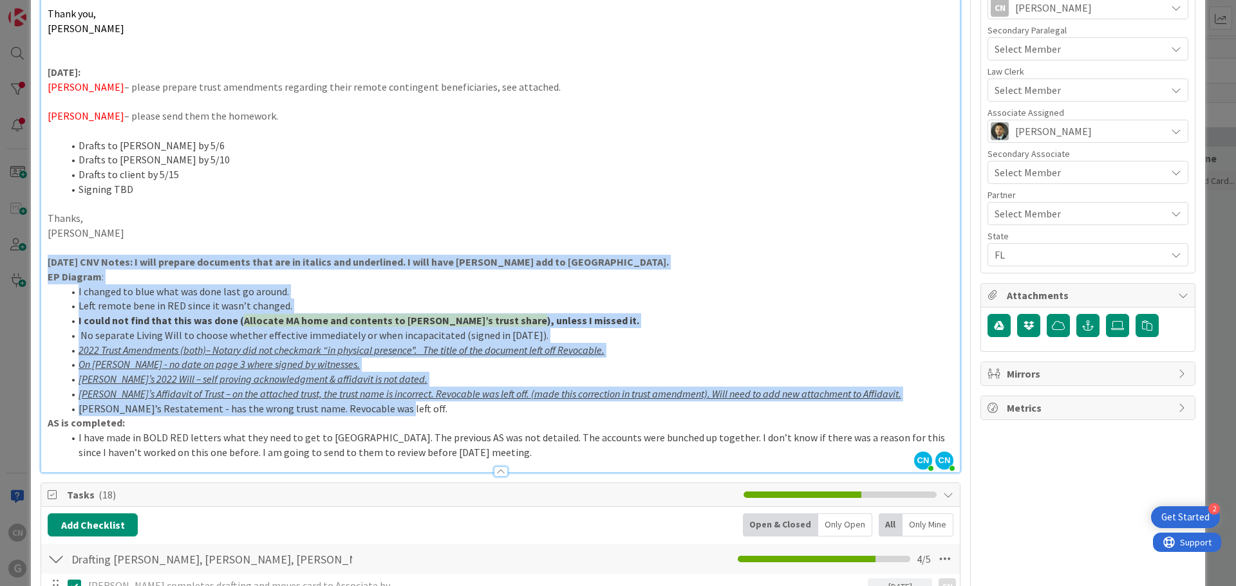
scroll to position [449, 0]
click at [394, 401] on li "Mary’s Restatement - has the wrong trust name. Revocable was left off." at bounding box center [508, 408] width 890 height 15
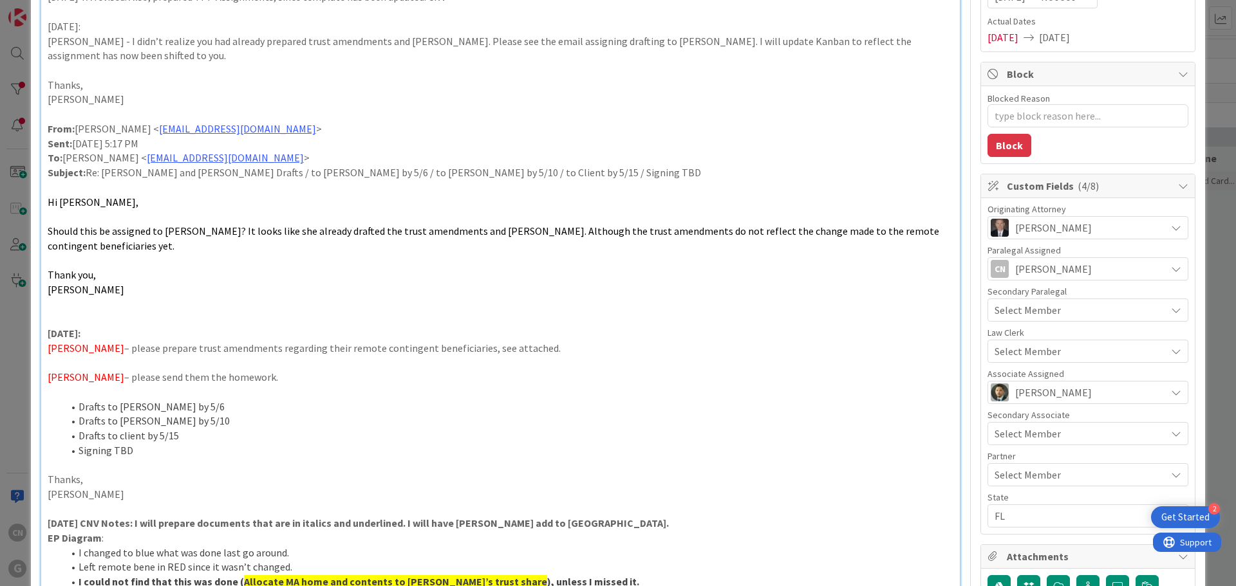
scroll to position [0, 0]
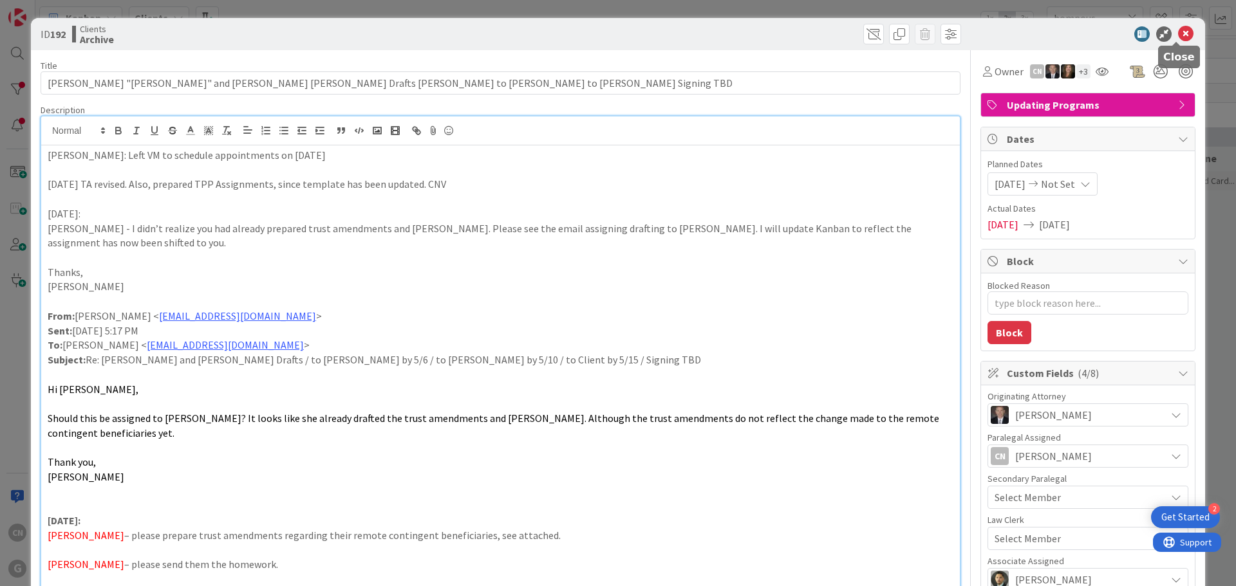
click at [1184, 33] on icon at bounding box center [1185, 33] width 15 height 15
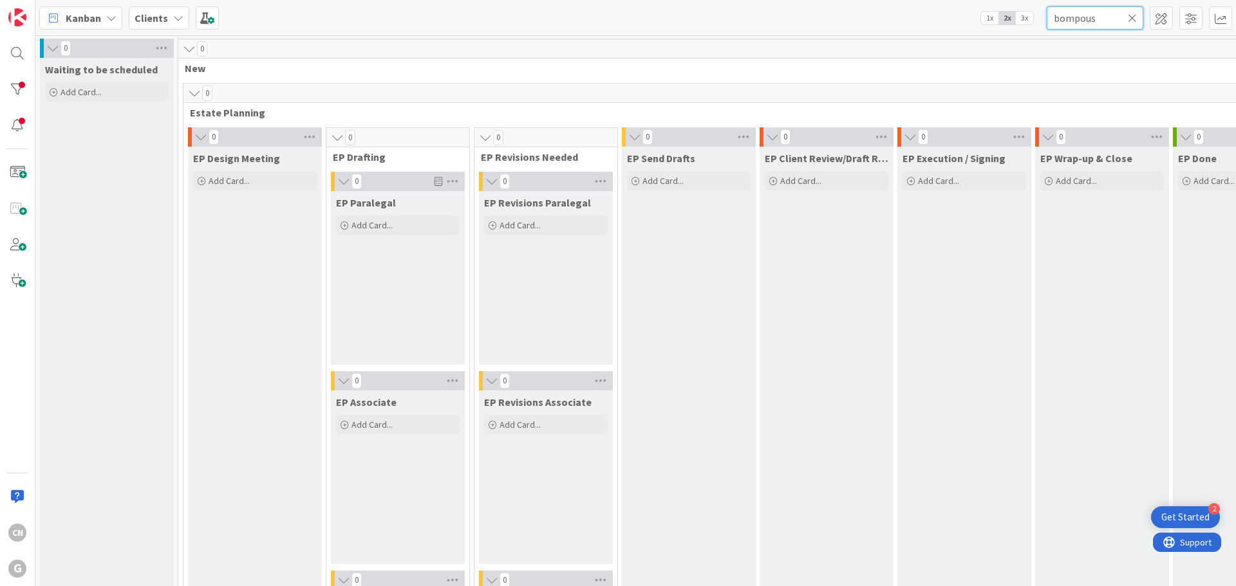
click at [1068, 20] on input "bompous" at bounding box center [1095, 17] width 97 height 23
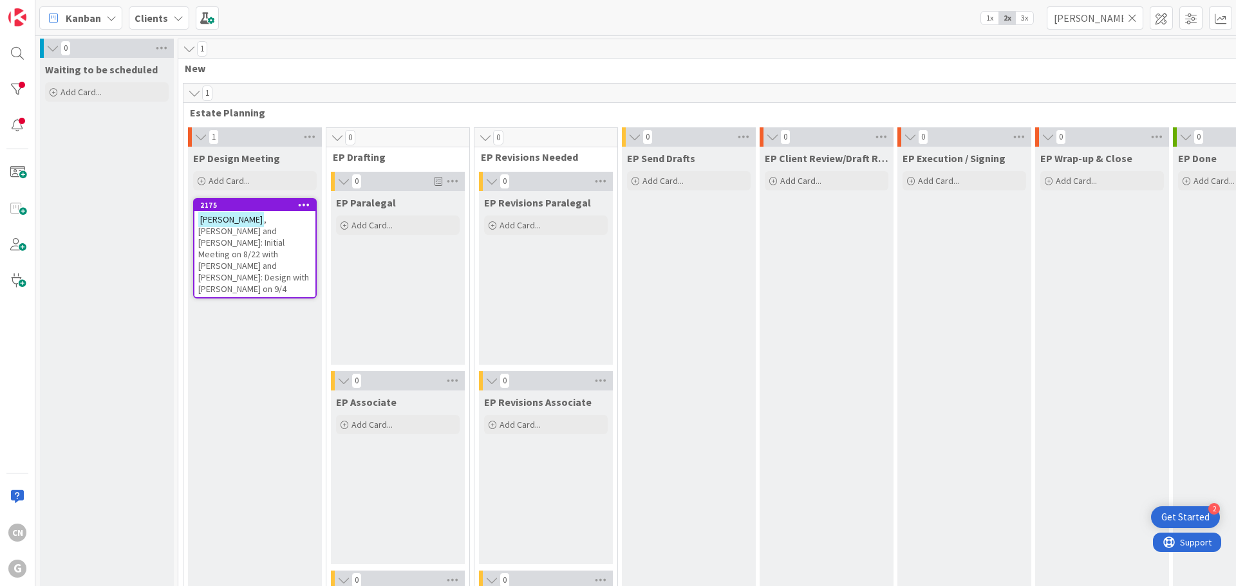
click at [246, 241] on span ", David and Lesley: Initial Meeting on 8/22 with Brad and Chris: Design with Ch…" at bounding box center [253, 254] width 111 height 81
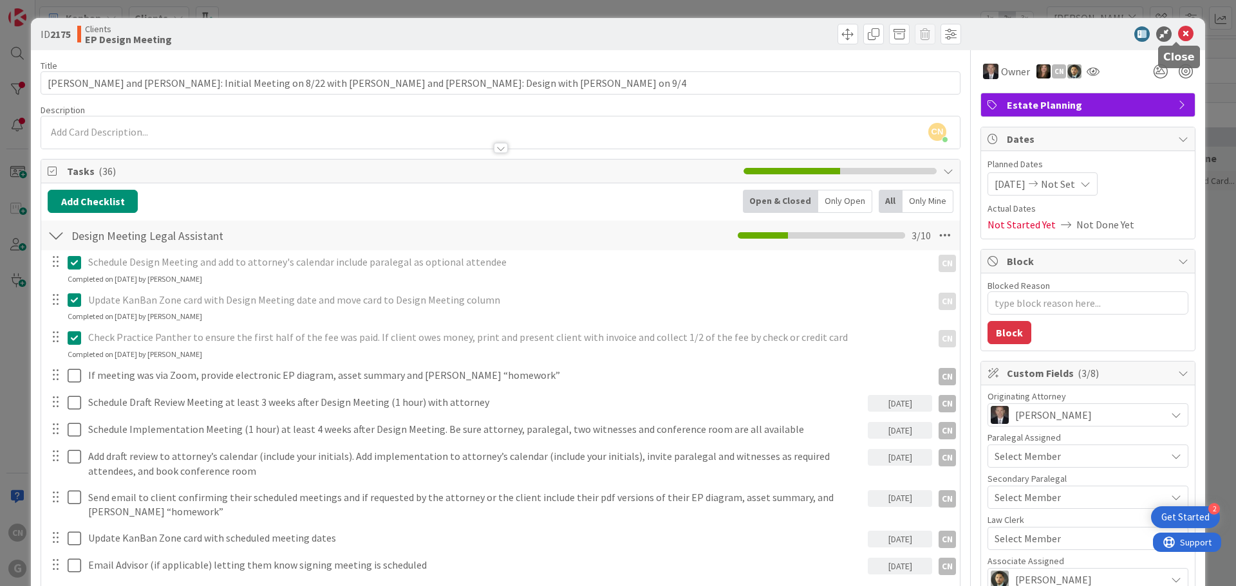
click at [1179, 36] on icon at bounding box center [1185, 33] width 15 height 15
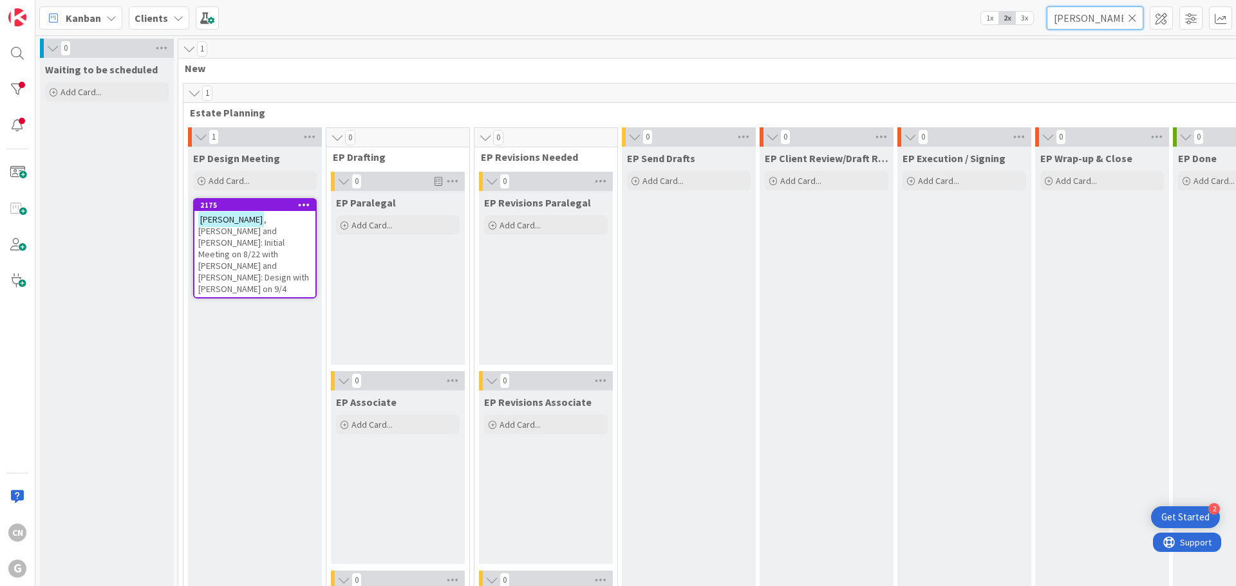
drag, startPoint x: 1101, startPoint y: 17, endPoint x: 1008, endPoint y: 28, distance: 93.3
click at [1009, 28] on div "Kanban Clients 1x 2x 3x bumpous" at bounding box center [635, 17] width 1200 height 35
